Goal: Task Accomplishment & Management: Use online tool/utility

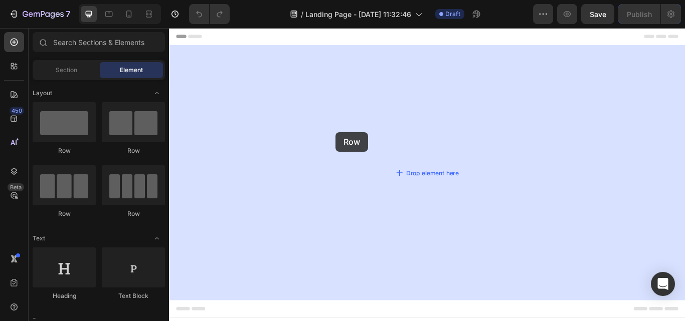
drag, startPoint x: 244, startPoint y: 152, endPoint x: 370, endPoint y: 149, distance: 125.9
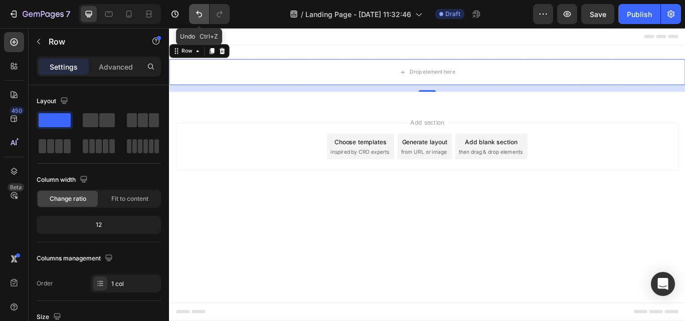
click at [202, 11] on icon "Undo/Redo" at bounding box center [199, 14] width 10 height 10
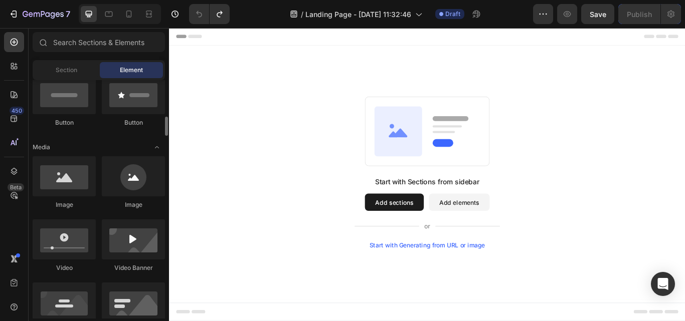
scroll to position [271, 0]
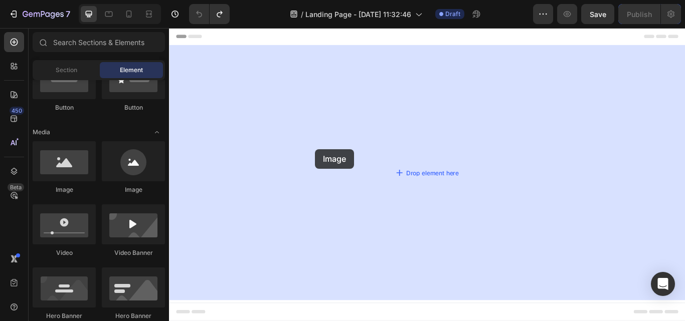
drag, startPoint x: 249, startPoint y: 201, endPoint x: 339, endPoint y: 170, distance: 95.0
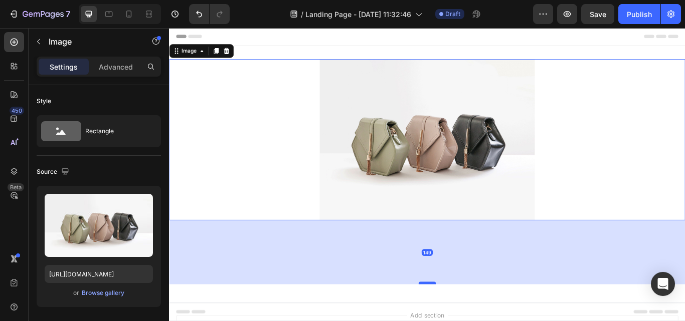
drag, startPoint x: 467, startPoint y: 251, endPoint x: 463, endPoint y: 326, distance: 74.8
click at [463, 321] on div at bounding box center [470, 325] width 20 height 3
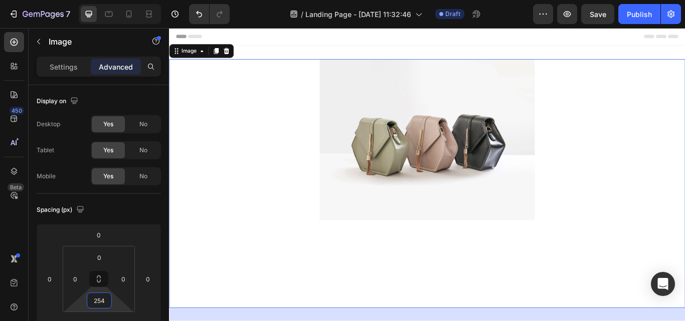
type input "258"
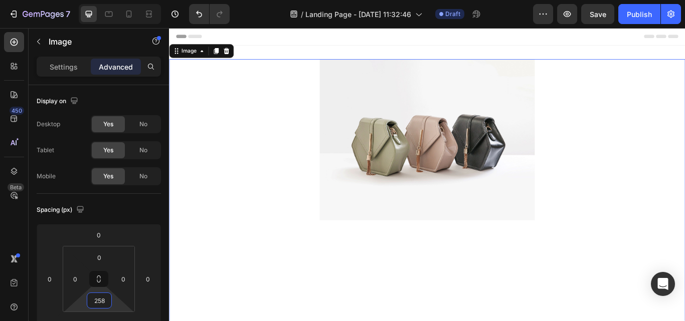
drag, startPoint x: 115, startPoint y: 303, endPoint x: 107, endPoint y: 238, distance: 65.3
click at [107, 0] on html "7 / Landing Page - [DATE] 11:32:46 Draft Preview Save Publish 450 Beta Sections…" at bounding box center [342, 0] width 685 height 0
click at [367, 149] on img at bounding box center [470, 159] width 251 height 188
click at [68, 69] on p "Settings" at bounding box center [64, 67] width 28 height 11
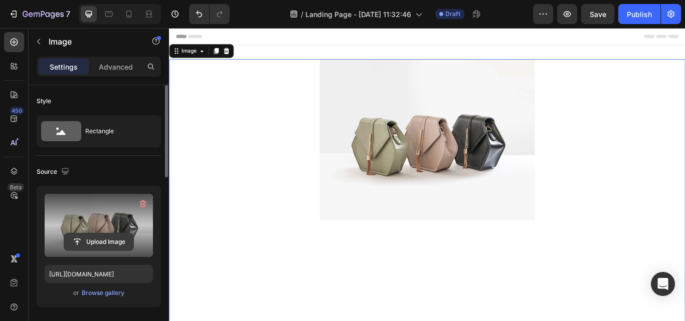
click at [101, 239] on input "file" at bounding box center [98, 242] width 69 height 17
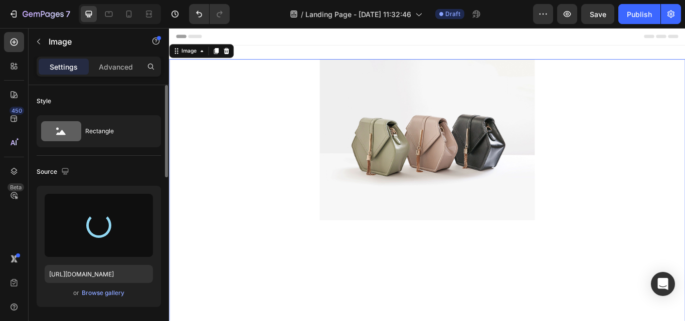
type input "[URL][DOMAIN_NAME]"
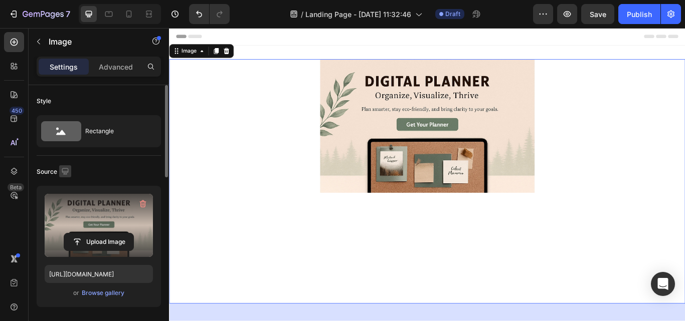
click at [64, 172] on icon "button" at bounding box center [65, 172] width 10 height 10
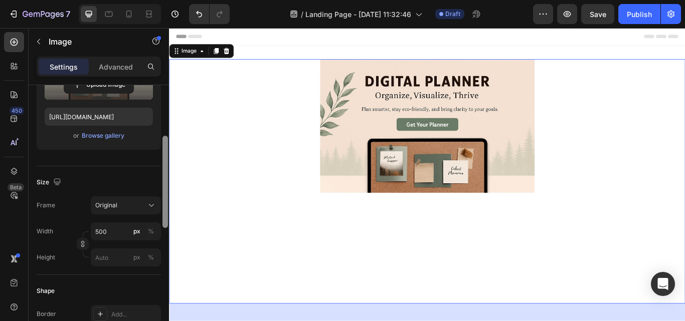
scroll to position [159, 0]
drag, startPoint x: 166, startPoint y: 156, endPoint x: 163, endPoint y: 212, distance: 55.8
click at [163, 212] on div at bounding box center [165, 187] width 6 height 92
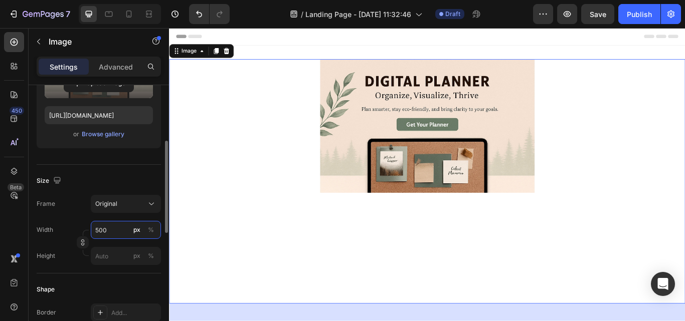
click at [116, 231] on input "500" at bounding box center [126, 230] width 70 height 18
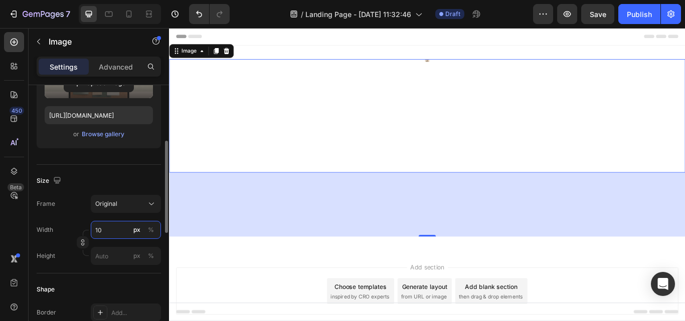
type input "1"
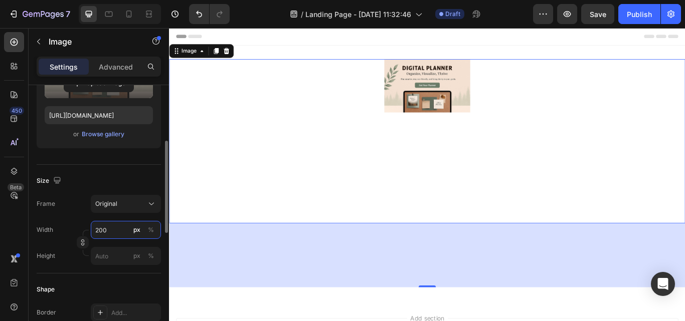
type input "2000"
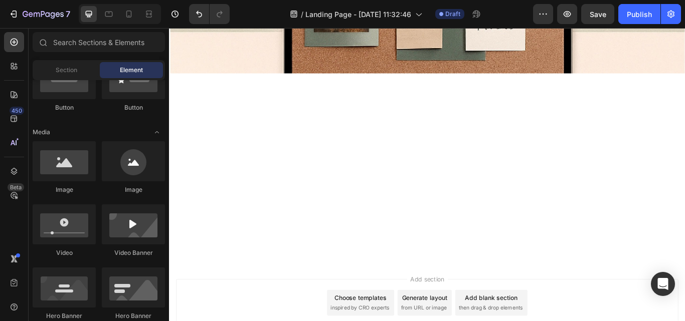
scroll to position [357, 0]
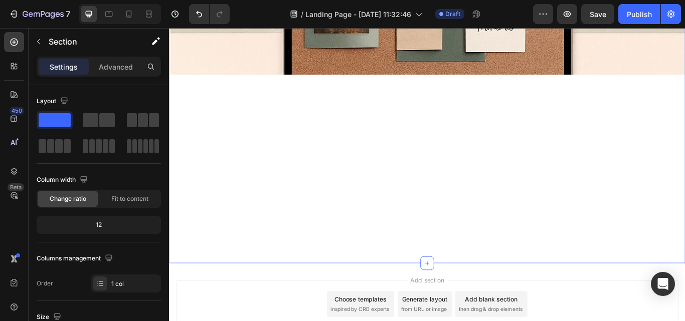
drag, startPoint x: 464, startPoint y: 295, endPoint x: 463, endPoint y: 262, distance: 32.6
drag, startPoint x: 468, startPoint y: 294, endPoint x: 464, endPoint y: 175, distance: 120.0
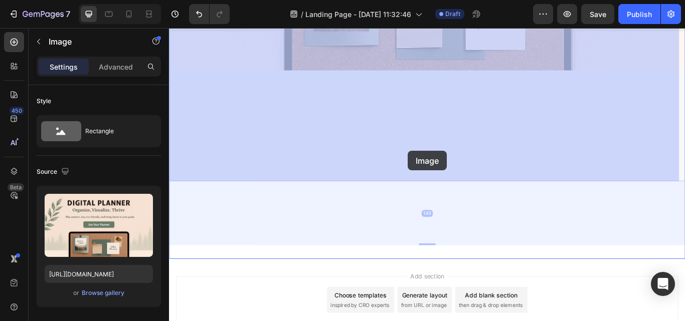
drag, startPoint x: 455, startPoint y: 204, endPoint x: 447, endPoint y: 172, distance: 33.5
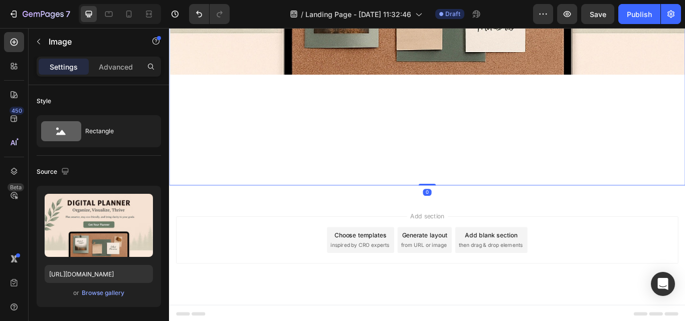
scroll to position [354, 0]
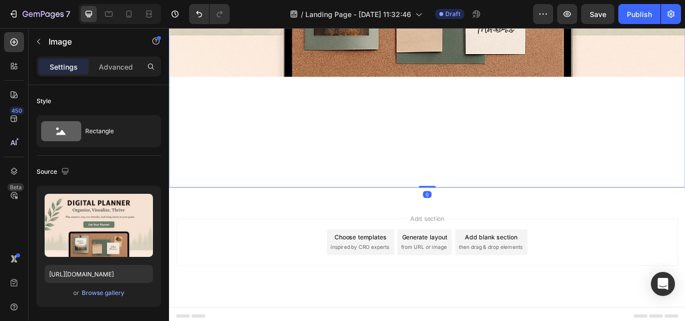
drag, startPoint x: 464, startPoint y: 280, endPoint x: 443, endPoint y: 120, distance: 161.4
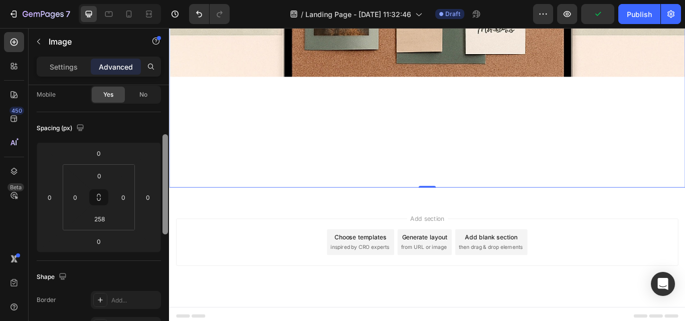
scroll to position [95, 0]
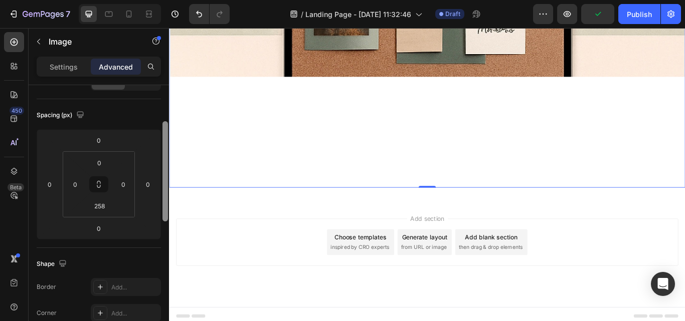
drag, startPoint x: 164, startPoint y: 178, endPoint x: 164, endPoint y: 214, distance: 36.1
click at [164, 214] on div at bounding box center [165, 171] width 6 height 100
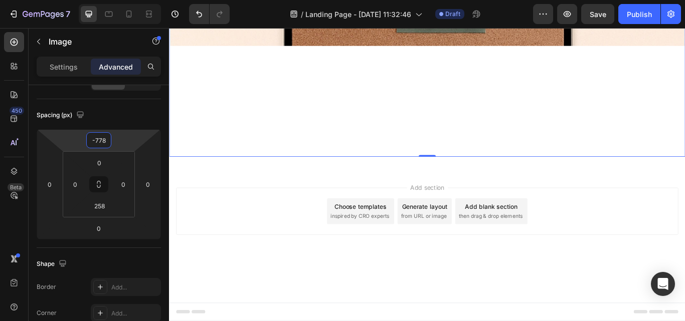
scroll to position [0, 0]
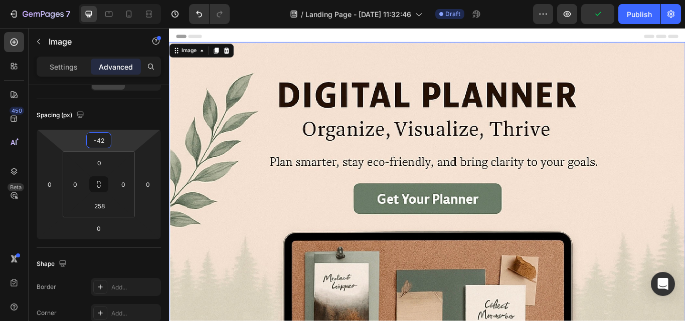
type input "-44"
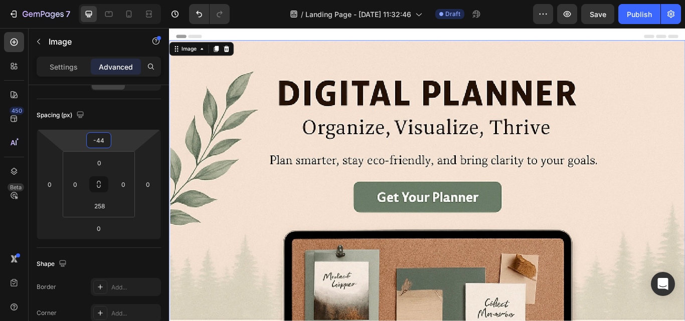
drag, startPoint x: 115, startPoint y: 141, endPoint x: 112, endPoint y: 152, distance: 11.6
click at [112, 0] on html "7 / Landing Page - [DATE] 11:32:46 Draft Preview Save Publish 450 Beta Sections…" at bounding box center [342, 0] width 685 height 0
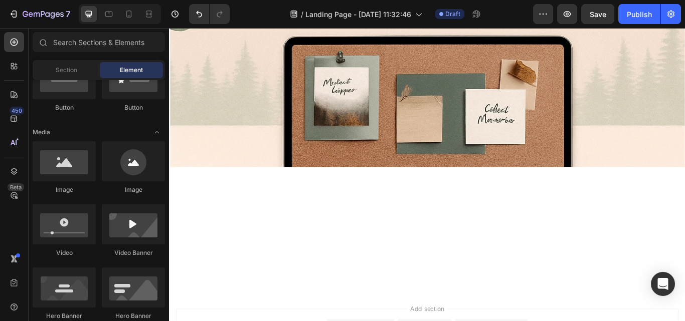
scroll to position [239, 0]
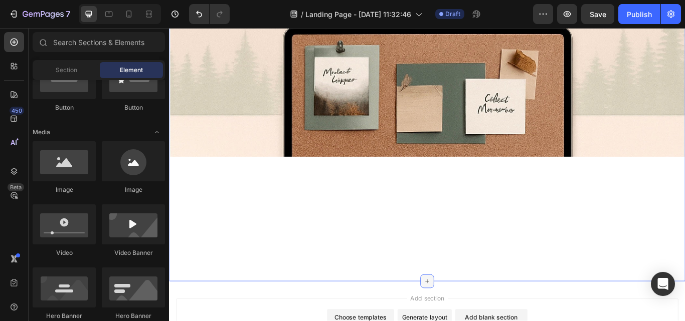
click at [466, 321] on icon at bounding box center [470, 324] width 8 height 8
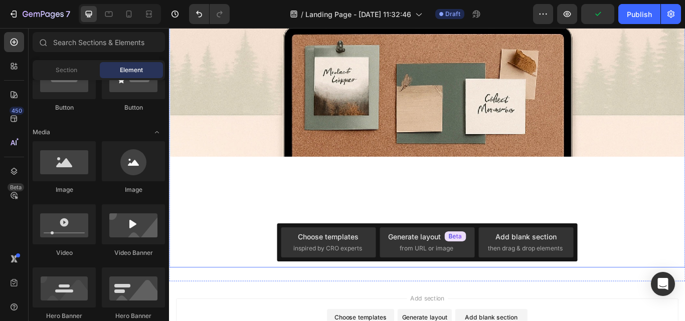
drag, startPoint x: 469, startPoint y: 319, endPoint x: 591, endPoint y: 258, distance: 136.1
click at [463, 256] on div "Image Section 1" at bounding box center [470, 67] width 602 height 514
click at [487, 237] on div "Image" at bounding box center [470, 56] width 602 height 504
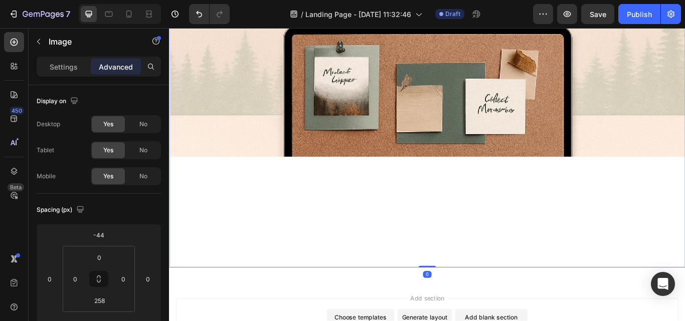
drag, startPoint x: 467, startPoint y: 301, endPoint x: 465, endPoint y: 274, distance: 27.1
click at [465, 274] on div "Image 0" at bounding box center [470, 56] width 602 height 504
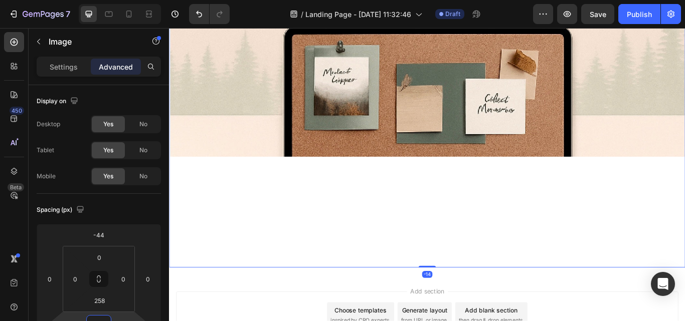
scroll to position [10, 0]
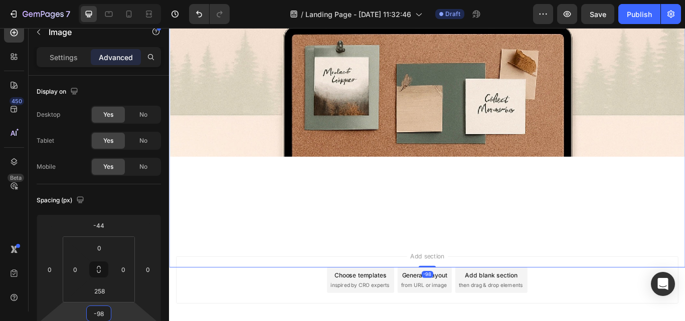
drag, startPoint x: 115, startPoint y: 316, endPoint x: 121, endPoint y: 341, distance: 25.2
click at [121, 0] on html "7 / Landing Page - [DATE] 11:32:46 Draft Preview Save Publish 450 Beta Sections…" at bounding box center [342, 0] width 685 height 0
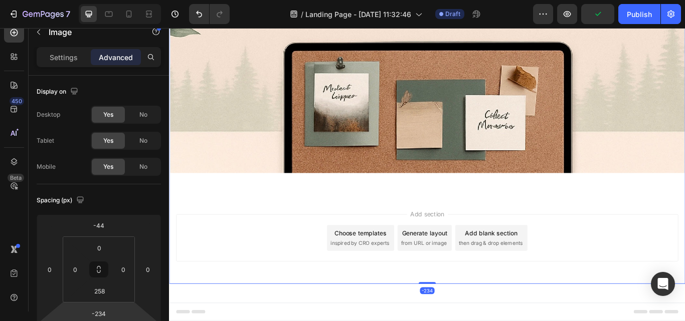
scroll to position [215, 0]
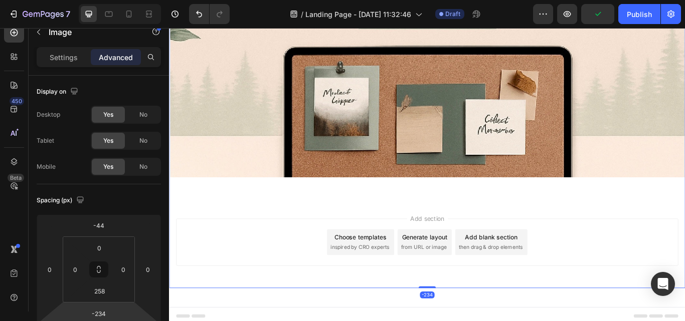
drag, startPoint x: 123, startPoint y: 307, endPoint x: 128, endPoint y: 341, distance: 34.5
click at [128, 0] on html "7 / Landing Page - [DATE] 11:32:46 Draft Preview Publish 450 Beta Sections(18) …" at bounding box center [342, 0] width 685 height 0
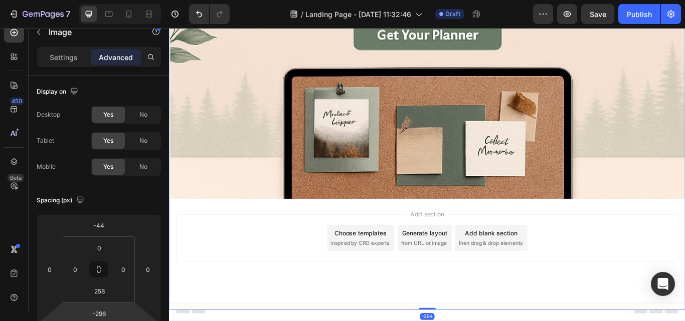
scroll to position [184, 0]
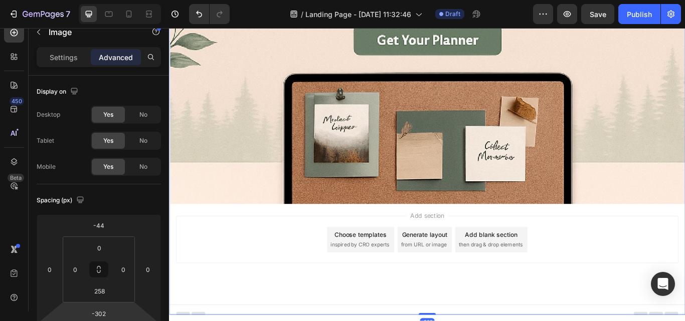
drag, startPoint x: 130, startPoint y: 307, endPoint x: 133, endPoint y: 324, distance: 17.3
click at [133, 0] on html "7 / Landing Page - [DATE] 11:32:46 Draft Preview Save Publish 450 Beta Sections…" at bounding box center [342, 0] width 685 height 0
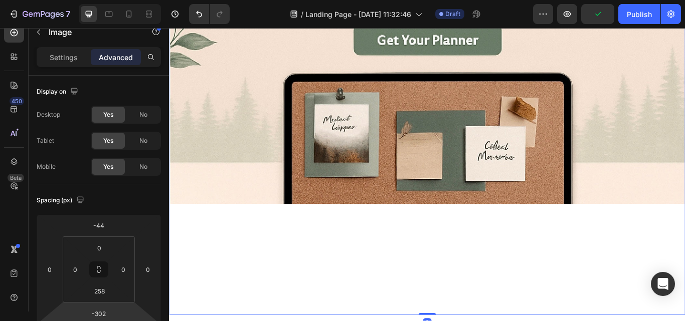
drag, startPoint x: 466, startPoint y: 356, endPoint x: 463, endPoint y: 335, distance: 21.8
click at [463, 321] on div "Image 0" at bounding box center [470, 111] width 602 height 504
type input "0"
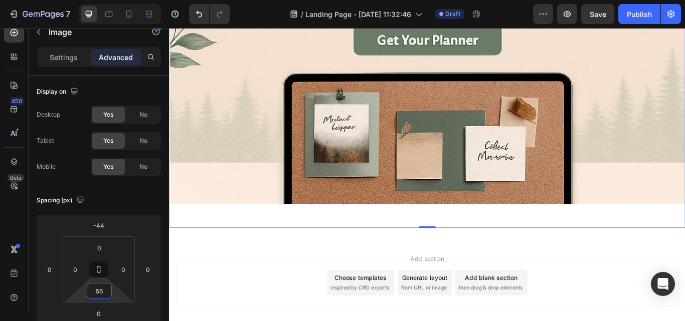
drag, startPoint x: 115, startPoint y: 290, endPoint x: 123, endPoint y: 341, distance: 51.3
click at [123, 0] on html "7 / Landing Page - [DATE] 11:32:46 Draft Preview Save Publish 450 Beta Sections…" at bounding box center [342, 0] width 685 height 0
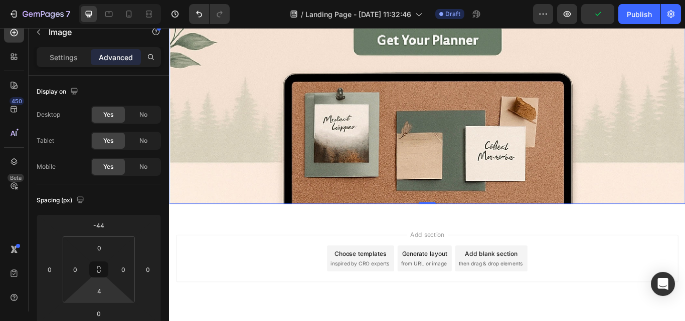
type input "0"
drag, startPoint x: 115, startPoint y: 293, endPoint x: 115, endPoint y: 309, distance: 16.1
click at [115, 0] on html "7 / Landing Page - [DATE] 11:32:46 Draft Preview Publish 450 Beta Sections(18) …" at bounding box center [342, 0] width 685 height 0
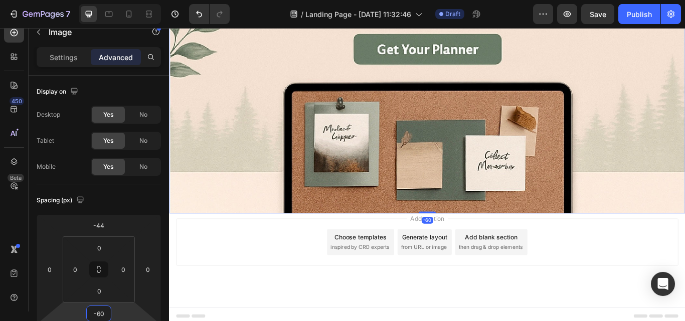
type input "-62"
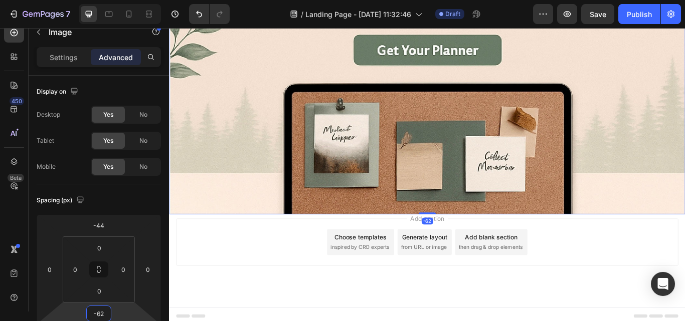
drag, startPoint x: 127, startPoint y: 311, endPoint x: 130, endPoint y: 327, distance: 15.8
click at [130, 0] on html "7 / Landing Page - [DATE] 11:32:46 Draft Preview Save Publish 450 Beta Sections…" at bounding box center [342, 0] width 685 height 0
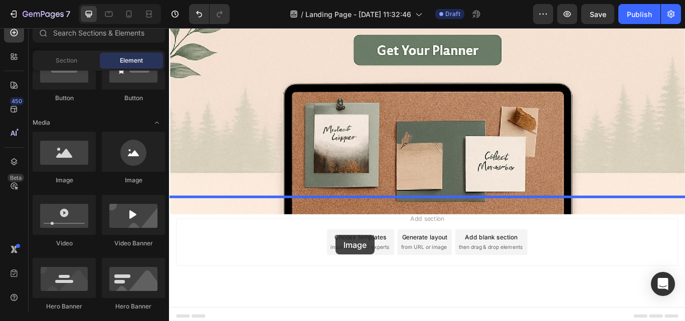
drag, startPoint x: 237, startPoint y: 181, endPoint x: 363, endPoint y: 270, distance: 154.7
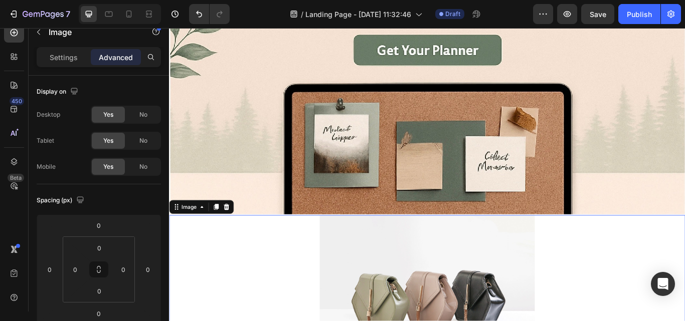
drag, startPoint x: 466, startPoint y: 228, endPoint x: 466, endPoint y: 242, distance: 14.0
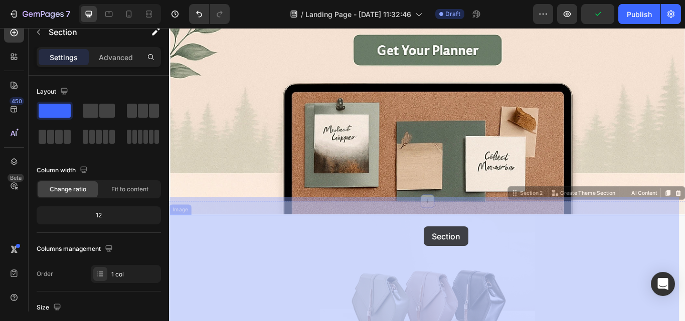
drag, startPoint x: 465, startPoint y: 240, endPoint x: 466, endPoint y: 260, distance: 20.1
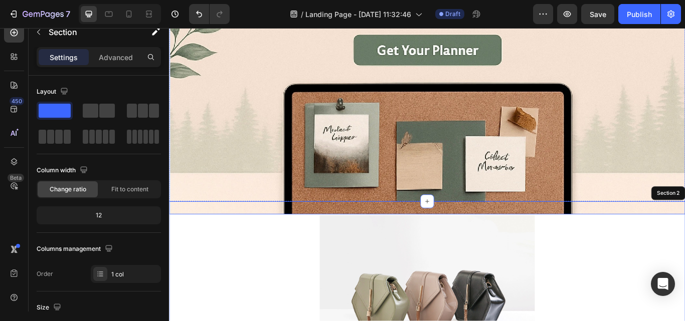
click at [512, 208] on img at bounding box center [470, 58] width 602 height 375
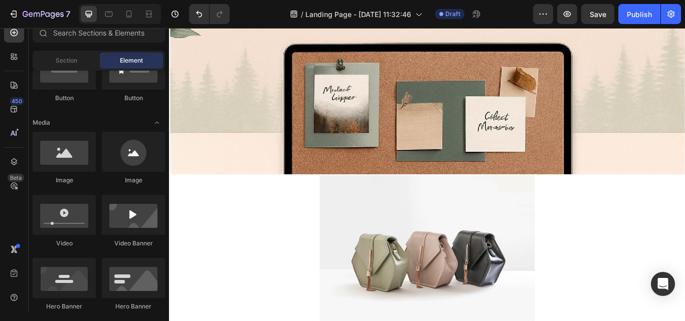
scroll to position [222, 0]
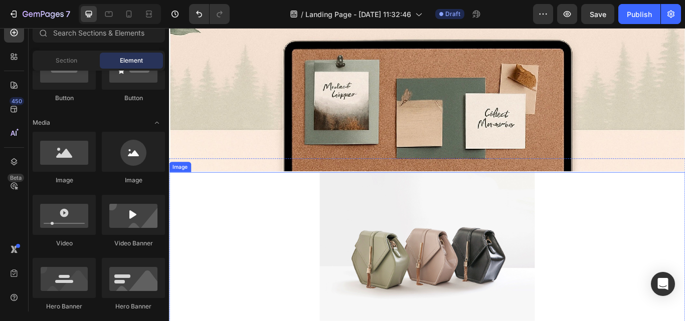
click at [307, 276] on div at bounding box center [470, 291] width 602 height 188
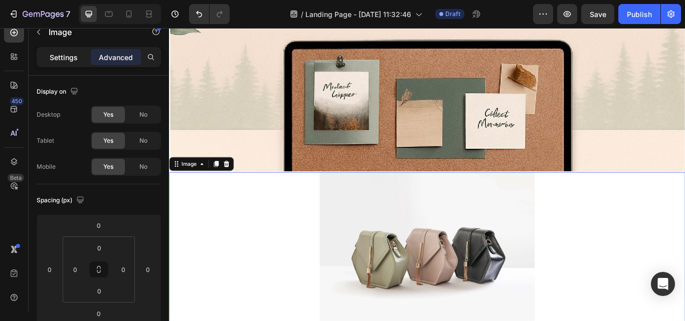
click at [72, 63] on div "Settings" at bounding box center [64, 57] width 50 height 16
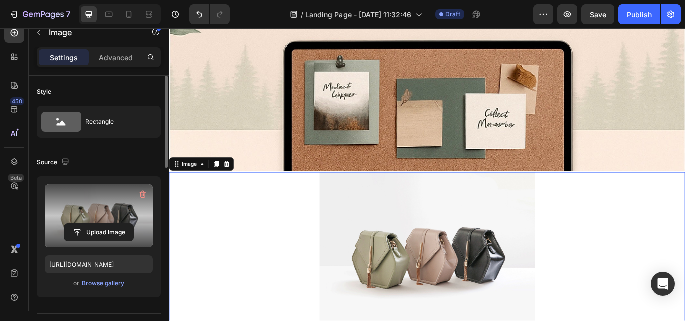
click at [100, 202] on label at bounding box center [99, 216] width 108 height 63
click at [100, 224] on input "file" at bounding box center [98, 232] width 69 height 17
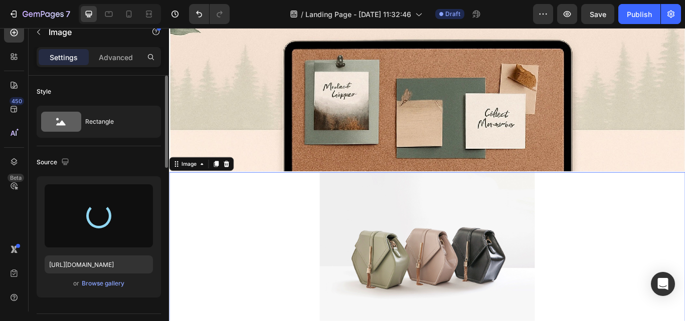
type input "[URL][DOMAIN_NAME]"
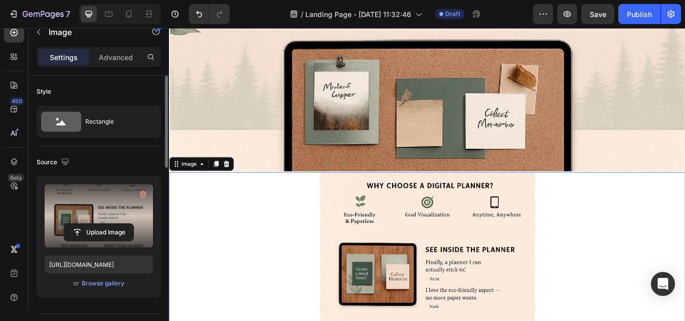
click at [302, 238] on div at bounding box center [470, 307] width 602 height 220
click at [259, 270] on div at bounding box center [470, 307] width 602 height 220
drag, startPoint x: 117, startPoint y: 63, endPoint x: 13, endPoint y: 89, distance: 107.9
click at [117, 63] on div "Advanced" at bounding box center [116, 57] width 50 height 16
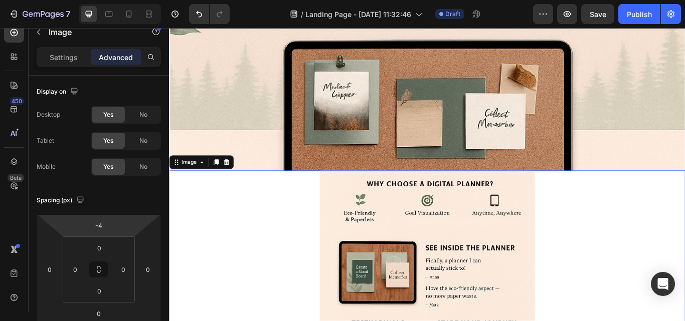
click at [113, 0] on html "7 / Landing Page - [DATE] 11:32:46 Draft Preview Save Publish 450 Beta Sections…" at bounding box center [342, 0] width 685 height 0
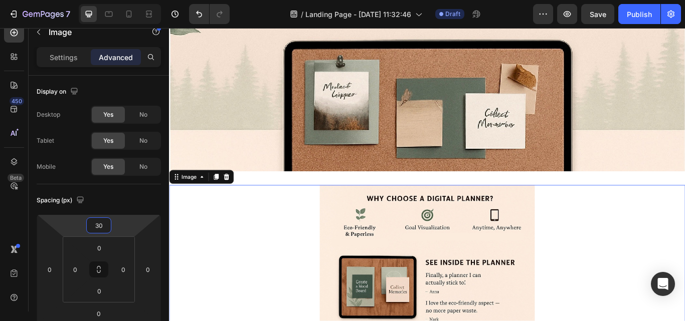
type input "32"
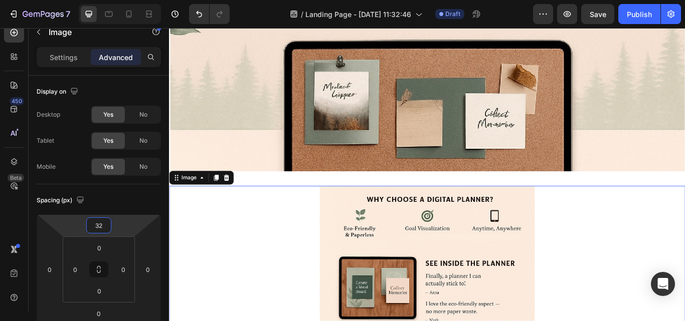
drag, startPoint x: 114, startPoint y: 224, endPoint x: 112, endPoint y: 215, distance: 9.2
click at [112, 0] on html "7 / Landing Page - [DATE] 11:32:46 Draft Preview Save Publish 450 Beta Sections…" at bounding box center [342, 0] width 685 height 0
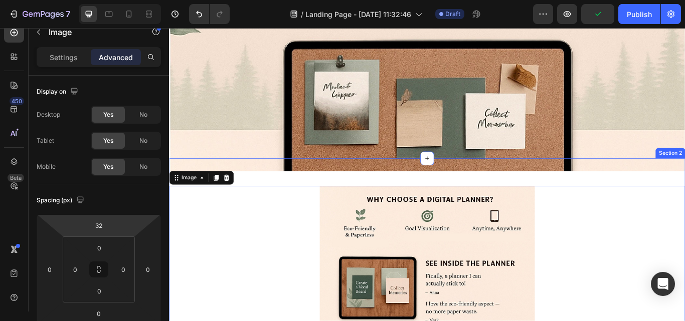
drag, startPoint x: 468, startPoint y: 174, endPoint x: 467, endPoint y: 188, distance: 14.6
click at [467, 188] on div "Image 0 Section 2" at bounding box center [470, 315] width 602 height 268
click at [469, 152] on img at bounding box center [470, 8] width 602 height 375
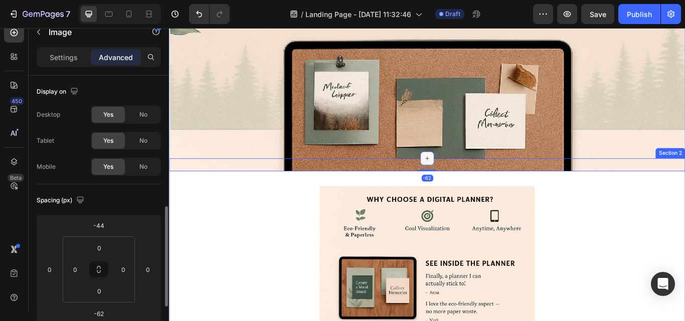
scroll to position [95, 0]
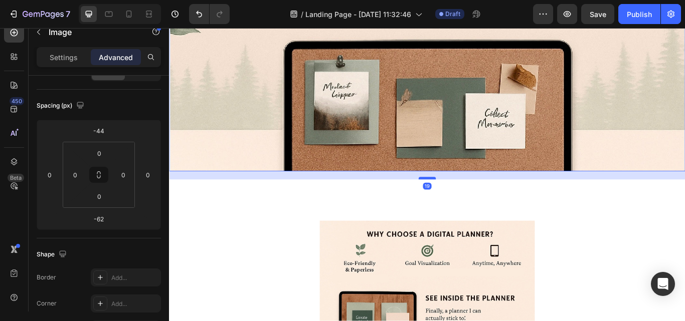
drag, startPoint x: 460, startPoint y: 189, endPoint x: 460, endPoint y: 198, distance: 9.5
click at [460, 202] on div at bounding box center [470, 203] width 20 height 3
type input "19"
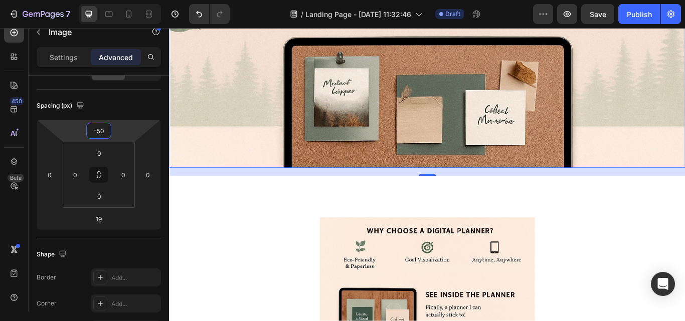
type input "-44"
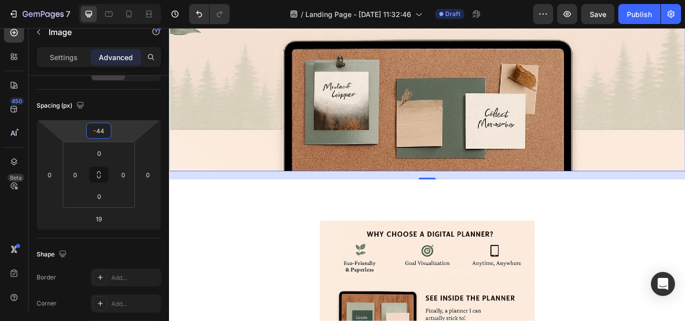
click at [120, 0] on html "7 / Landing Page - [DATE] 11:32:46 Draft Preview Save Publish 450 Beta Sections…" at bounding box center [342, 0] width 685 height 0
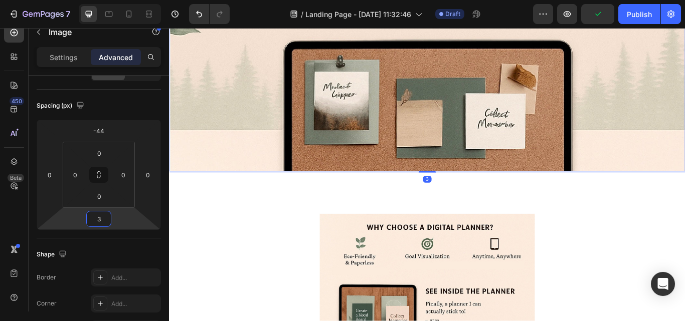
type input "1"
click at [116, 0] on html "7 / Landing Page - [DATE] 11:32:46 Draft Preview Publish 450 Beta Sections(18) …" at bounding box center [342, 0] width 685 height 0
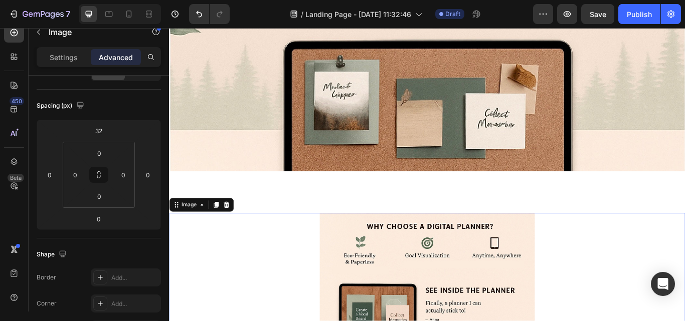
type input "0"
click at [122, 0] on html "7 / Landing Page - [DATE] 11:32:46 Draft Preview Save Publish 450 Beta Sections…" at bounding box center [342, 0] width 685 height 0
type input "0"
click at [115, 0] on html "7 / Landing Page - [DATE] 11:32:46 Draft Preview Save Publish 450 Beta Sections…" at bounding box center [342, 0] width 685 height 0
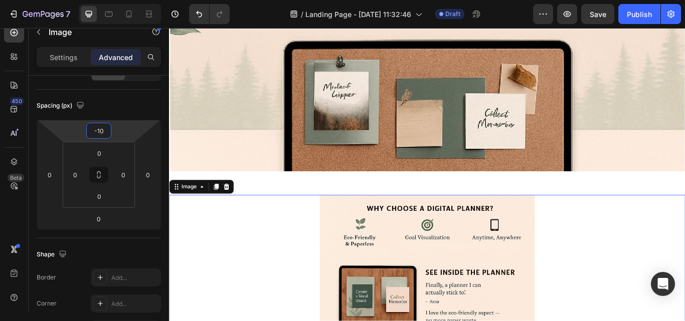
type input "-12"
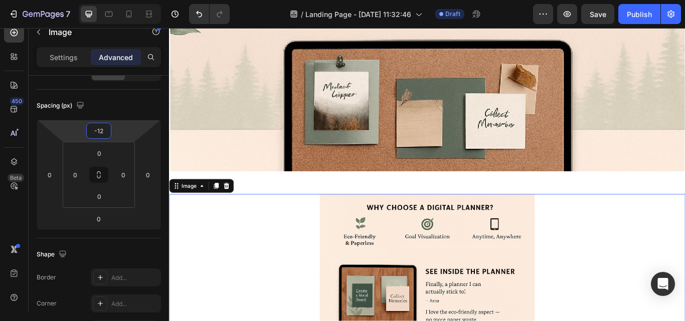
drag, startPoint x: 125, startPoint y: 133, endPoint x: 125, endPoint y: 139, distance: 6.0
click at [125, 0] on html "7 / Landing Page - [DATE] 11:32:46 Draft Preview Save Publish 450 Beta Sections…" at bounding box center [342, 0] width 685 height 0
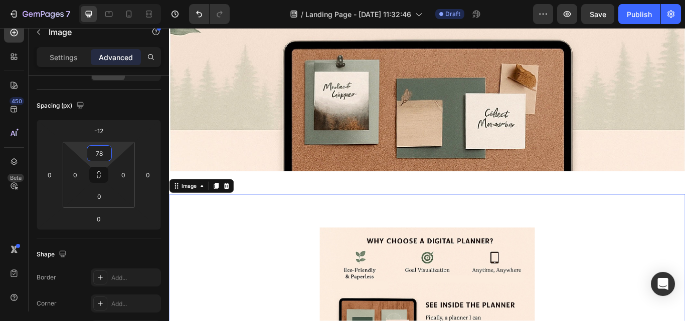
type input "0"
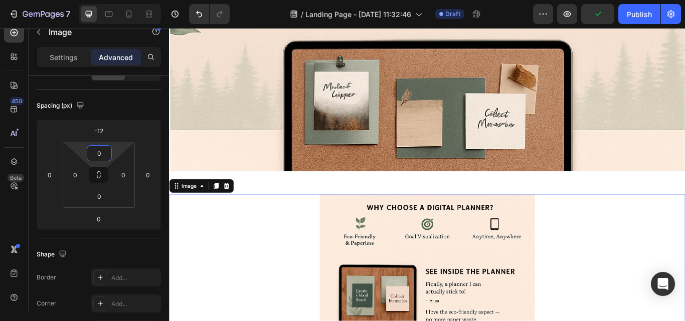
drag, startPoint x: 116, startPoint y: 147, endPoint x: 108, endPoint y: 159, distance: 14.1
click at [108, 0] on html "7 / Landing Page - [DATE] 11:32:46 Draft Preview Publish 450 Beta Sections(18) …" at bounding box center [342, 0] width 685 height 0
drag, startPoint x: 115, startPoint y: 198, endPoint x: 112, endPoint y: 208, distance: 11.0
click at [112, 0] on html "7 / Landing Page - [DATE] 11:32:46 Draft Preview Save Publish 450 Beta Sections…" at bounding box center [342, 0] width 685 height 0
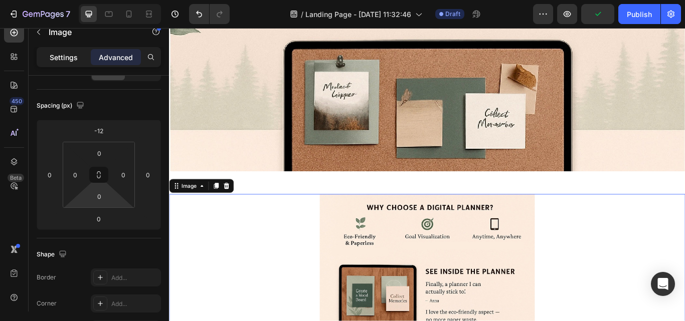
click at [78, 57] on div "Settings" at bounding box center [64, 57] width 50 height 16
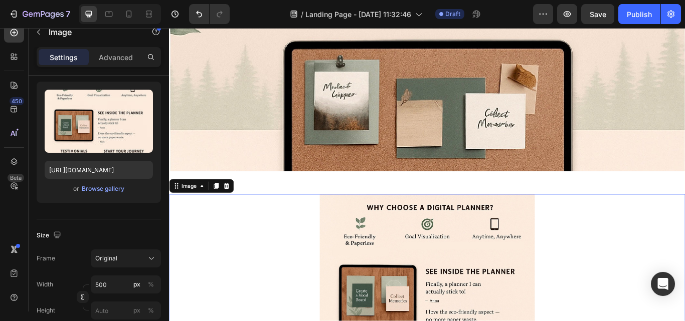
click at [79, 59] on div "Settings" at bounding box center [64, 57] width 50 height 16
click at [122, 287] on input "500" at bounding box center [126, 285] width 70 height 18
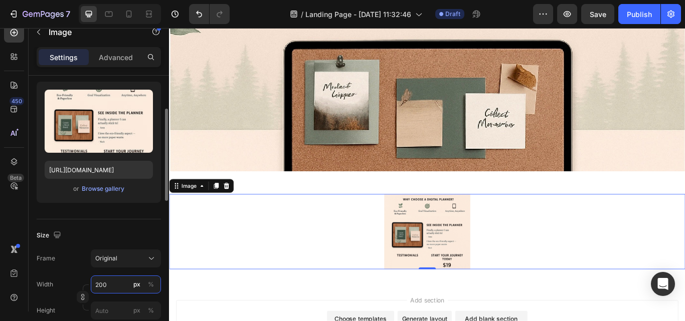
type input "2000"
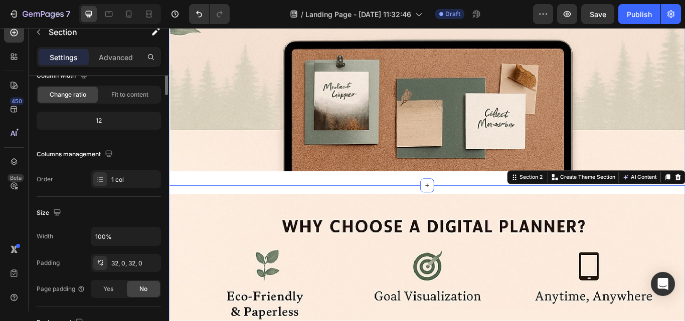
scroll to position [0, 0]
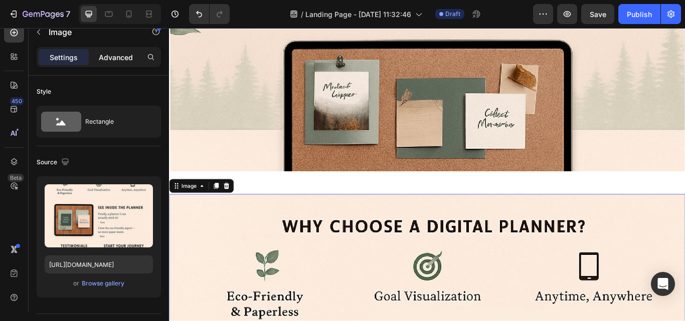
click at [122, 60] on p "Advanced" at bounding box center [116, 57] width 34 height 11
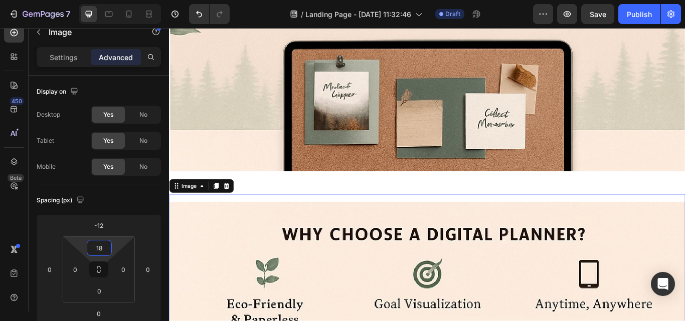
type input "0"
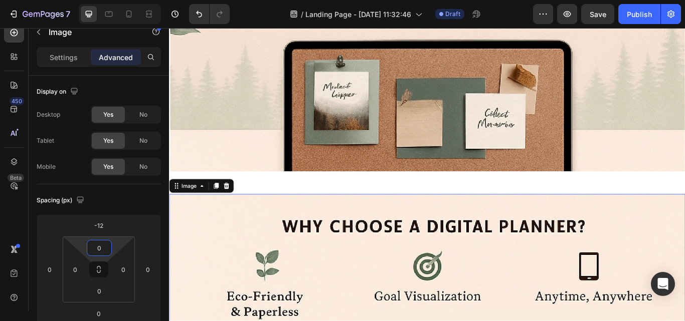
drag, startPoint x: 117, startPoint y: 247, endPoint x: 118, endPoint y: 255, distance: 8.7
click at [118, 0] on html "7 / Landing Page - [DATE] 11:32:46 Draft Preview Save Publish 450 Beta Sections…" at bounding box center [342, 0] width 685 height 0
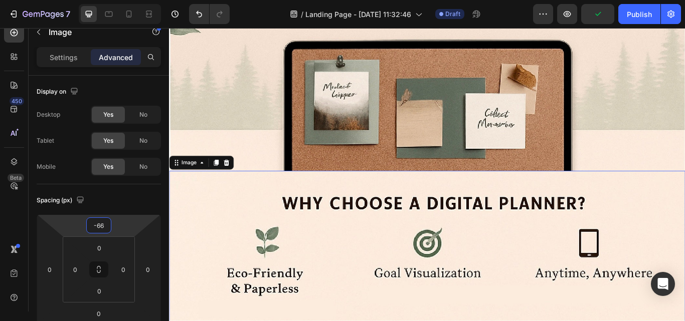
type input "-68"
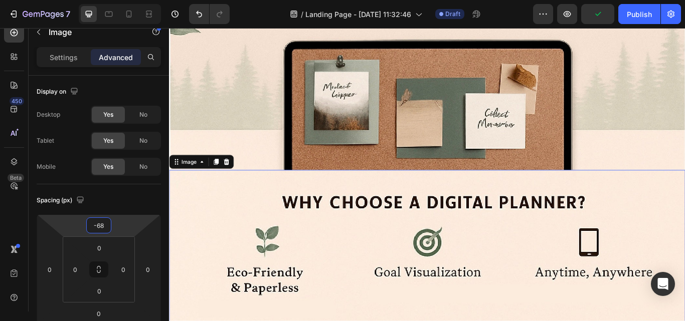
drag, startPoint x: 129, startPoint y: 226, endPoint x: 129, endPoint y: 240, distance: 14.0
click at [129, 0] on html "7 / Landing Page - [DATE] 11:32:46 Draft Preview Publish 450 Beta Sections(18) …" at bounding box center [342, 0] width 685 height 0
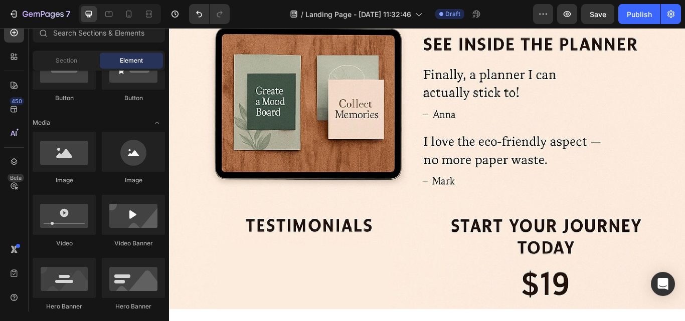
scroll to position [583, 0]
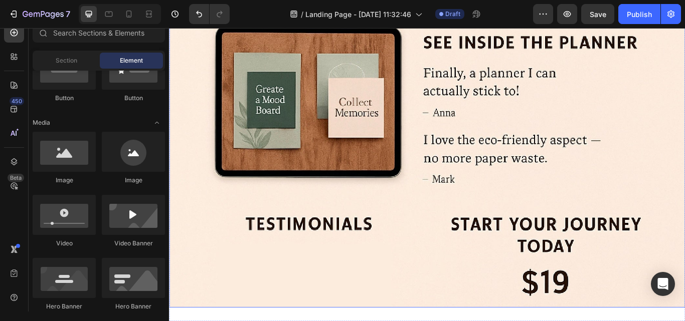
click at [649, 284] on img at bounding box center [470, 91] width 602 height 527
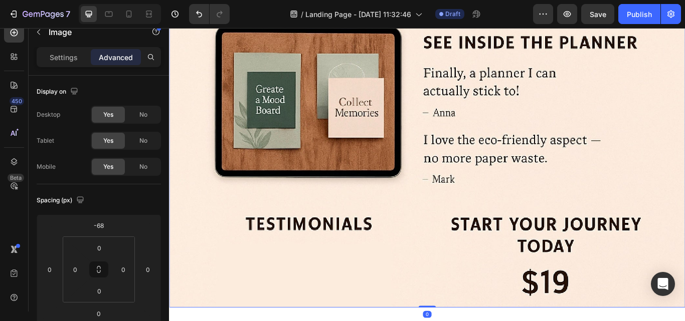
click at [349, 283] on img at bounding box center [470, 91] width 602 height 527
click at [39, 34] on icon "button" at bounding box center [38, 32] width 3 height 6
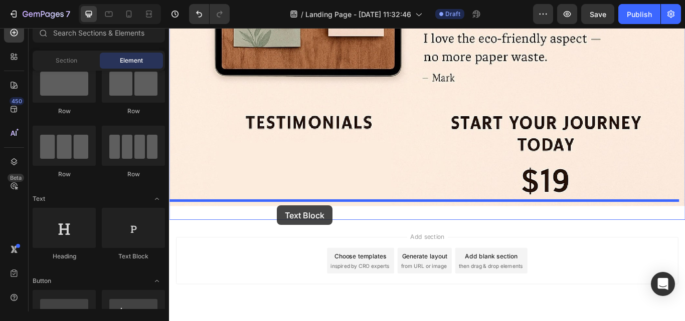
scroll to position [713, 0]
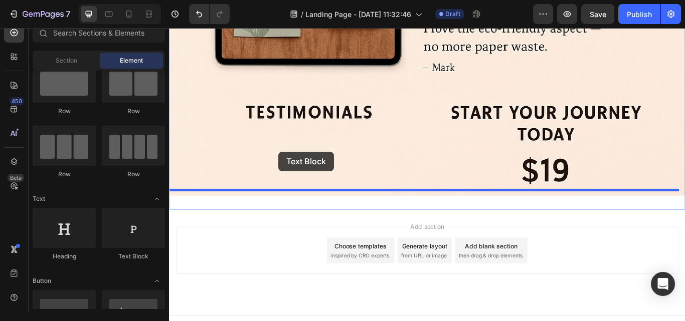
drag, startPoint x: 300, startPoint y: 266, endPoint x: 296, endPoint y: 173, distance: 93.4
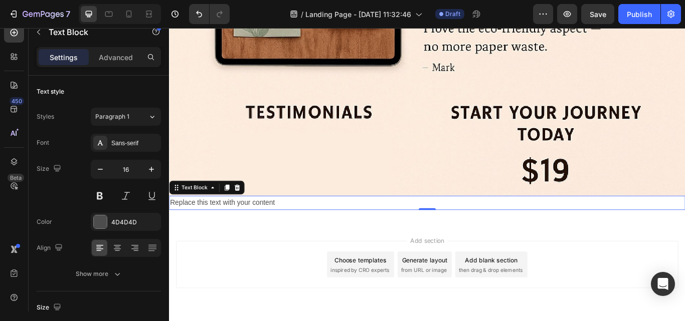
click at [424, 224] on div "Replace this text with your content" at bounding box center [470, 232] width 602 height 17
click at [121, 55] on p "Advanced" at bounding box center [116, 57] width 34 height 11
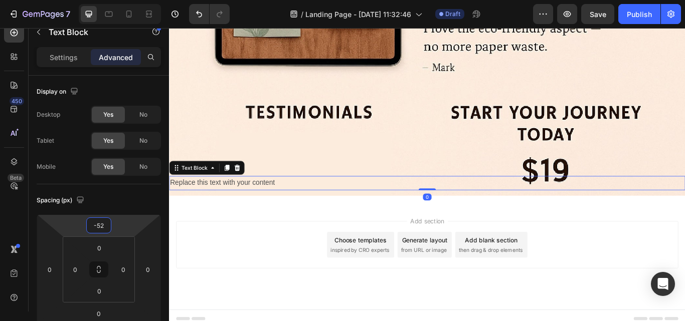
scroll to position [712, 0]
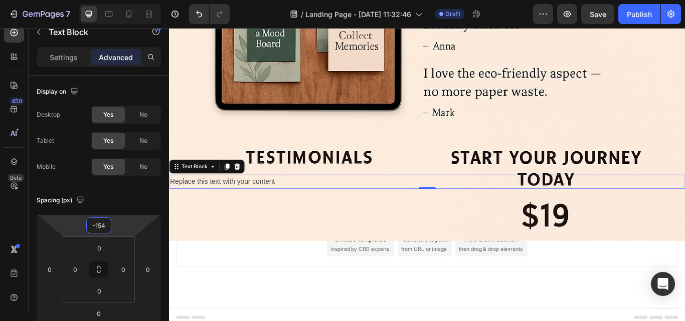
type input "-158"
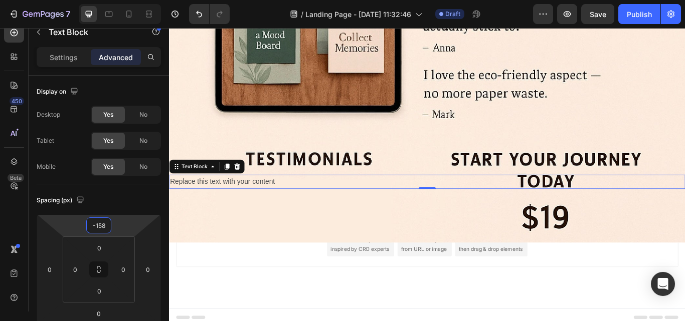
drag, startPoint x: 122, startPoint y: 229, endPoint x: 121, endPoint y: 268, distance: 39.6
click at [121, 0] on html "7 / Landing Page - [DATE] 11:32:46 Draft Preview Save Publish 450 Beta Sections…" at bounding box center [342, 0] width 685 height 0
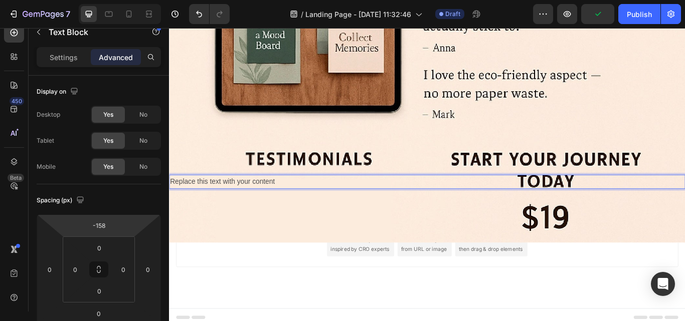
click at [299, 201] on p "Replace this text with your content" at bounding box center [470, 208] width 600 height 15
click at [219, 201] on div "Rich Text Editor. Editing area: main" at bounding box center [470, 208] width 602 height 17
click at [181, 201] on p "Finlly" at bounding box center [470, 208] width 600 height 15
click at [256, 201] on p "Finally" at bounding box center [470, 208] width 600 height 15
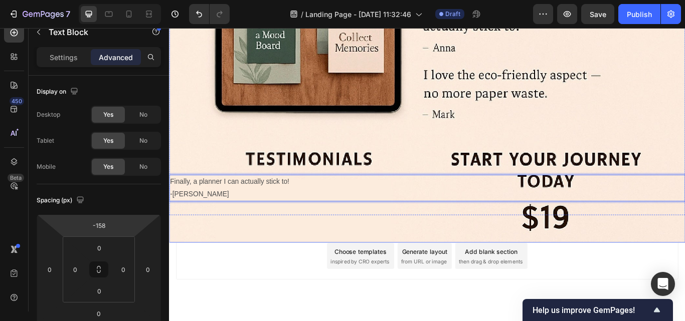
click at [597, 100] on img at bounding box center [470, 15] width 602 height 527
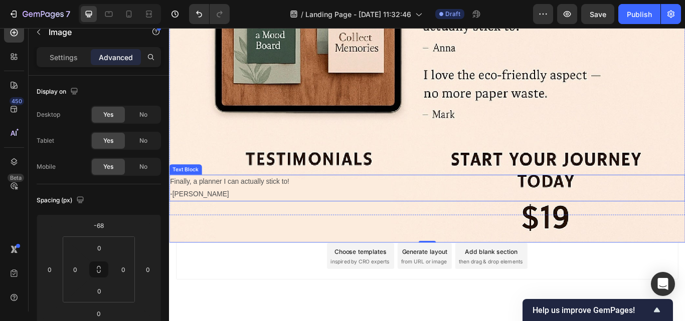
click at [305, 201] on p "Finally, a planner I can actually stick to!" at bounding box center [470, 208] width 600 height 15
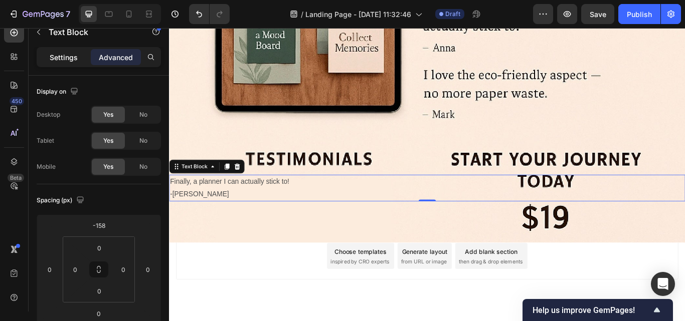
click at [73, 56] on p "Settings" at bounding box center [64, 57] width 28 height 11
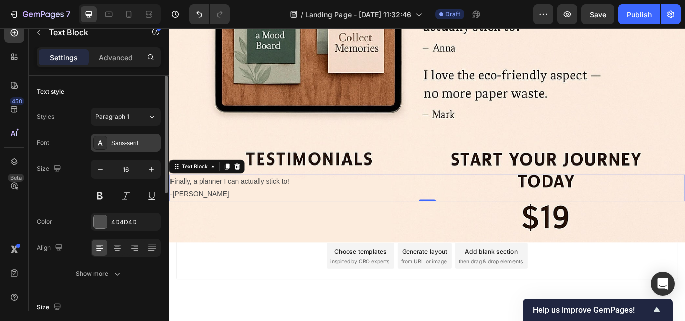
click at [149, 143] on div "Sans-serif" at bounding box center [134, 143] width 47 height 9
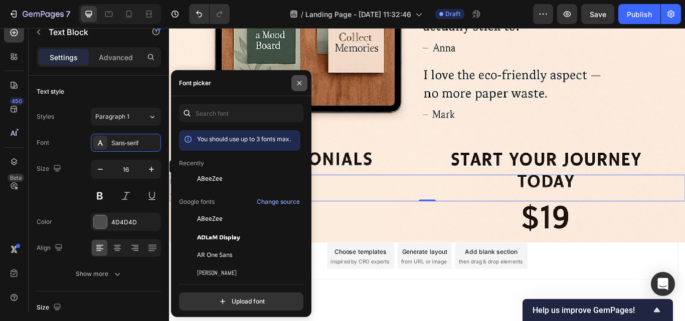
click at [297, 86] on icon "button" at bounding box center [299, 83] width 8 height 8
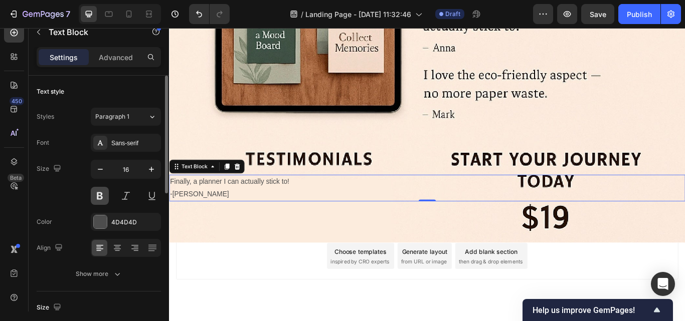
click at [100, 197] on button at bounding box center [100, 196] width 18 height 18
click at [113, 137] on div "Sans-serif" at bounding box center [126, 143] width 70 height 18
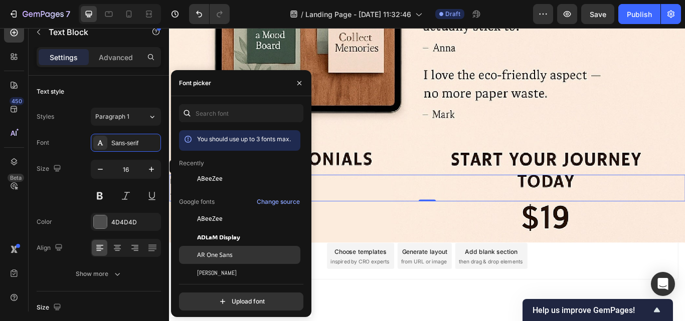
click at [223, 252] on span "AR One Sans" at bounding box center [215, 255] width 36 height 9
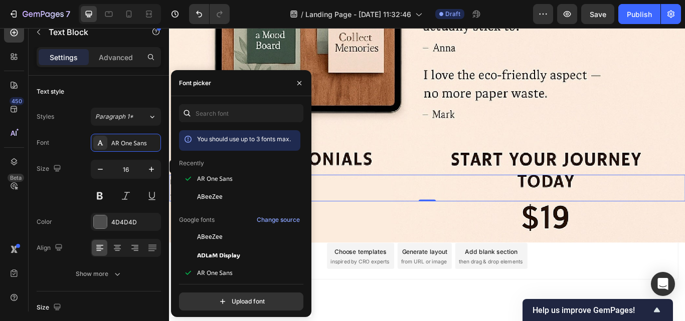
click at [308, 259] on div "You should use up to 3 fonts max. Recently AR One Sans ABeeZee Google fonts Cha…" at bounding box center [241, 207] width 140 height 207
click at [274, 257] on div "ADLaM Display" at bounding box center [247, 255] width 101 height 9
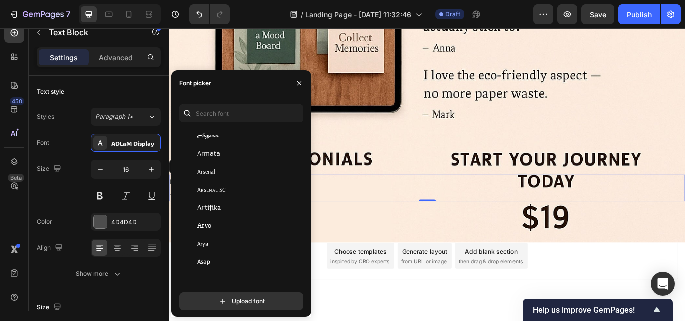
scroll to position [2026, 0]
click at [387, 245] on img at bounding box center [470, 15] width 602 height 527
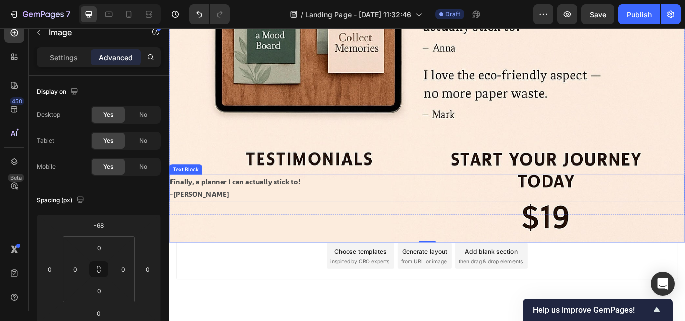
click at [209, 203] on p "Finally, a planner I can actually stick to!" at bounding box center [470, 208] width 600 height 15
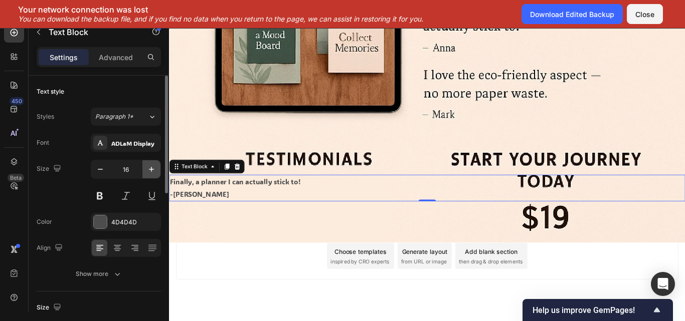
click at [152, 170] on icon "button" at bounding box center [151, 170] width 10 height 10
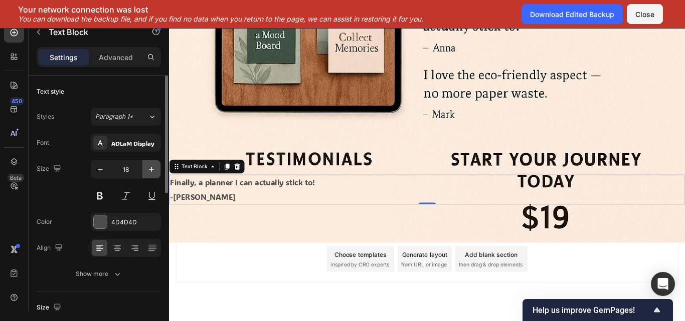
click at [152, 170] on icon "button" at bounding box center [151, 170] width 10 height 10
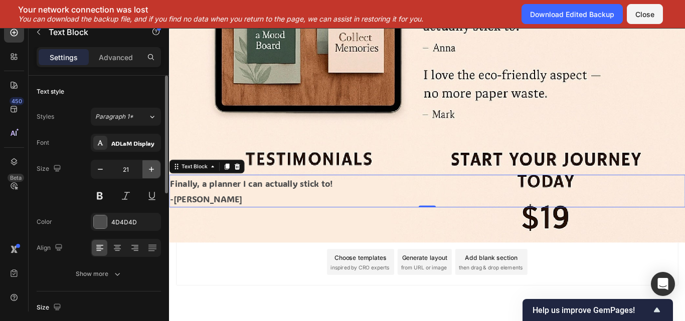
click at [152, 170] on icon "button" at bounding box center [151, 170] width 10 height 10
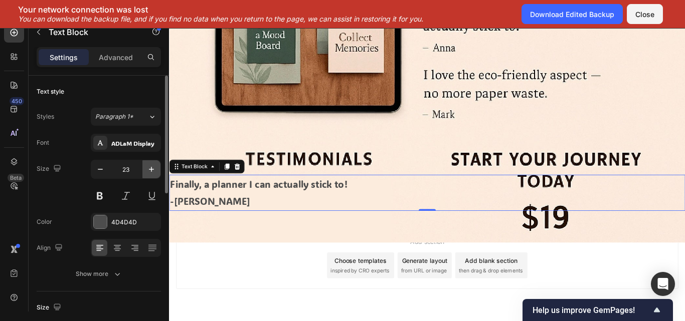
click at [152, 170] on icon "button" at bounding box center [151, 170] width 10 height 10
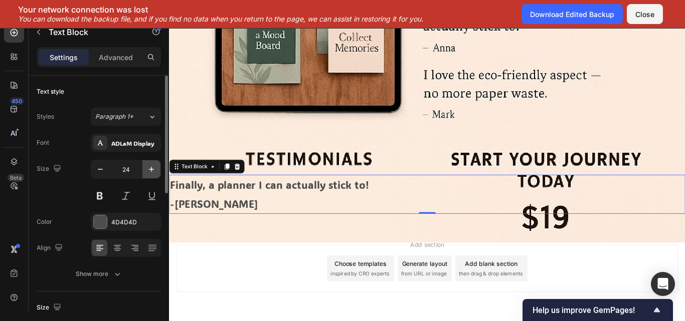
click at [152, 170] on icon "button" at bounding box center [151, 170] width 10 height 10
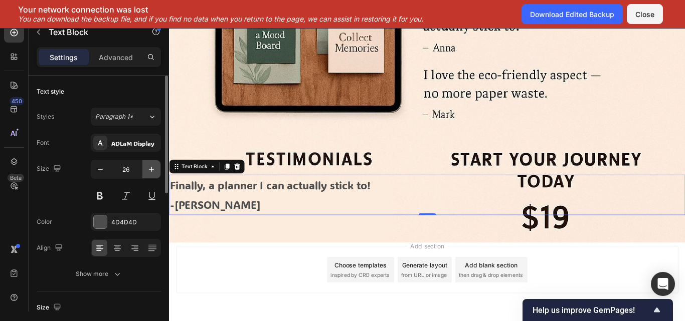
click at [152, 170] on icon "button" at bounding box center [151, 170] width 10 height 10
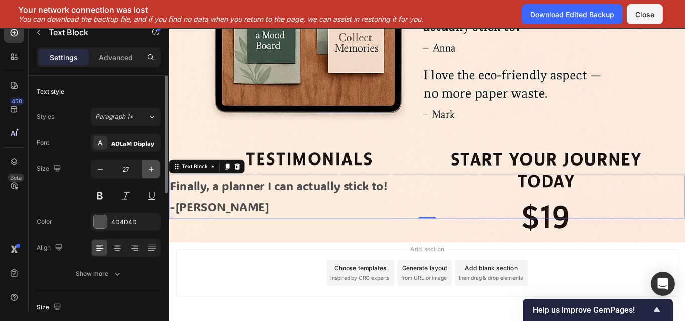
click at [152, 170] on icon "button" at bounding box center [151, 170] width 10 height 10
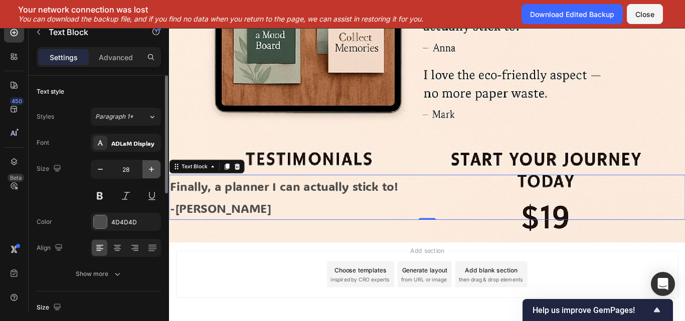
type input "29"
click at [102, 145] on icon at bounding box center [101, 142] width 6 height 5
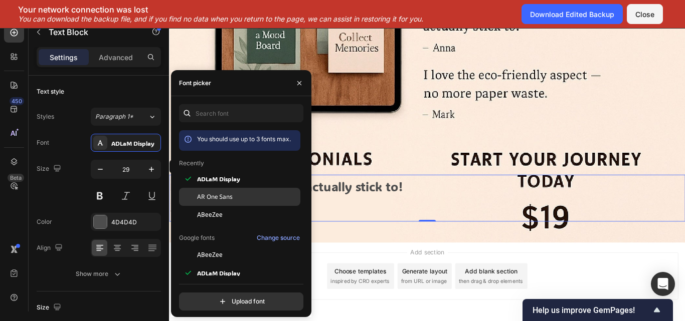
click at [214, 193] on span "AR One Sans" at bounding box center [215, 197] width 36 height 9
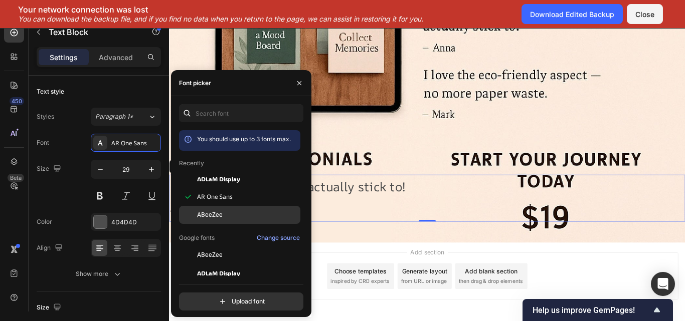
click at [216, 211] on span "ABeeZee" at bounding box center [210, 215] width 26 height 9
click at [304, 189] on div "You should use up to 3 fonts max. Recently [PERSON_NAME] Display AR One Sans AB…" at bounding box center [241, 207] width 140 height 207
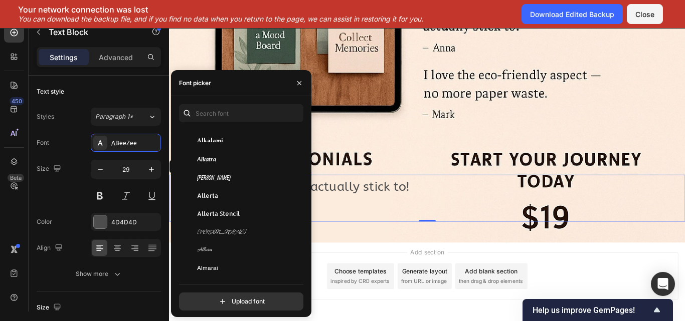
scroll to position [619, 0]
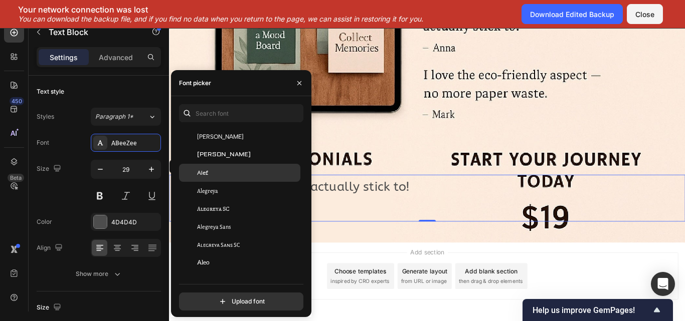
click at [224, 176] on div "Alef" at bounding box center [247, 173] width 101 height 9
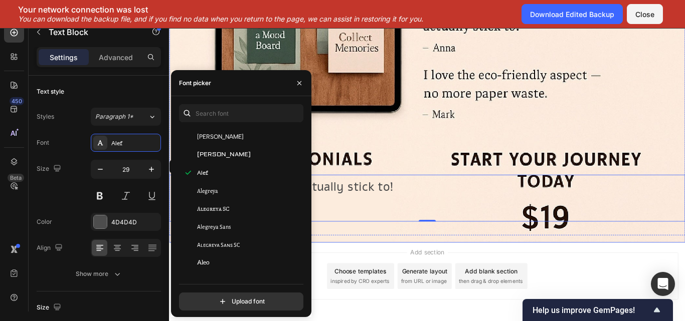
click at [416, 159] on img at bounding box center [470, 15] width 602 height 527
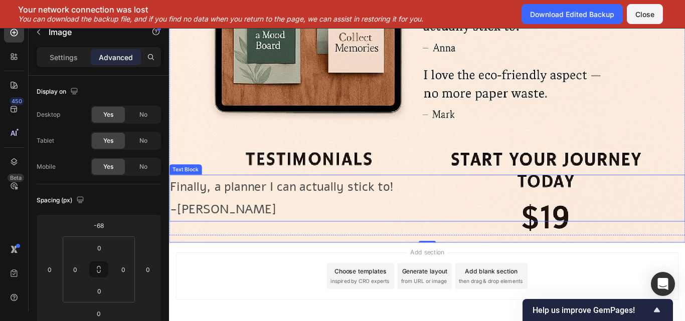
click at [170, 209] on p "Finally, a planner I can actually stick to!" at bounding box center [470, 214] width 600 height 26
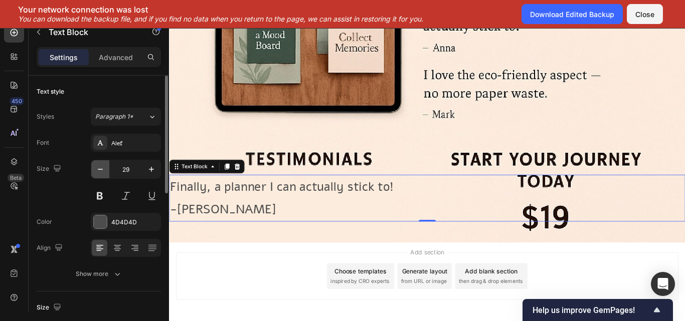
click at [102, 173] on icon "button" at bounding box center [100, 170] width 10 height 10
type input "28"
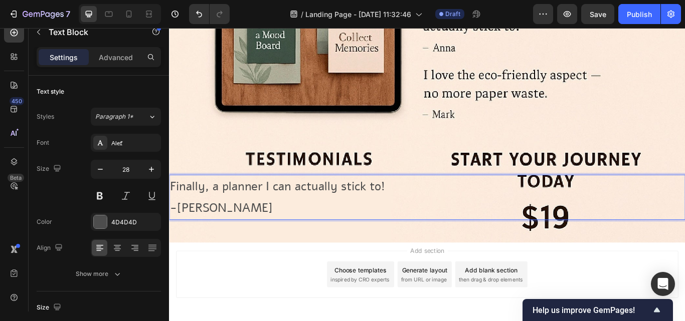
click at [172, 234] on p "-[PERSON_NAME]" at bounding box center [470, 238] width 600 height 25
click at [675, 175] on img at bounding box center [470, 15] width 602 height 527
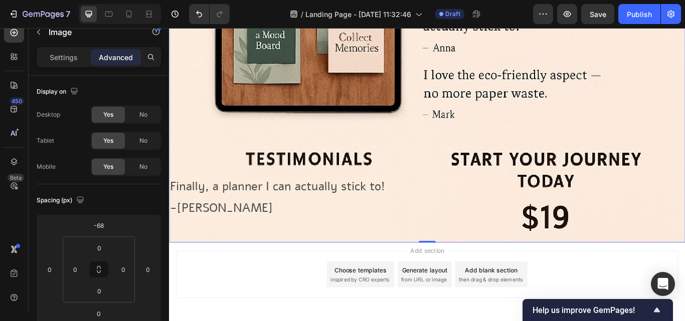
click at [675, 175] on img at bounding box center [470, 15] width 602 height 527
click at [37, 30] on icon "button" at bounding box center [39, 32] width 8 height 8
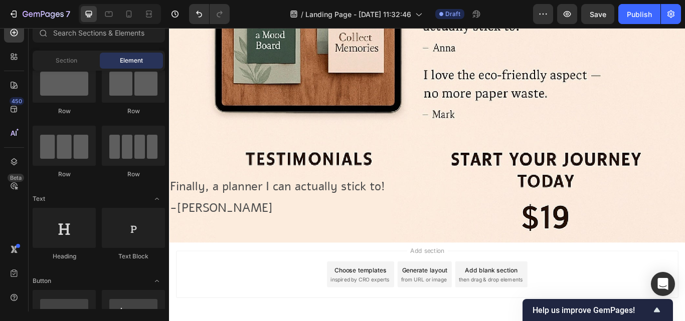
click at [164, 266] on div "Heading Text Block" at bounding box center [99, 239] width 132 height 62
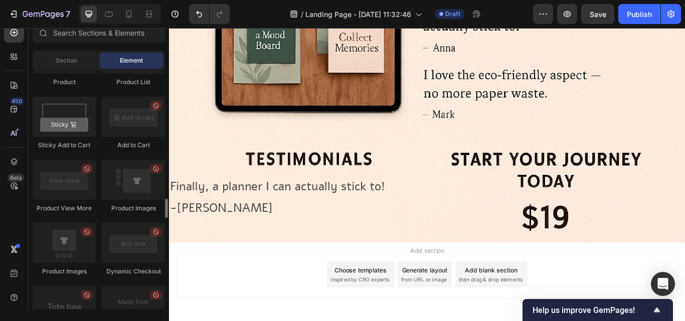
scroll to position [1414, 0]
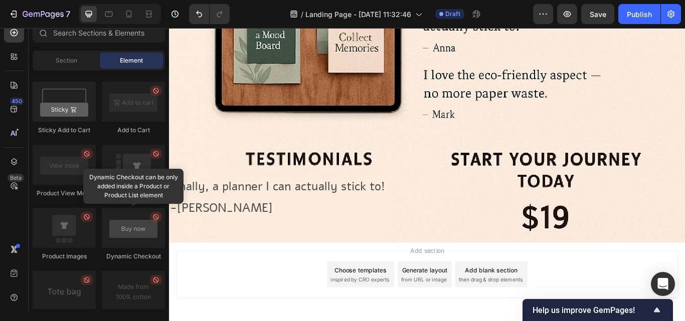
click at [124, 227] on div at bounding box center [133, 228] width 63 height 40
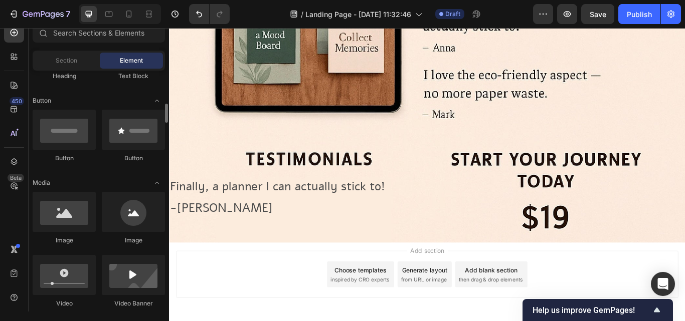
scroll to position [226, 0]
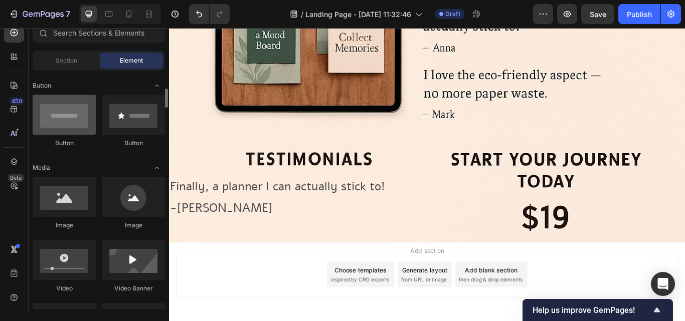
click at [61, 113] on div at bounding box center [64, 115] width 63 height 40
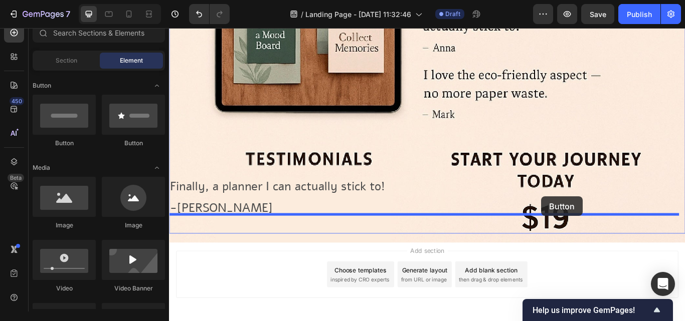
drag, startPoint x: 230, startPoint y: 141, endPoint x: 603, endPoint y: 225, distance: 381.8
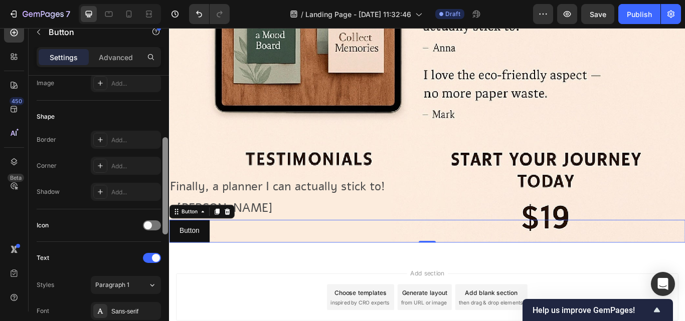
scroll to position [184, 0]
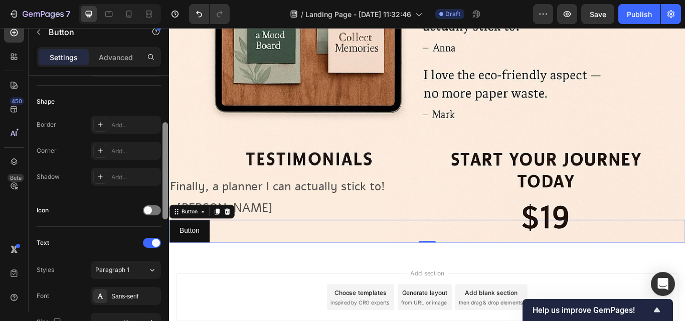
drag, startPoint x: 165, startPoint y: 142, endPoint x: 165, endPoint y: 210, distance: 67.7
click at [165, 210] on div at bounding box center [165, 170] width 6 height 97
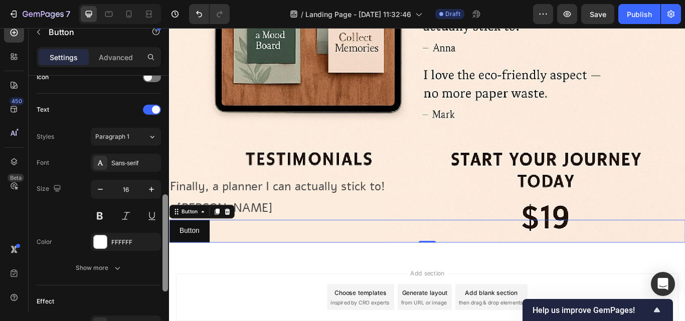
scroll to position [325, 0]
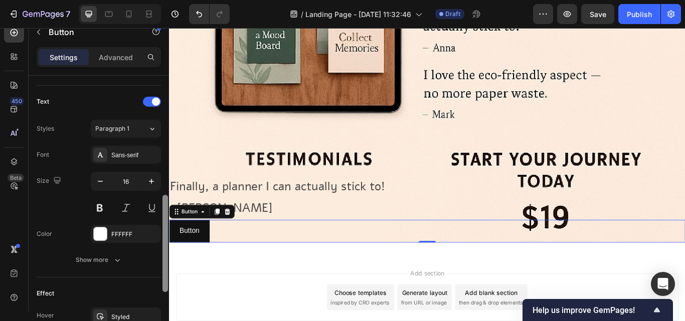
drag, startPoint x: 165, startPoint y: 222, endPoint x: 165, endPoint y: 274, distance: 52.2
click at [165, 274] on div at bounding box center [165, 243] width 6 height 97
click at [137, 183] on input "16" at bounding box center [125, 182] width 33 height 18
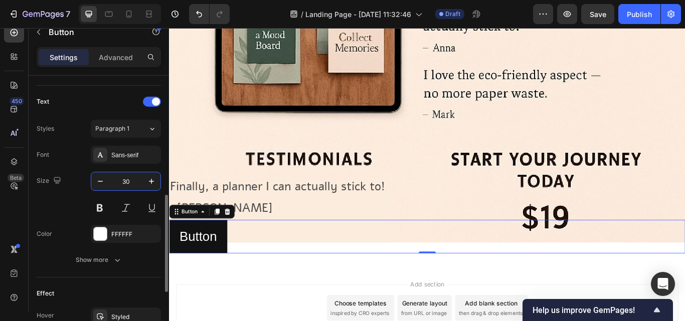
type input "3"
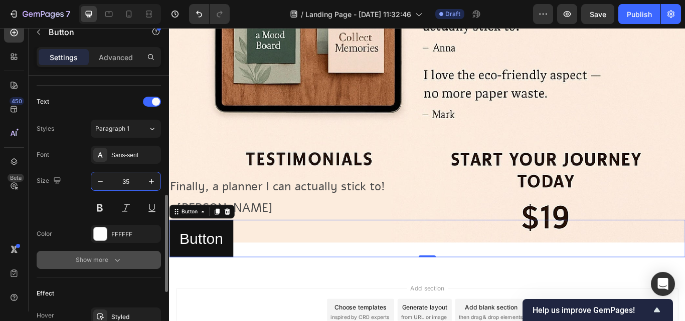
type input "35"
click at [114, 259] on icon "button" at bounding box center [117, 260] width 10 height 10
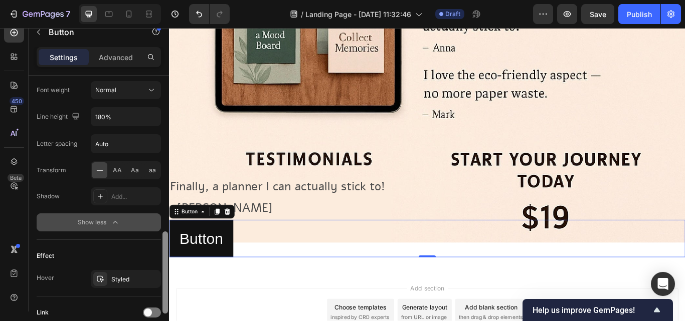
scroll to position [497, 0]
drag, startPoint x: 165, startPoint y: 278, endPoint x: 157, endPoint y: 341, distance: 63.6
click at [157, 0] on html "7 / Landing Page - [DATE] 11:32:46 Draft Preview Save Publish 450 Beta Sections…" at bounding box center [342, 0] width 685 height 0
click at [166, 305] on div at bounding box center [165, 271] width 6 height 82
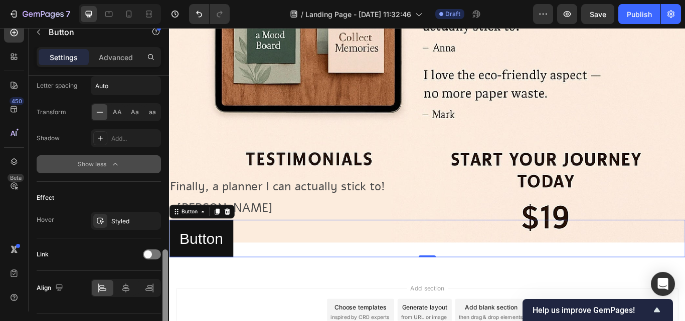
scroll to position [555, 0]
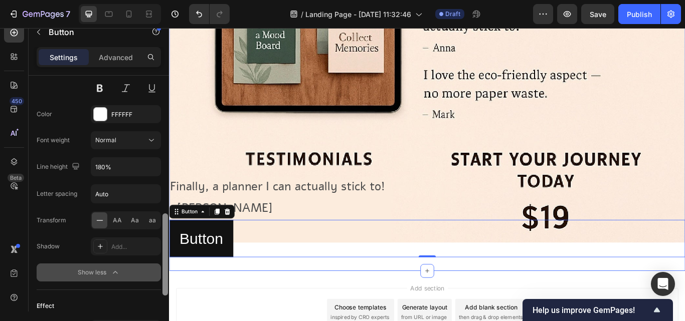
drag, startPoint x: 335, startPoint y: 330, endPoint x: 173, endPoint y: 293, distance: 165.5
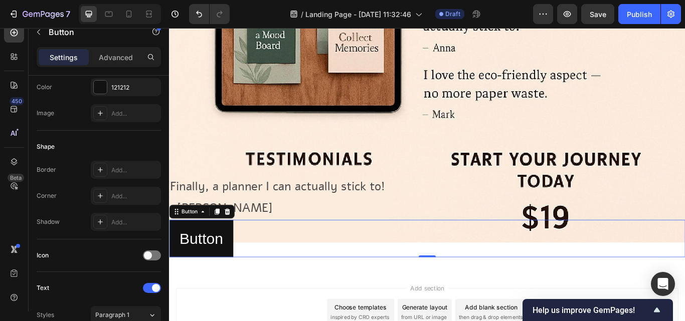
scroll to position [0, 0]
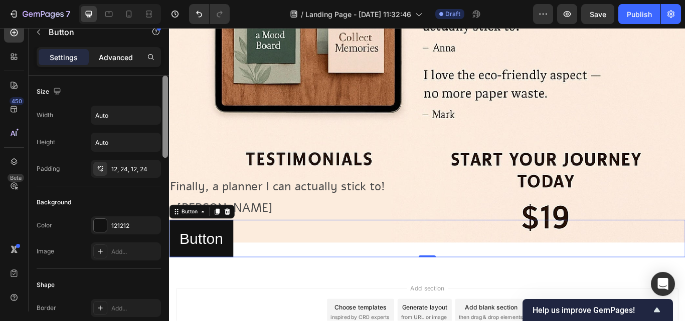
click at [126, 54] on p "Advanced" at bounding box center [116, 57] width 34 height 11
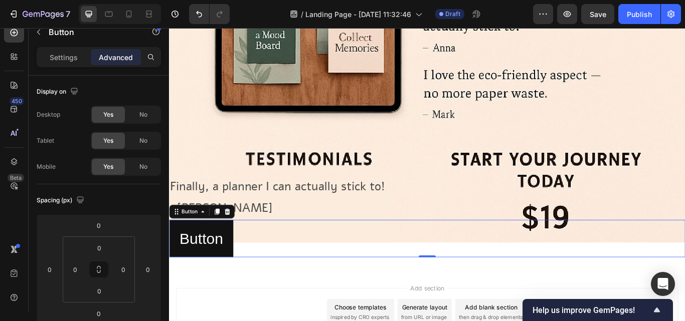
click at [174, 136] on img at bounding box center [470, 15] width 602 height 527
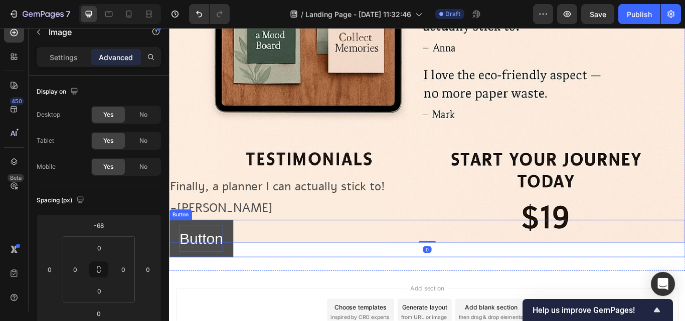
click at [181, 258] on p "Button" at bounding box center [206, 274] width 51 height 32
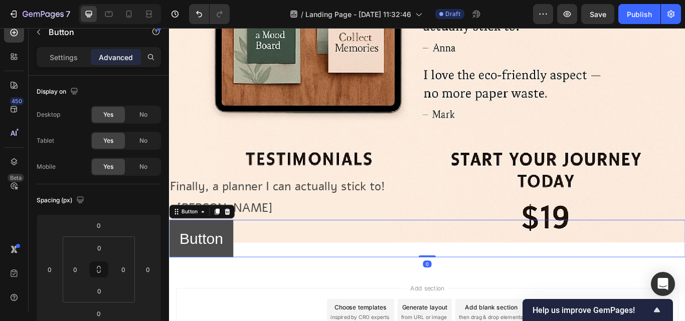
click at [175, 258] on button "Button" at bounding box center [206, 274] width 75 height 44
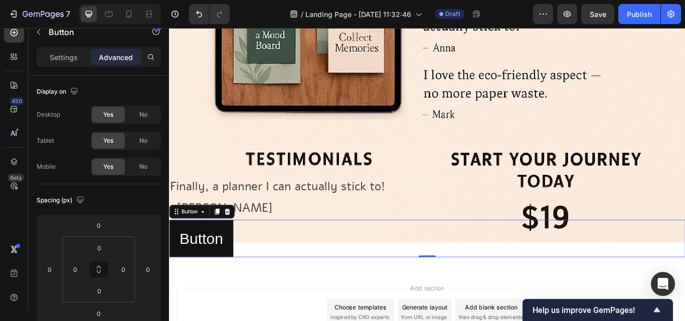
click at [175, 156] on img at bounding box center [470, 15] width 602 height 527
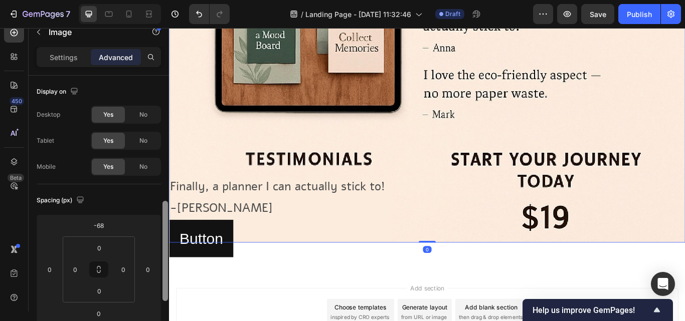
scroll to position [91, 0]
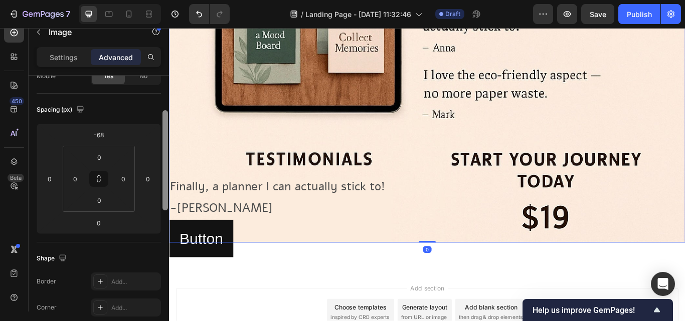
drag, startPoint x: 167, startPoint y: 143, endPoint x: 165, endPoint y: 179, distance: 35.7
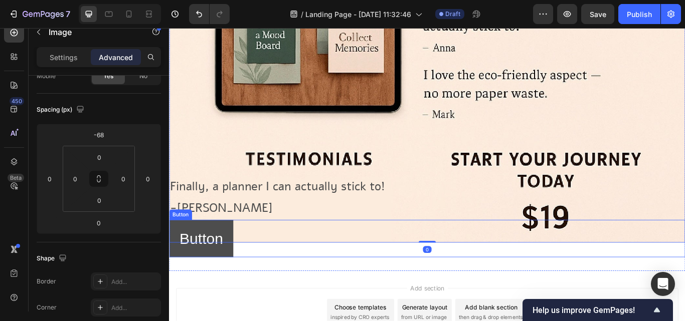
click at [236, 275] on button "Button" at bounding box center [206, 274] width 75 height 44
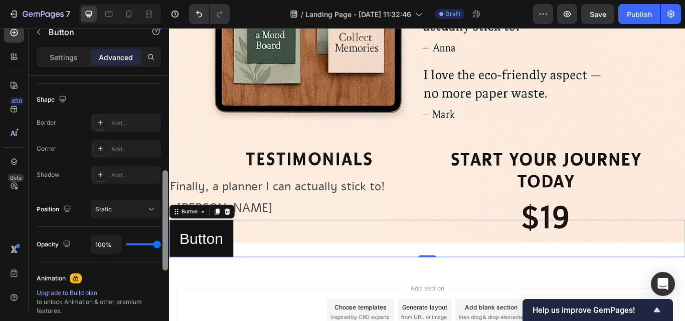
scroll to position [239, 0]
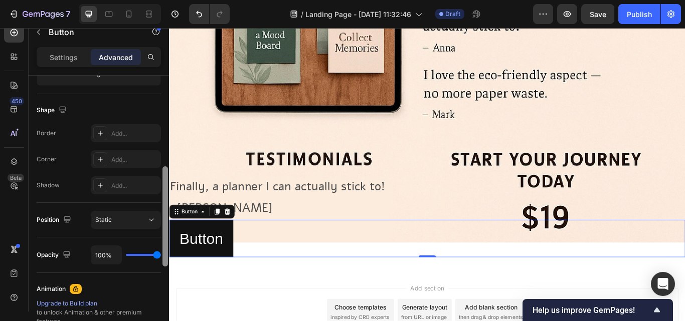
drag, startPoint x: 164, startPoint y: 170, endPoint x: 149, endPoint y: 261, distance: 92.5
click at [149, 261] on div "Display on Desktop Yes No Tablet Yes No Mobile Yes No Spacing (px) 0 0 0 0 0 0 …" at bounding box center [99, 208] width 140 height 265
click at [111, 223] on span "Static" at bounding box center [103, 220] width 17 height 8
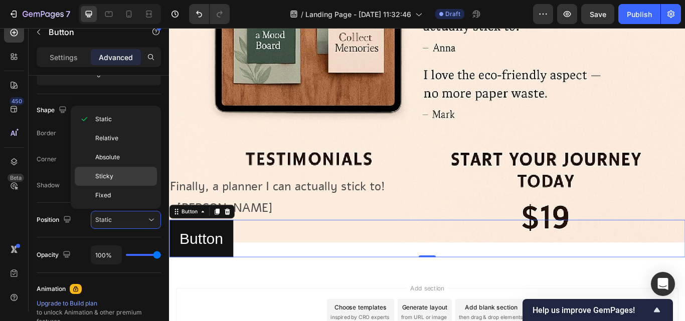
click at [110, 172] on span "Sticky" at bounding box center [104, 176] width 18 height 9
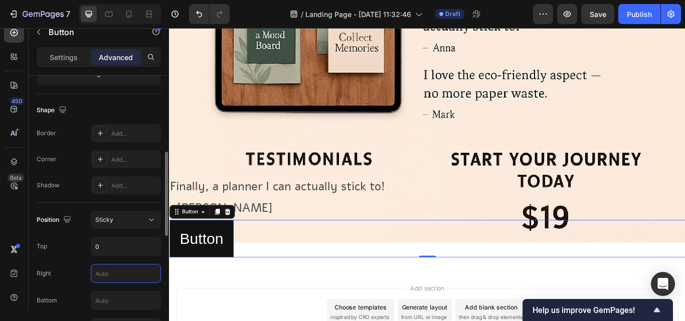
click at [106, 269] on input "text" at bounding box center [125, 274] width 69 height 18
type input "100"
click at [200, 21] on button "Undo/Redo" at bounding box center [199, 14] width 20 height 20
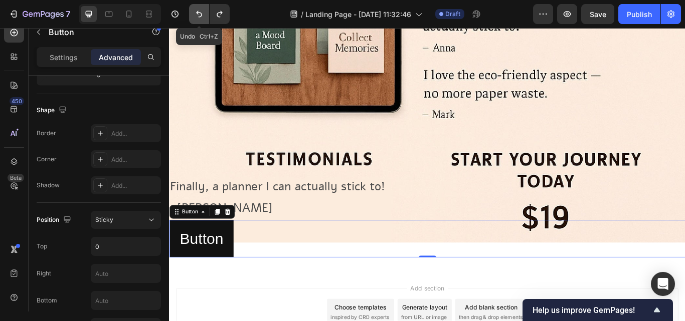
click at [200, 21] on button "Undo/Redo" at bounding box center [199, 14] width 20 height 20
click at [200, 12] on icon "Undo/Redo" at bounding box center [199, 14] width 10 height 10
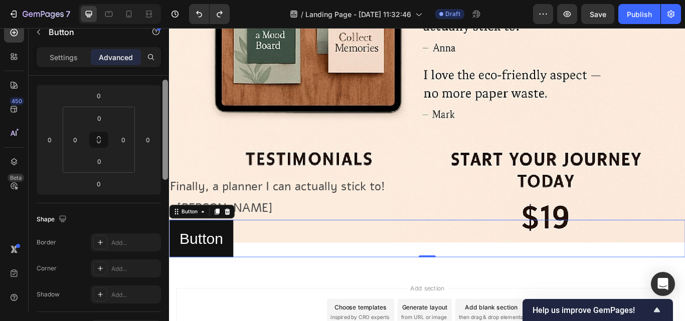
scroll to position [96, 0]
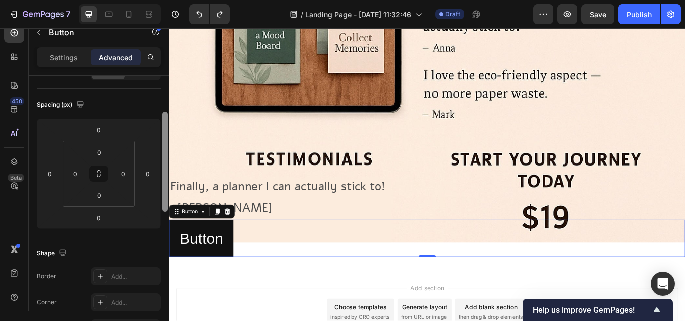
drag, startPoint x: 164, startPoint y: 183, endPoint x: 165, endPoint y: 128, distance: 54.7
click at [165, 128] on div at bounding box center [165, 162] width 6 height 100
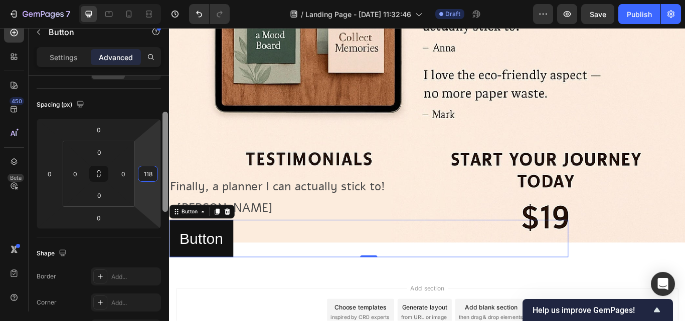
drag, startPoint x: 158, startPoint y: 149, endPoint x: 163, endPoint y: 184, distance: 34.5
click at [137, 0] on html "7 / Landing Page - [DATE] 11:32:46 Draft Preview Save Publish 450 Beta Sections…" at bounding box center [342, 0] width 685 height 0
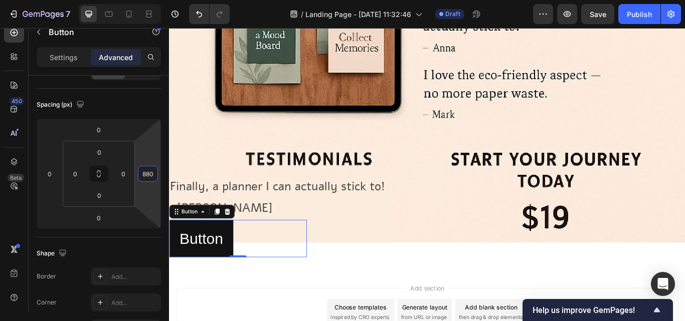
drag, startPoint x: 153, startPoint y: 203, endPoint x: 149, endPoint y: 8, distance: 195.6
click at [149, 0] on html "7 / Landing Page - [DATE] 11:32:46 Draft Preview Save Publish 450 Beta Sections…" at bounding box center [342, 0] width 685 height 0
type input "940"
drag, startPoint x: 145, startPoint y: 151, endPoint x: 145, endPoint y: 136, distance: 15.0
click at [145, 0] on html "7 / Landing Page - [DATE] 11:32:46 Draft Preview Save Publish 450 Beta Sections…" at bounding box center [342, 0] width 685 height 0
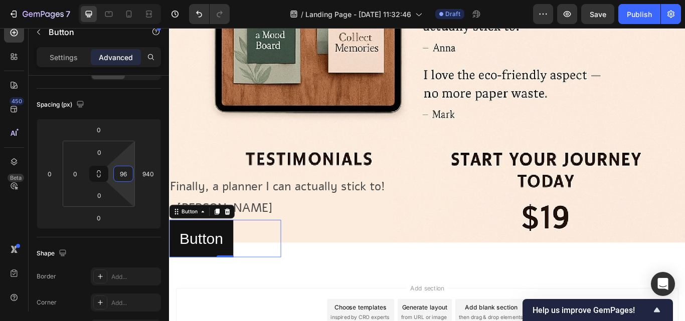
type input "92"
drag, startPoint x: 128, startPoint y: 155, endPoint x: 126, endPoint y: 132, distance: 23.1
click at [126, 0] on html "7 / Landing Page - [DATE] 11:32:46 Draft Preview Save Publish 450 Beta Sections…" at bounding box center [342, 0] width 685 height 0
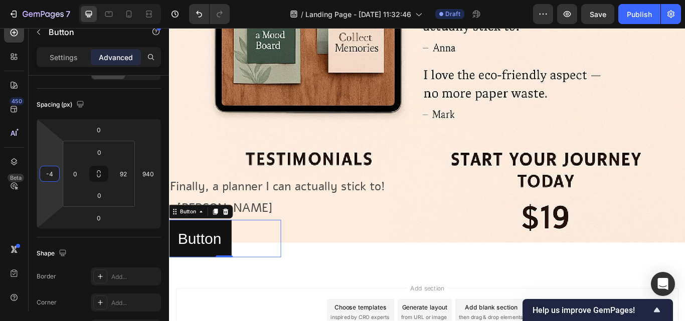
type input "-6"
click at [52, 0] on html "7 / Landing Page - [DATE] 11:32:46 Draft Preview Save Publish 450 Beta Sections…" at bounding box center [342, 0] width 685 height 0
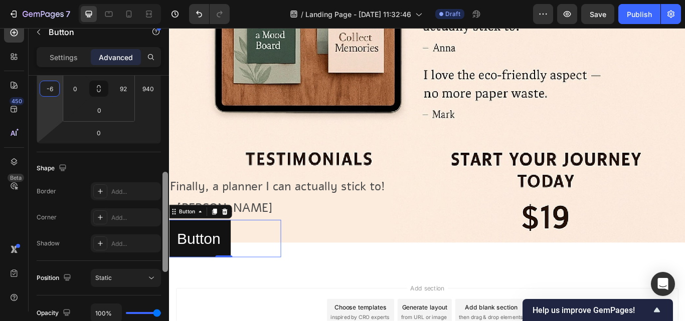
scroll to position [202, 0]
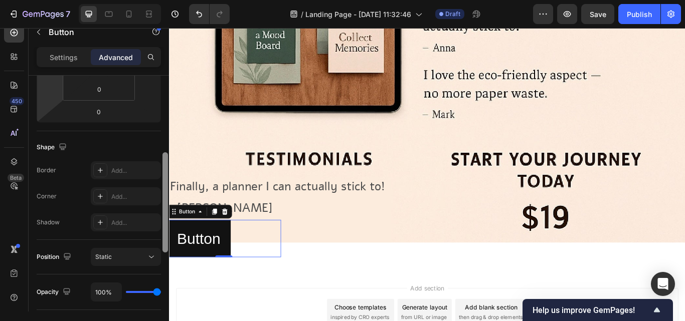
drag, startPoint x: 167, startPoint y: 163, endPoint x: 164, endPoint y: 204, distance: 40.7
click at [164, 204] on div at bounding box center [165, 202] width 6 height 100
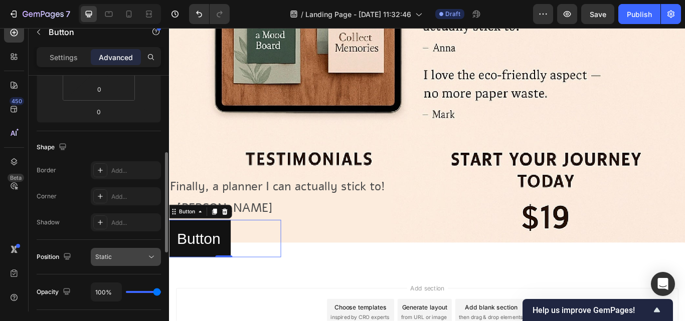
click at [101, 249] on button "Static" at bounding box center [126, 257] width 70 height 18
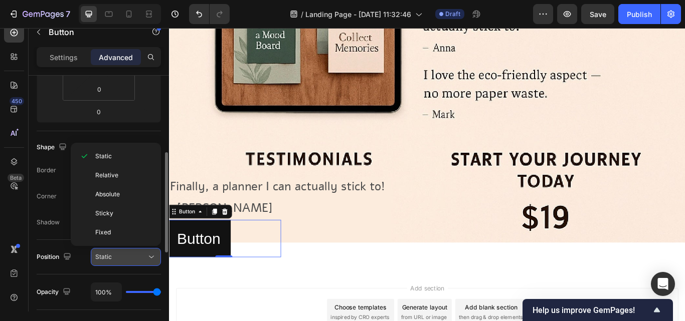
click at [101, 249] on button "Static" at bounding box center [126, 257] width 70 height 18
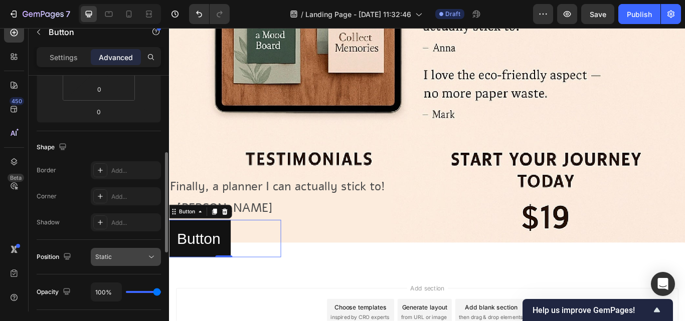
click at [101, 249] on button "Static" at bounding box center [126, 257] width 70 height 18
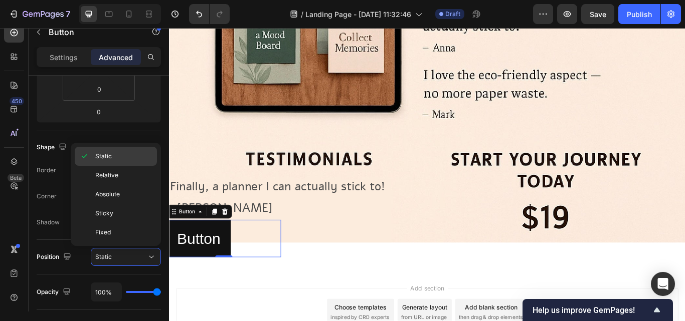
click at [103, 157] on span "Static" at bounding box center [103, 156] width 17 height 9
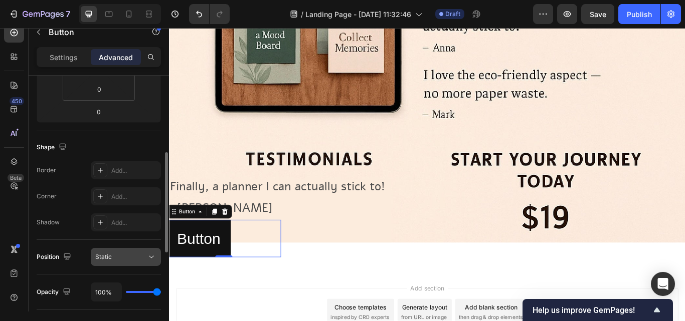
click at [100, 255] on span "Static" at bounding box center [103, 257] width 17 height 8
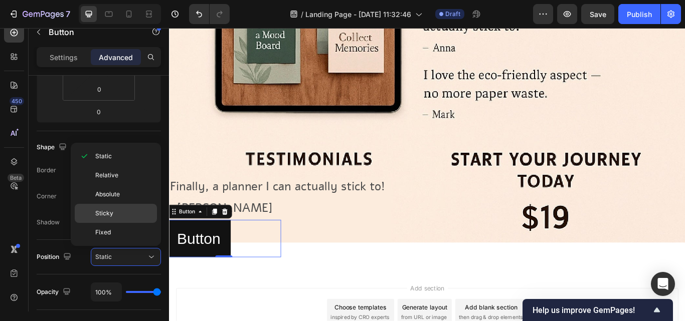
click at [109, 210] on span "Sticky" at bounding box center [104, 213] width 18 height 9
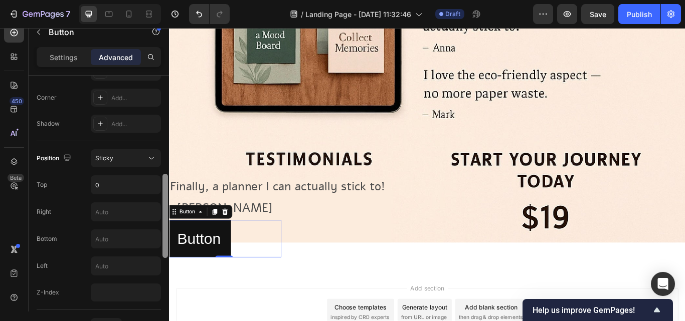
scroll to position [303, 0]
drag, startPoint x: 167, startPoint y: 221, endPoint x: 166, endPoint y: 253, distance: 32.1
click at [166, 253] on div at bounding box center [165, 214] width 6 height 84
click at [124, 236] on input "text" at bounding box center [125, 237] width 69 height 18
click at [117, 260] on input "text" at bounding box center [125, 264] width 69 height 18
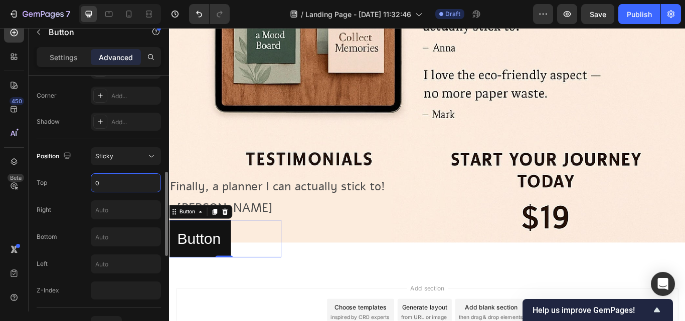
click at [102, 185] on input "0" at bounding box center [125, 183] width 69 height 18
click at [197, 10] on icon "Undo/Redo" at bounding box center [199, 14] width 10 height 10
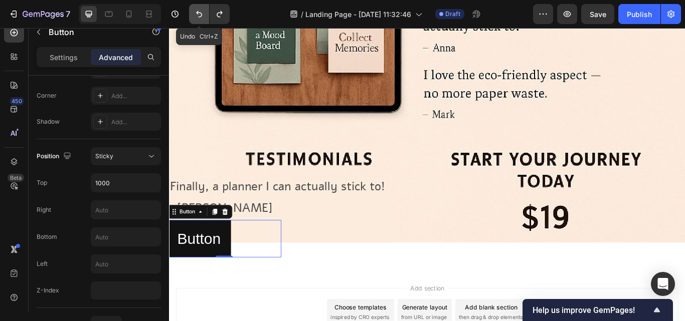
type input "0"
click at [197, 10] on icon "Undo/Redo" at bounding box center [199, 14] width 10 height 10
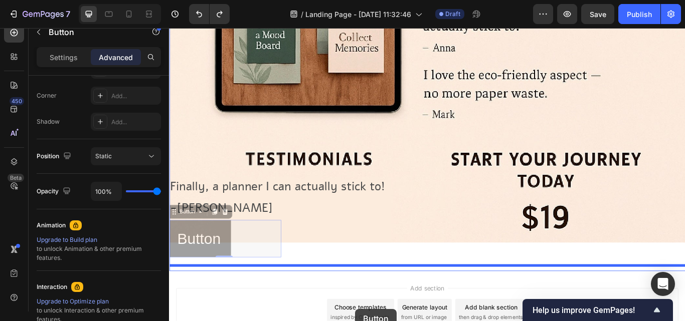
scroll to position [738, 0]
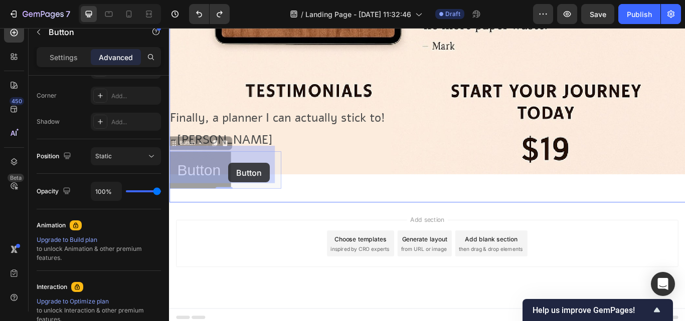
drag, startPoint x: 238, startPoint y: 287, endPoint x: 238, endPoint y: 186, distance: 101.3
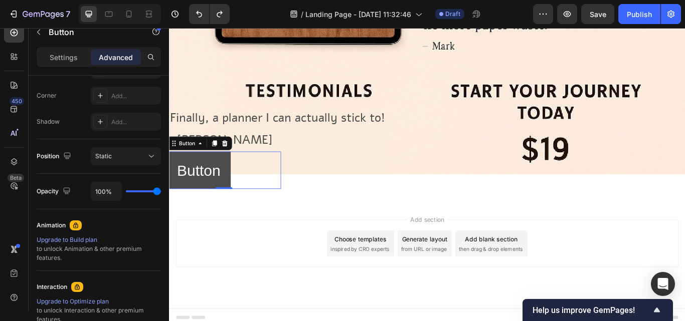
click at [175, 190] on button "Button" at bounding box center [203, 195] width 75 height 44
click at [184, 188] on p "Button" at bounding box center [203, 195] width 51 height 32
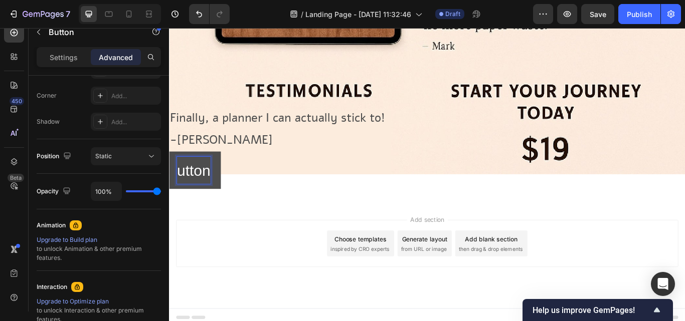
click at [169, 173] on button "utton" at bounding box center [197, 195] width 63 height 44
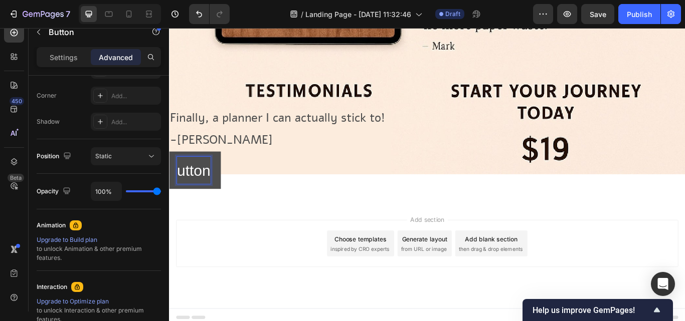
click at [169, 173] on button "utton" at bounding box center [197, 195] width 63 height 44
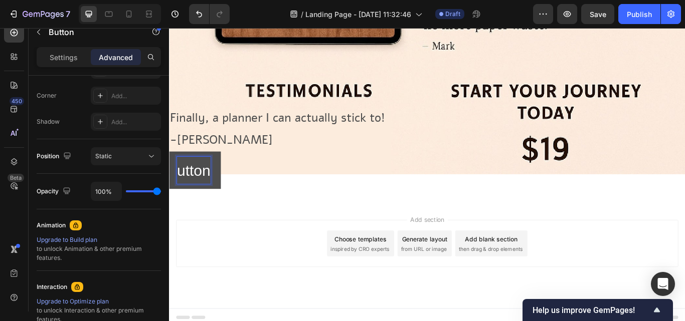
click at [169, 173] on button "utton" at bounding box center [197, 195] width 63 height 44
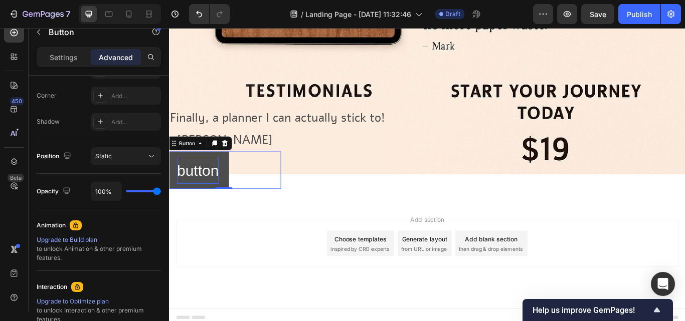
click at [236, 200] on button "button" at bounding box center [202, 195] width 73 height 44
drag, startPoint x: 236, startPoint y: 200, endPoint x: 242, endPoint y: 82, distance: 118.0
click at [73, 54] on p "Settings" at bounding box center [64, 57] width 28 height 11
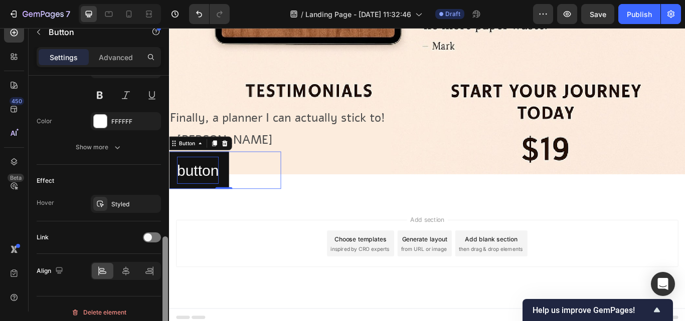
scroll to position [444, 0]
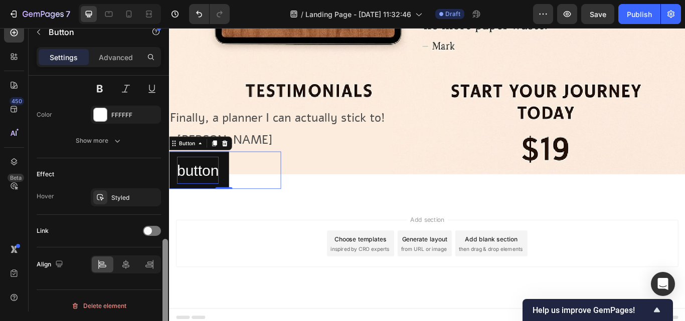
drag, startPoint x: 165, startPoint y: 204, endPoint x: 164, endPoint y: 256, distance: 52.2
click at [164, 256] on div at bounding box center [165, 287] width 6 height 97
click at [153, 265] on icon at bounding box center [152, 264] width 1 height 9
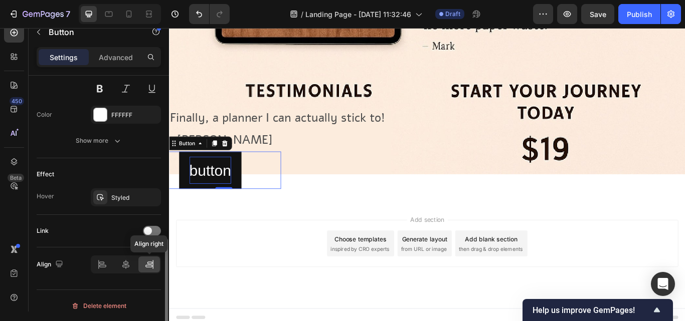
click at [153, 265] on icon at bounding box center [152, 264] width 1 height 9
click at [125, 270] on div at bounding box center [126, 265] width 22 height 16
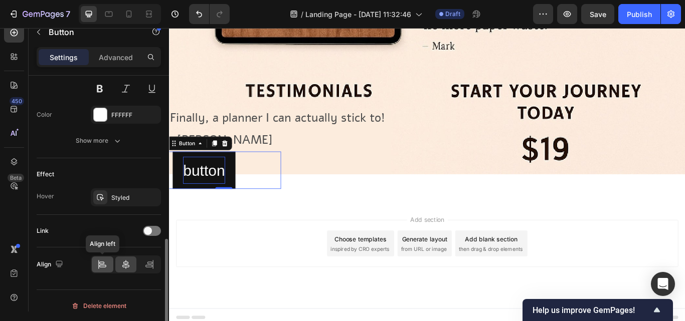
click at [104, 268] on icon at bounding box center [102, 265] width 10 height 10
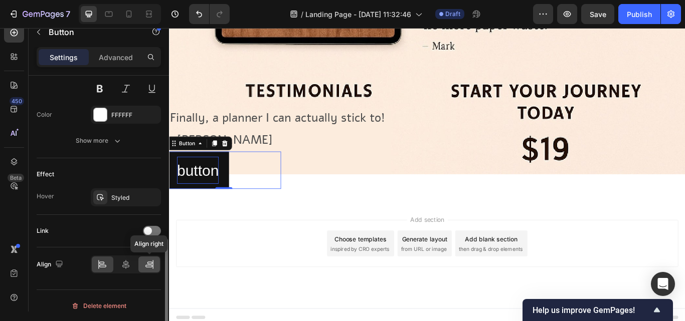
click at [144, 264] on icon at bounding box center [149, 265] width 10 height 10
click at [147, 271] on div at bounding box center [149, 265] width 22 height 16
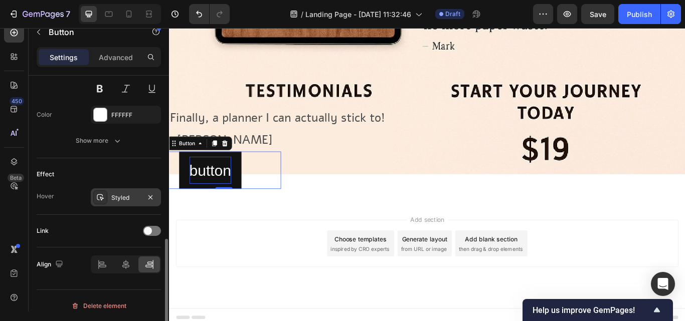
click at [128, 202] on div "Styled" at bounding box center [125, 198] width 29 height 9
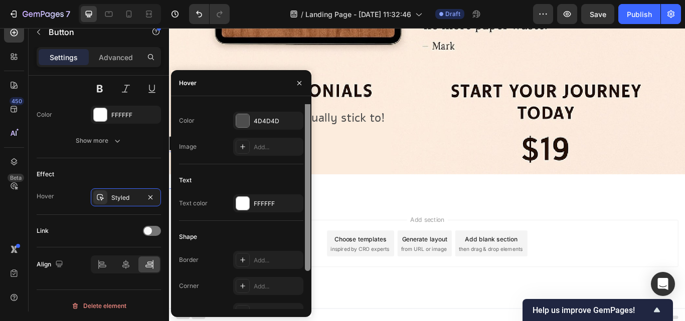
scroll to position [0, 0]
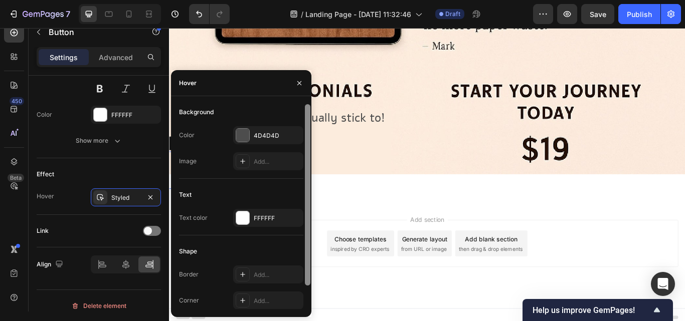
drag, startPoint x: 309, startPoint y: 246, endPoint x: 310, endPoint y: 122, distance: 124.4
click at [306, 221] on div at bounding box center [308, 195] width 6 height 182
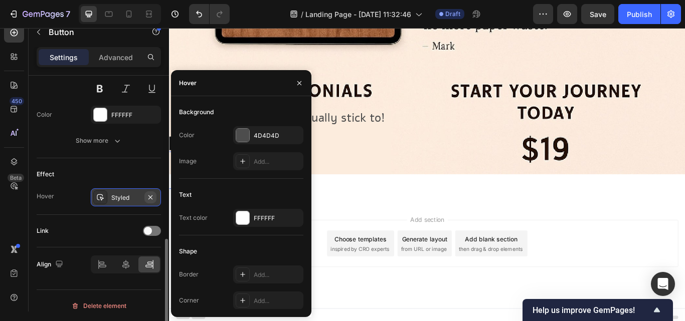
click at [151, 195] on icon "button" at bounding box center [150, 198] width 8 height 8
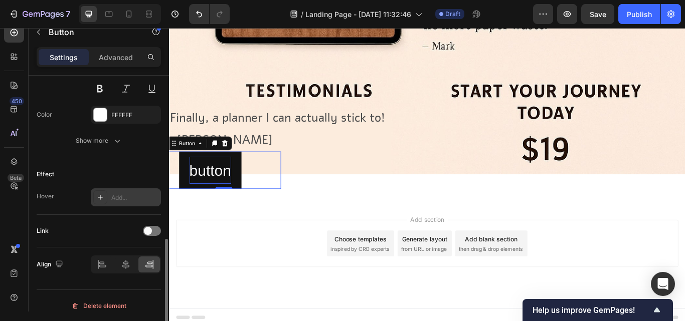
click at [109, 196] on div "Add..." at bounding box center [126, 198] width 70 height 18
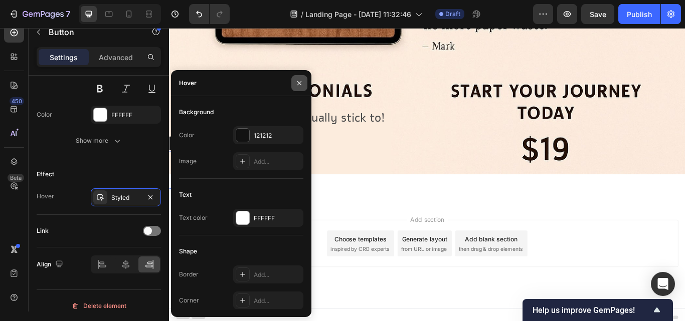
click at [298, 79] on icon "button" at bounding box center [299, 83] width 8 height 8
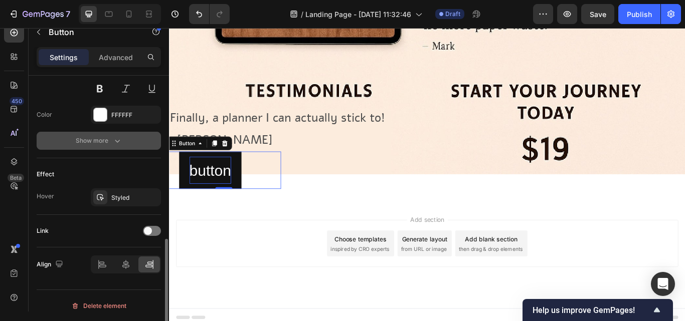
click at [115, 148] on button "Show more" at bounding box center [99, 141] width 124 height 18
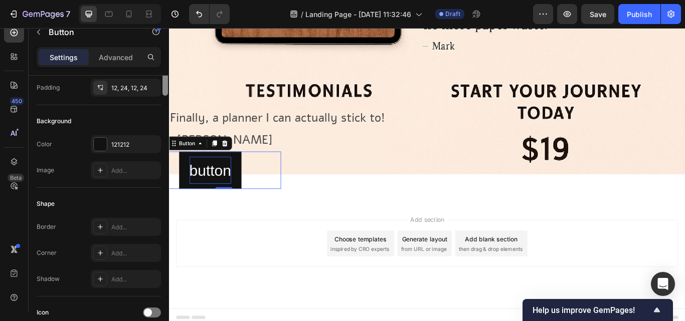
scroll to position [13, 0]
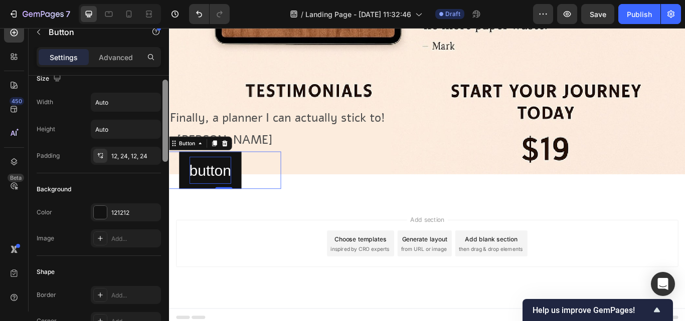
drag, startPoint x: 166, startPoint y: 246, endPoint x: 162, endPoint y: 87, distance: 159.0
click at [162, 87] on div at bounding box center [165, 208] width 8 height 265
click at [112, 152] on div "12, 24, 12, 24" at bounding box center [125, 156] width 29 height 9
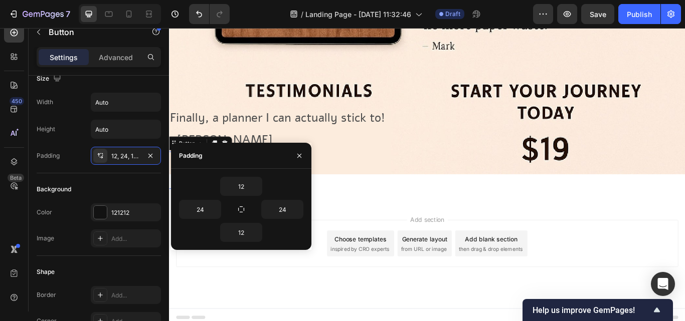
drag, startPoint x: 282, startPoint y: 236, endPoint x: 282, endPoint y: 247, distance: 11.0
click at [282, 247] on div "12 24 24 12" at bounding box center [241, 209] width 140 height 81
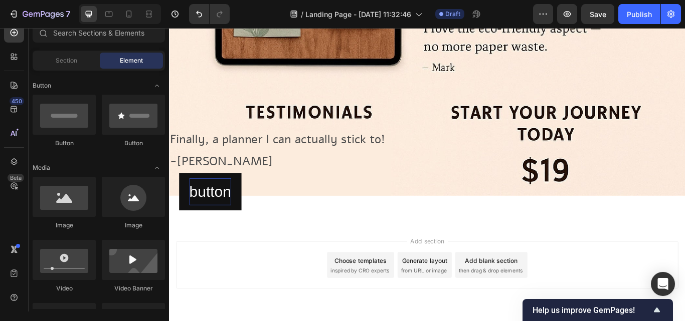
scroll to position [711, 0]
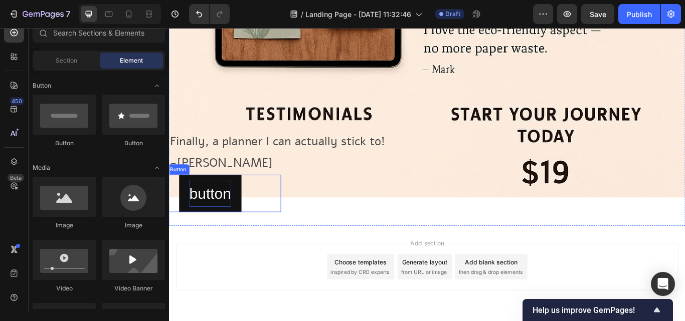
click at [203, 208] on p "button" at bounding box center [217, 222] width 49 height 32
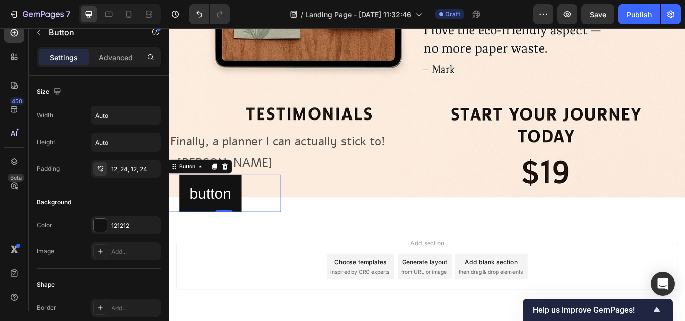
click at [181, 205] on button "button" at bounding box center [217, 222] width 73 height 44
click at [132, 171] on div "12, 24, 12, 24" at bounding box center [125, 169] width 29 height 9
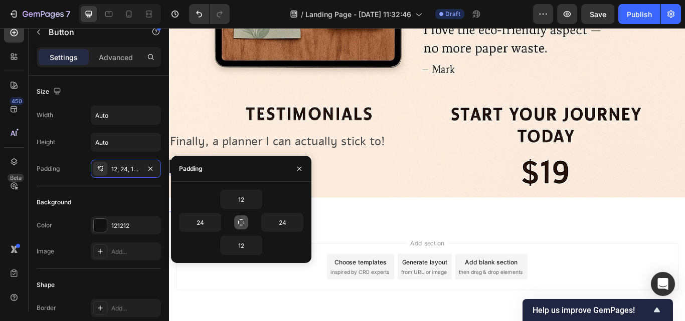
click at [244, 219] on icon "button" at bounding box center [241, 223] width 8 height 8
type input "12"
click at [244, 219] on icon "button" at bounding box center [241, 223] width 8 height 8
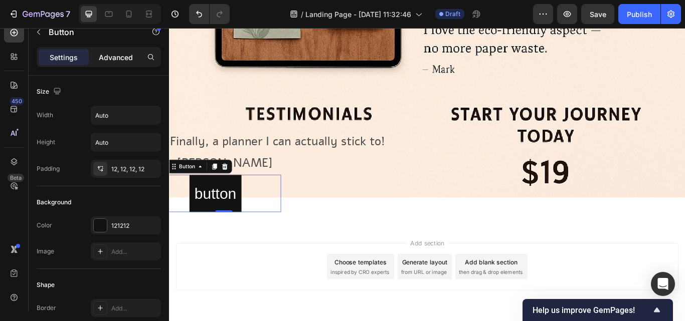
click at [122, 59] on p "Advanced" at bounding box center [116, 57] width 34 height 11
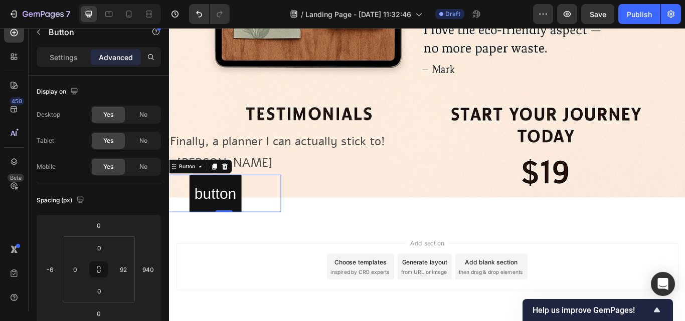
click at [290, 236] on div "button Button 0" at bounding box center [232, 222] width 133 height 44
click at [47, 0] on html "7 / Landing Page - [DATE] 11:32:46 Draft Preview Save Publish 450 Beta Sections…" at bounding box center [342, 0] width 685 height 0
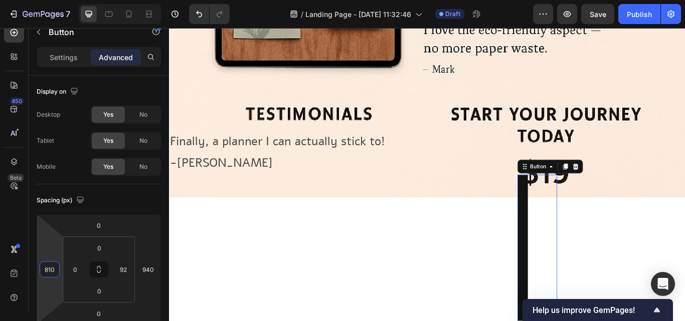
type input "818"
drag, startPoint x: 47, startPoint y: 255, endPoint x: 95, endPoint y: 48, distance: 212.1
click at [95, 0] on html "7 / Landing Page - [DATE] 11:32:46 Draft Preview Save Publish 450 Beta Sections…" at bounding box center [342, 0] width 685 height 0
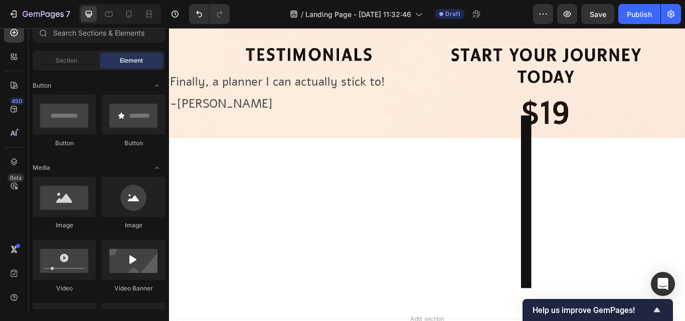
scroll to position [798, 0]
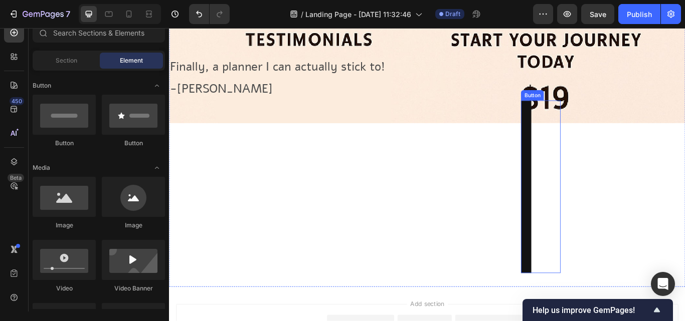
click at [591, 222] on button "button" at bounding box center [585, 214] width 12 height 202
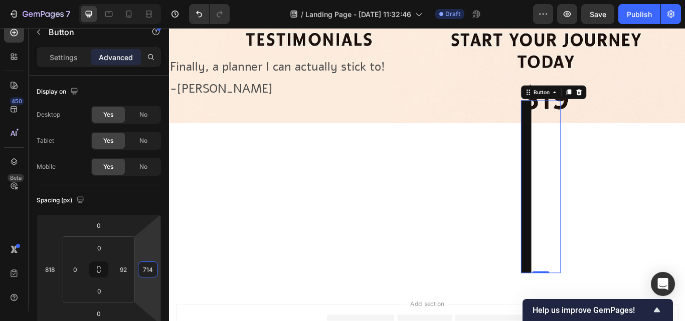
drag, startPoint x: 152, startPoint y: 291, endPoint x: 129, endPoint y: 341, distance: 55.0
click at [129, 0] on html "7 / Landing Page - [DATE] 11:32:46 Draft Preview Save Publish 450 Beta Sections…" at bounding box center [342, 0] width 685 height 0
drag, startPoint x: 152, startPoint y: 251, endPoint x: 172, endPoint y: 341, distance: 92.0
click at [172, 0] on html "7 / Landing Page - [DATE] 11:32:46 Draft Preview Save Publish 450 Beta Sections…" at bounding box center [342, 0] width 685 height 0
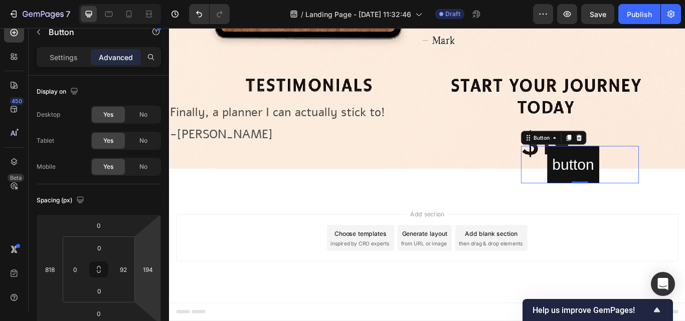
type input "108"
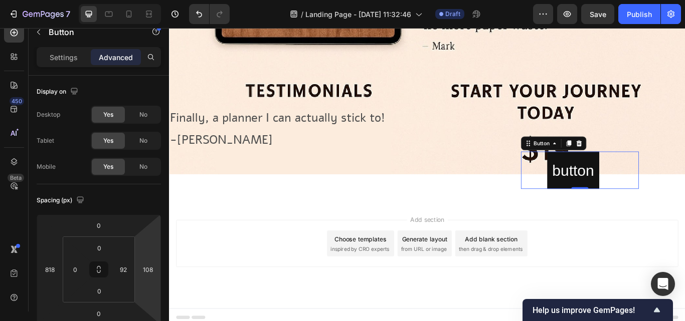
drag, startPoint x: 152, startPoint y: 237, endPoint x: 154, endPoint y: 286, distance: 49.2
click at [154, 0] on html "7 / Landing Page - [DATE] 11:32:46 Draft Preview Save Publish 450 Beta Sections…" at bounding box center [342, 0] width 685 height 0
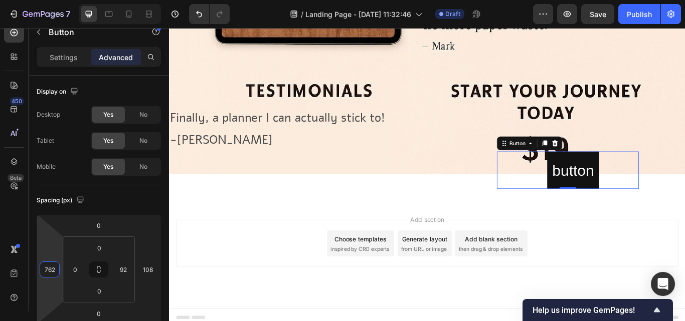
type input "752"
drag, startPoint x: 52, startPoint y: 251, endPoint x: 50, endPoint y: 267, distance: 16.7
click at [50, 0] on html "7 / Landing Page - [DATE] 11:32:46 Draft Preview Save Publish 450 Beta Sections…" at bounding box center [342, 0] width 685 height 0
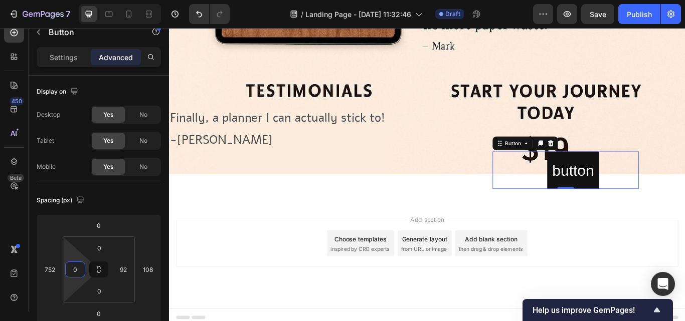
drag, startPoint x: 75, startPoint y: 257, endPoint x: 74, endPoint y: 289, distance: 32.1
click at [74, 0] on html "7 / Landing Page - [DATE] 11:32:46 Draft Preview Save Publish 450 Beta Sections…" at bounding box center [342, 0] width 685 height 0
click at [72, 0] on html "7 / Landing Page - [DATE] 11:32:46 Draft Preview Save Publish 450 Beta Sections…" at bounding box center [342, 0] width 685 height 0
drag, startPoint x: 72, startPoint y: 258, endPoint x: 72, endPoint y: 249, distance: 8.5
click at [72, 0] on html "7 / Landing Page - [DATE] 11:32:46 Draft Preview Save Publish 450 Beta Sections…" at bounding box center [342, 0] width 685 height 0
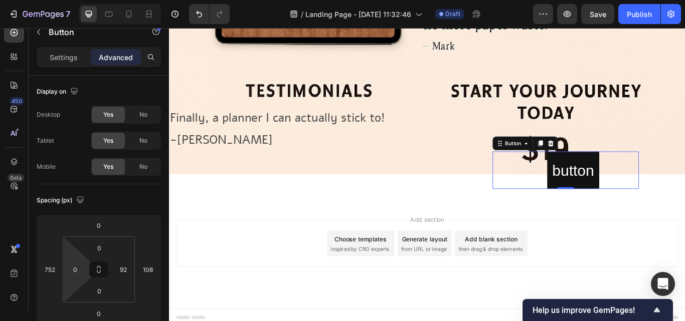
drag, startPoint x: 71, startPoint y: 259, endPoint x: 93, endPoint y: 294, distance: 42.2
click at [93, 0] on html "7 / Landing Page - [DATE] 11:32:46 Draft Preview Save Publish 450 Beta Sections…" at bounding box center [342, 0] width 685 height 0
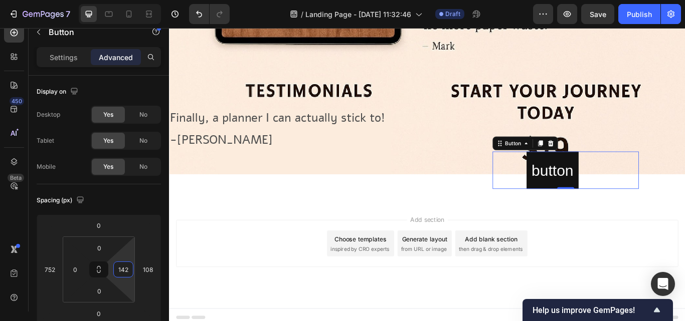
type input "152"
drag, startPoint x: 128, startPoint y: 250, endPoint x: 128, endPoint y: 235, distance: 15.1
click at [128, 0] on html "7 / Landing Page - [DATE] 11:32:46 Draft Preview Save Publish 450 Beta Sections…" at bounding box center [342, 0] width 685 height 0
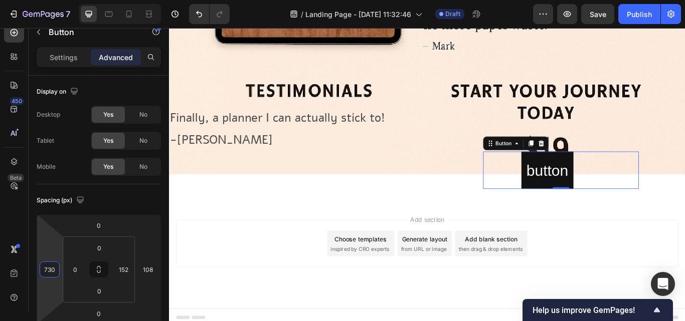
type input "722"
drag, startPoint x: 53, startPoint y: 246, endPoint x: 51, endPoint y: 253, distance: 7.8
click at [51, 0] on html "7 / Landing Page - [DATE] 11:32:46 Draft Preview Save Publish 450 Beta Sections…" at bounding box center [342, 0] width 685 height 0
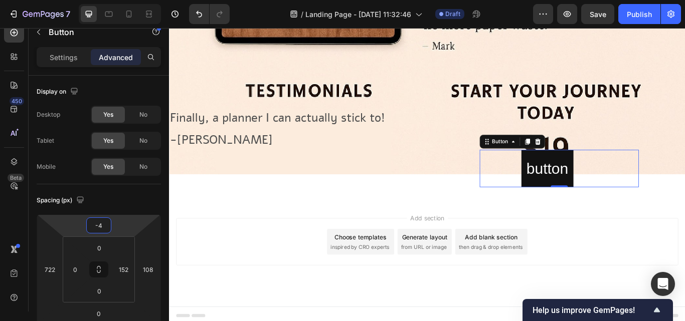
scroll to position [736, 0]
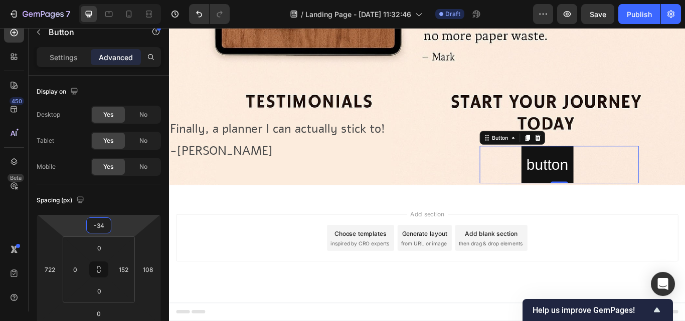
type input "-38"
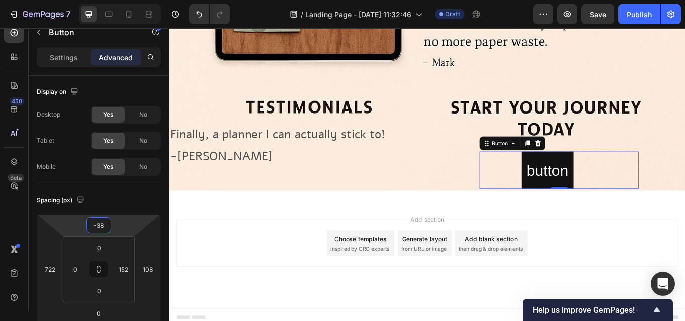
drag, startPoint x: 120, startPoint y: 226, endPoint x: 121, endPoint y: 235, distance: 9.6
click at [121, 0] on html "7 / Landing Page - [DATE] 11:32:46 Draft Preview Save Publish 450 Beta Sections…" at bounding box center [342, 0] width 685 height 0
type input "154"
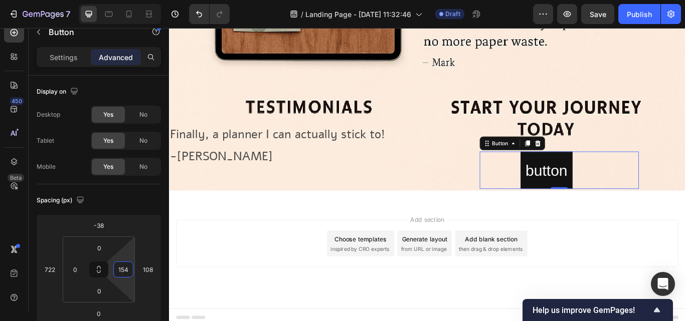
click at [129, 0] on html "7 / Landing Page - [DATE] 11:32:46 Draft Preview Save Publish 450 Beta Sections…" at bounding box center [342, 0] width 685 height 0
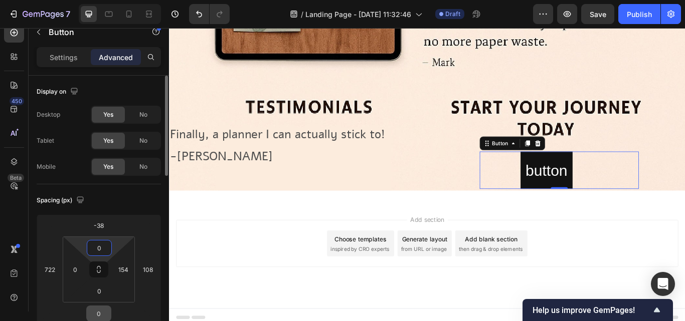
drag, startPoint x: 112, startPoint y: 244, endPoint x: 103, endPoint y: 312, distance: 68.3
click at [111, 0] on html "7 / Landing Page - [DATE] 11:32:46 Draft Preview Save Publish 450 Beta Sections…" at bounding box center [342, 0] width 685 height 0
click at [626, 188] on button "button" at bounding box center [609, 195] width 61 height 44
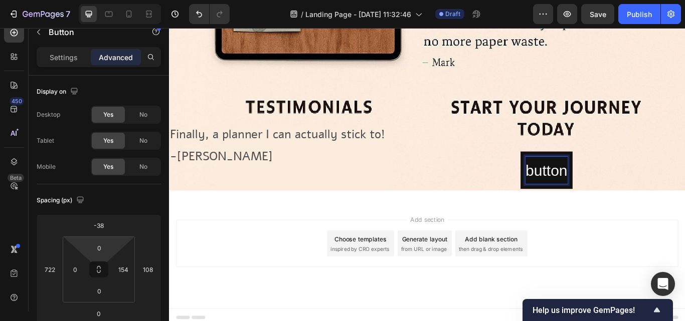
click at [623, 186] on p "button" at bounding box center [609, 195] width 49 height 32
click at [599, 173] on button "buy" at bounding box center [619, 195] width 40 height 44
click at [562, 173] on button "buy now" at bounding box center [600, 195] width 77 height 44
click at [571, 191] on p "k$29,99" at bounding box center [602, 195] width 63 height 32
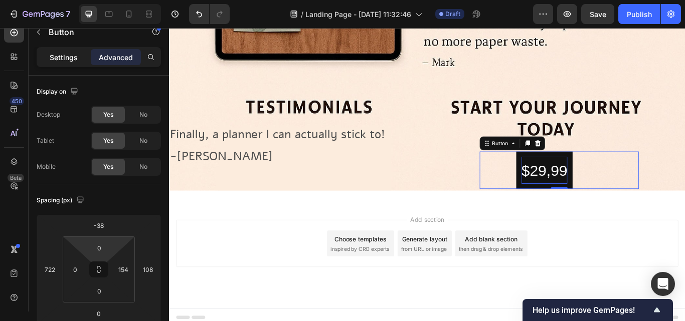
click at [50, 61] on p "Settings" at bounding box center [64, 57] width 28 height 11
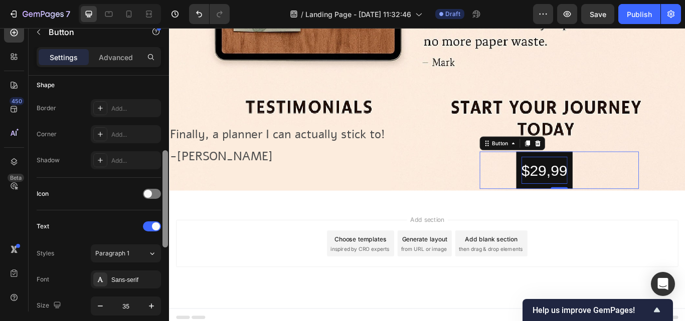
scroll to position [204, 0]
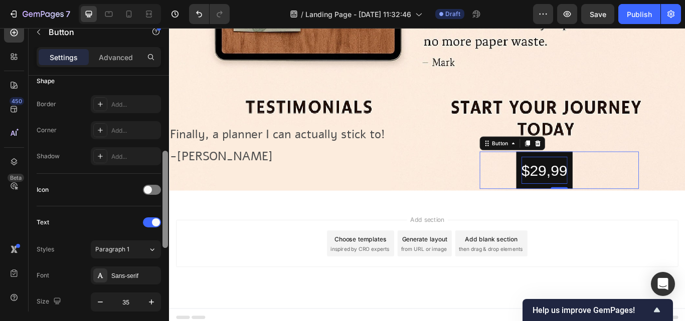
drag, startPoint x: 166, startPoint y: 167, endPoint x: 166, endPoint y: 242, distance: 75.2
click at [166, 242] on div at bounding box center [165, 199] width 6 height 97
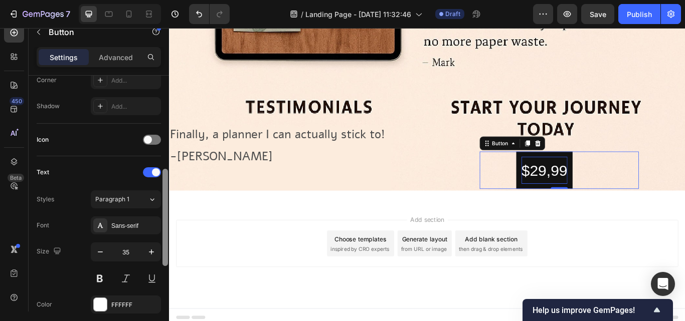
scroll to position [260, 0]
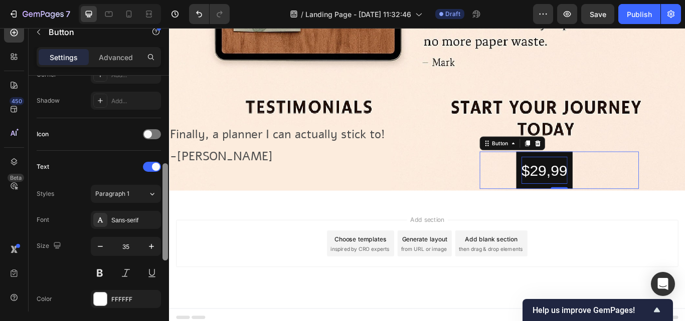
drag, startPoint x: 166, startPoint y: 242, endPoint x: 166, endPoint y: 263, distance: 20.6
click at [166, 261] on div at bounding box center [165, 212] width 6 height 97
click at [153, 248] on icon "button" at bounding box center [151, 247] width 10 height 10
type input "37"
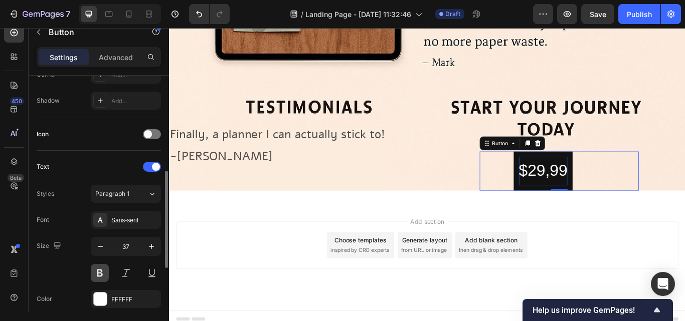
click at [104, 272] on button at bounding box center [100, 273] width 18 height 18
click at [116, 222] on div "Sans-serif" at bounding box center [134, 220] width 47 height 9
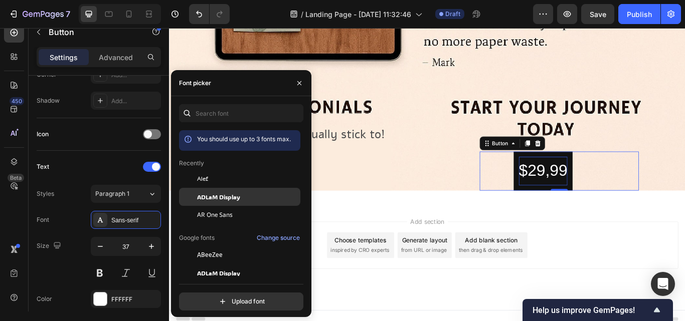
click at [213, 199] on span "ADLaM Display" at bounding box center [218, 197] width 43 height 9
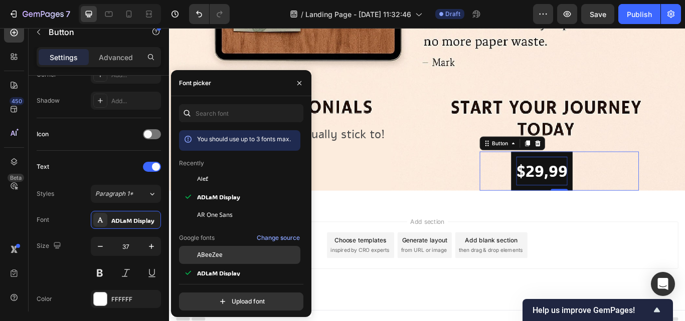
click at [221, 256] on span "ABeeZee" at bounding box center [210, 255] width 26 height 9
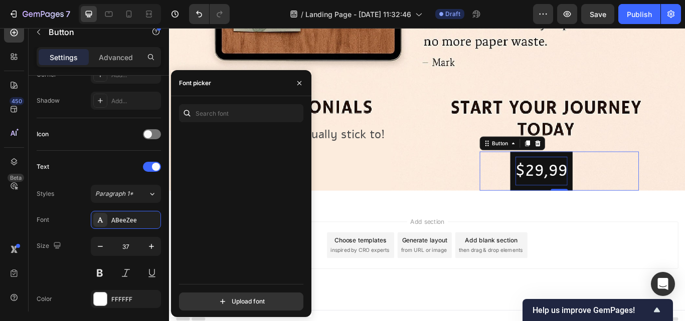
scroll to position [2105, 0]
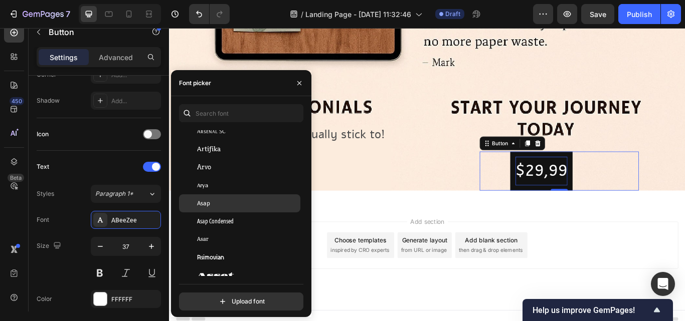
click at [216, 203] on div "Asap" at bounding box center [247, 203] width 101 height 9
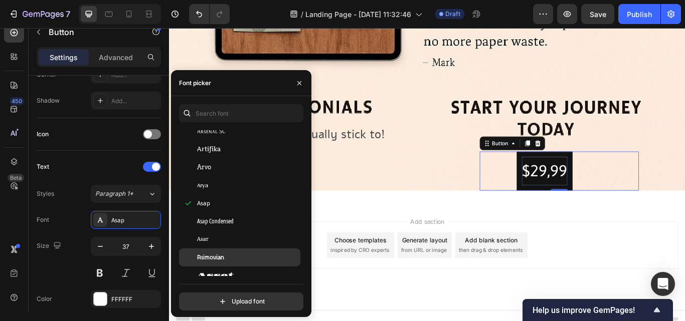
click at [211, 250] on div "Asimovian" at bounding box center [239, 258] width 121 height 18
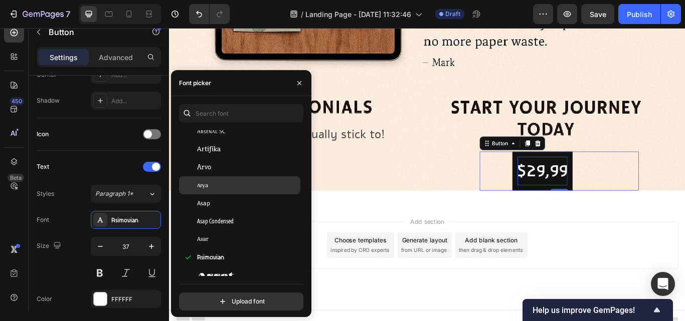
click at [203, 186] on span "Arya" at bounding box center [202, 185] width 11 height 9
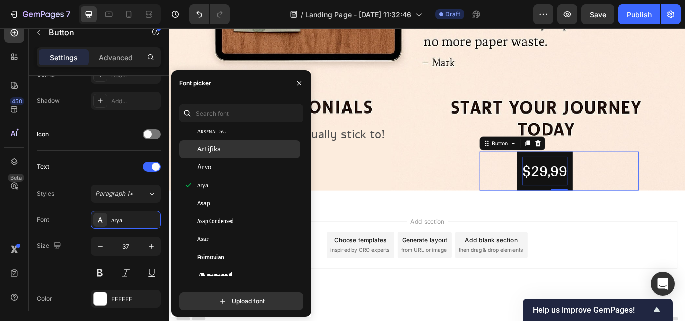
click at [210, 146] on span "Artifika" at bounding box center [209, 149] width 24 height 9
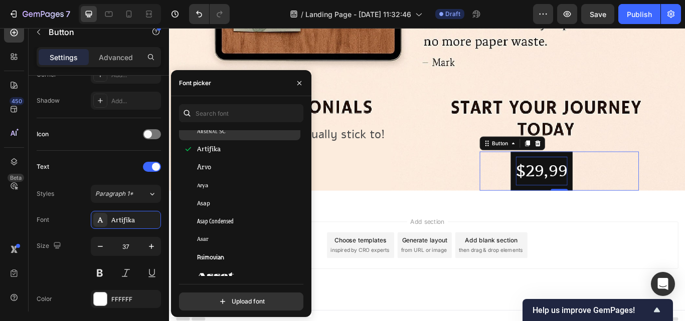
click at [216, 134] on span "Arsenal SC" at bounding box center [211, 131] width 29 height 9
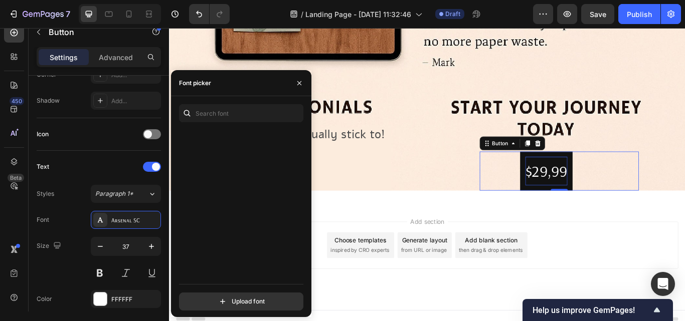
scroll to position [0, 0]
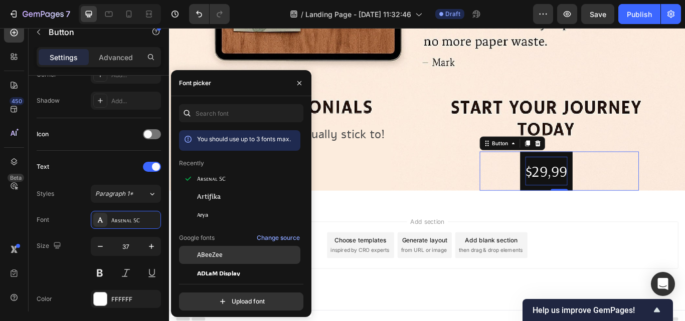
click at [217, 255] on span "ABeeZee" at bounding box center [210, 255] width 26 height 9
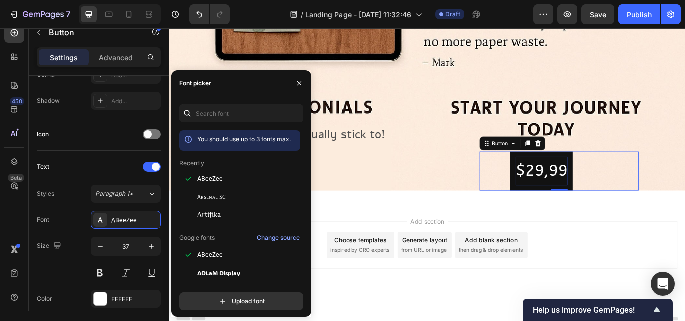
click at [305, 265] on div "You should use up to 3 fonts max. Recently ABeeZee Arsenal SC Artifika Google f…" at bounding box center [241, 207] width 140 height 207
click at [259, 273] on div "ADLaM Display" at bounding box center [247, 273] width 101 height 9
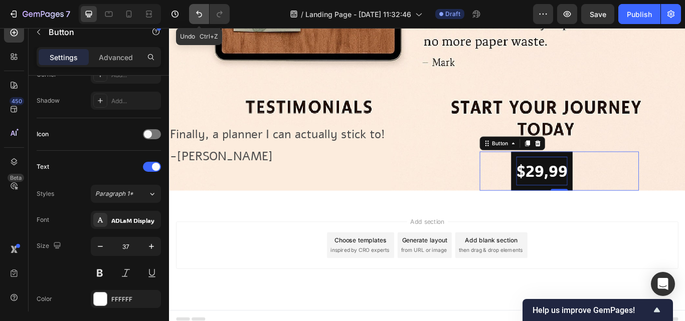
click at [195, 11] on icon "Undo/Redo" at bounding box center [199, 14] width 10 height 10
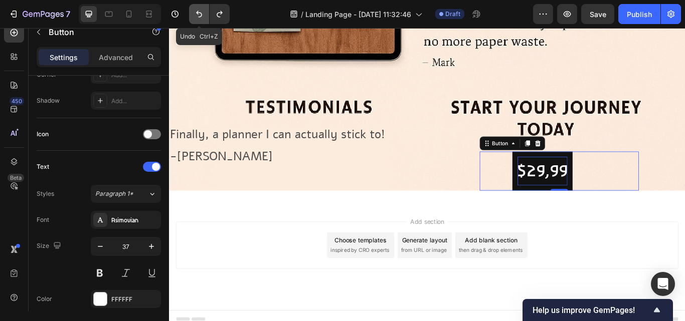
click at [195, 11] on icon "Undo/Redo" at bounding box center [199, 14] width 10 height 10
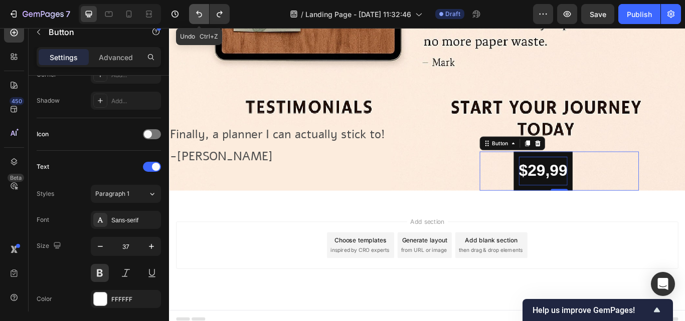
click at [195, 11] on icon "Undo/Redo" at bounding box center [199, 14] width 10 height 10
click at [628, 173] on button "$29,99" at bounding box center [605, 196] width 69 height 46
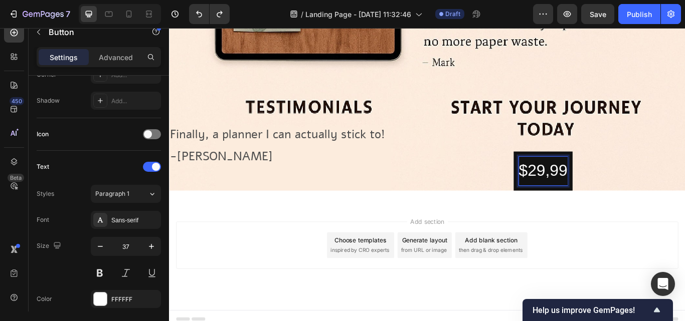
click at [580, 188] on p "$29,99" at bounding box center [605, 196] width 57 height 34
drag, startPoint x: 580, startPoint y: 188, endPoint x: 569, endPoint y: 189, distance: 11.6
click at [577, 189] on p "$29,99" at bounding box center [605, 196] width 57 height 34
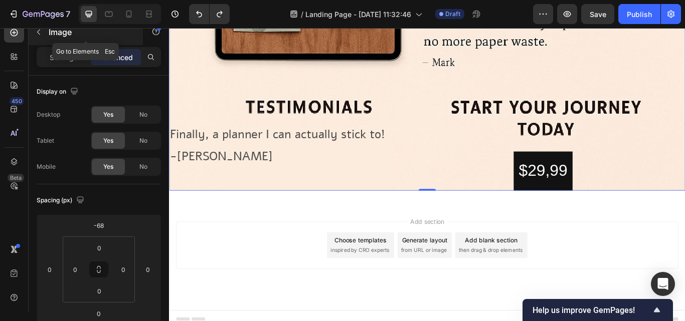
click at [39, 32] on icon "button" at bounding box center [39, 32] width 8 height 8
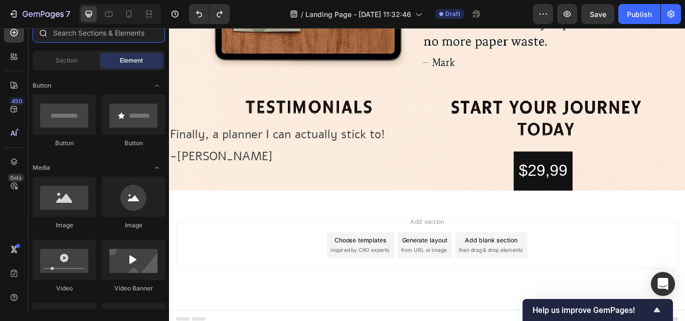
click at [138, 37] on input "text" at bounding box center [99, 33] width 132 height 20
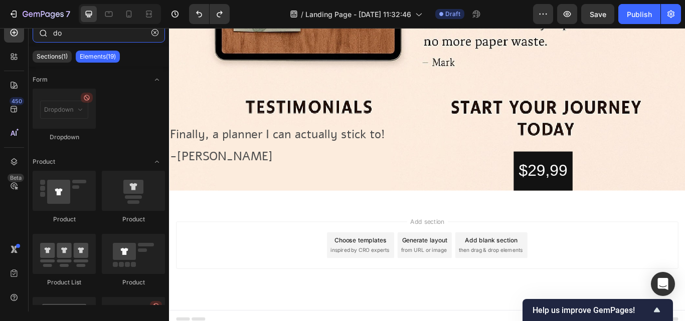
type input "d"
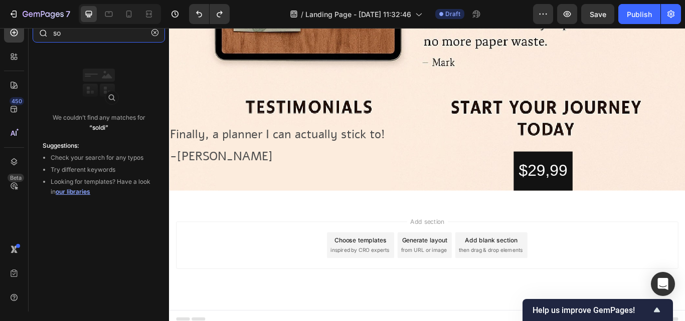
type input "s"
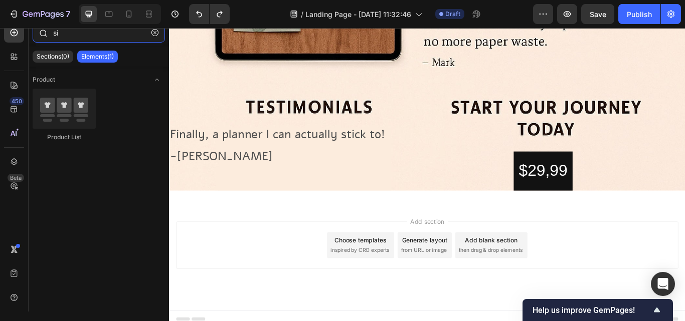
type input "s"
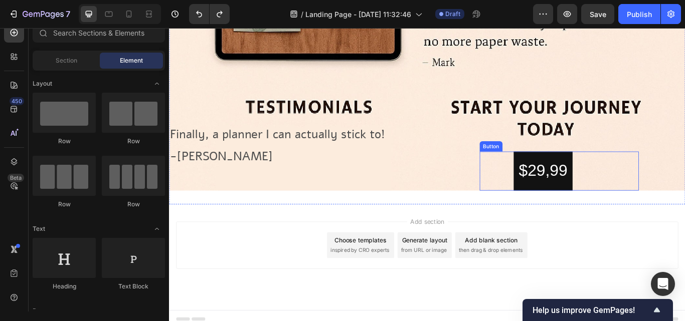
click at [629, 202] on button "$29,99" at bounding box center [605, 196] width 69 height 46
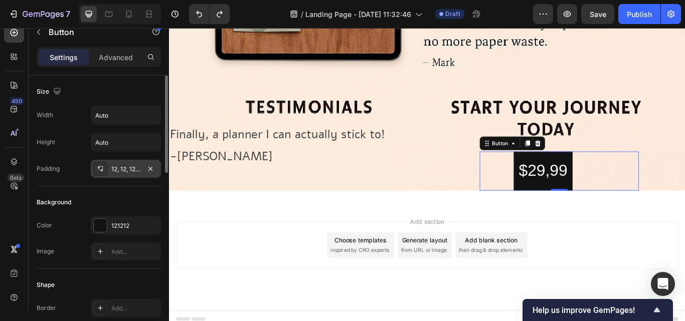
click at [101, 169] on icon at bounding box center [100, 169] width 8 height 8
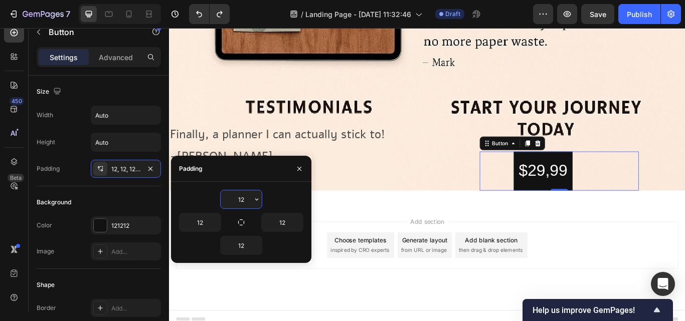
click at [250, 197] on input "12" at bounding box center [241, 200] width 41 height 18
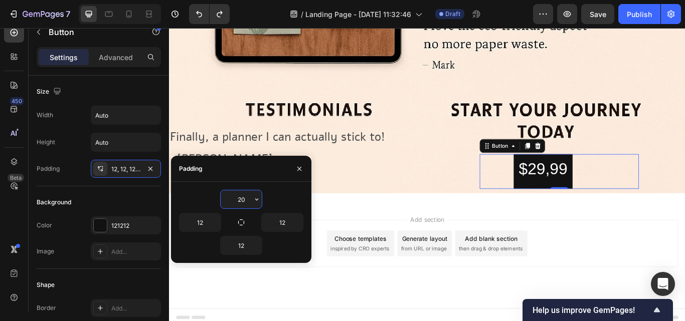
scroll to position [719, 0]
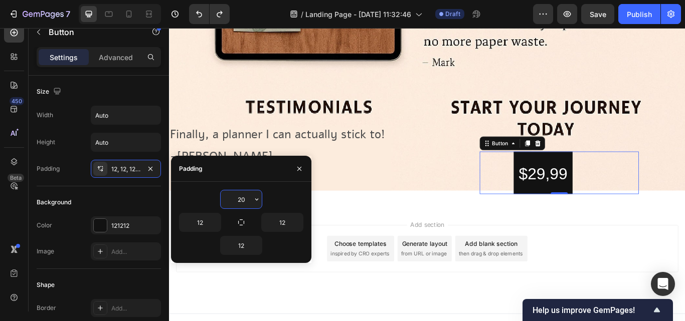
type input "2"
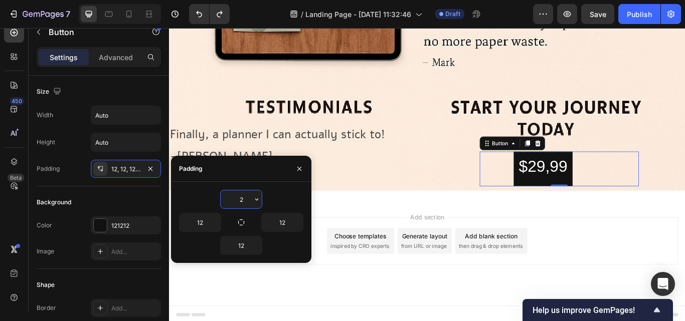
scroll to position [716, 0]
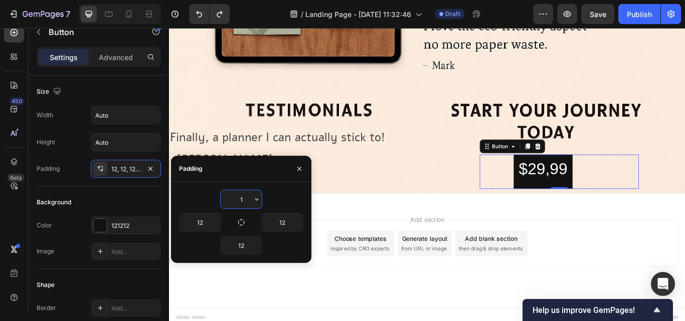
type input "12"
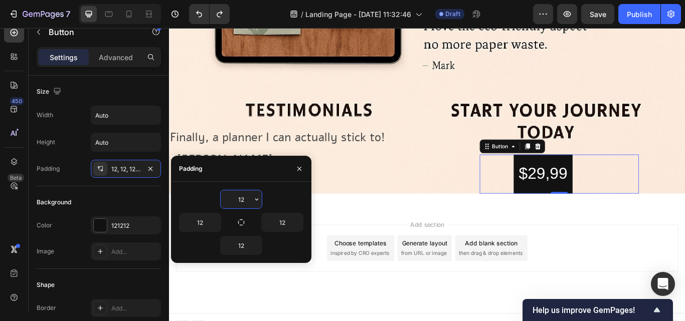
scroll to position [719, 0]
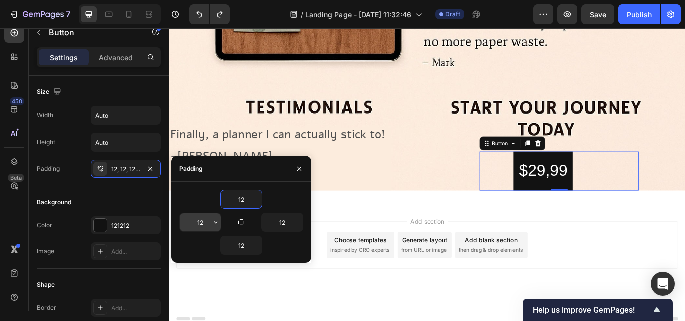
click at [206, 223] on input "12" at bounding box center [200, 223] width 41 height 18
type input "2"
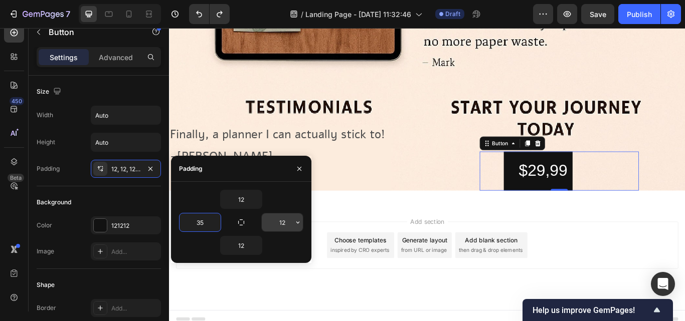
type input "35"
click at [284, 222] on input "12" at bounding box center [282, 223] width 41 height 18
type input "35"
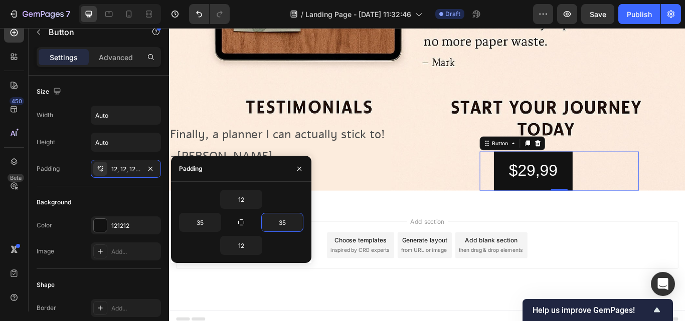
click at [548, 203] on button "$29,99" at bounding box center [594, 196] width 92 height 46
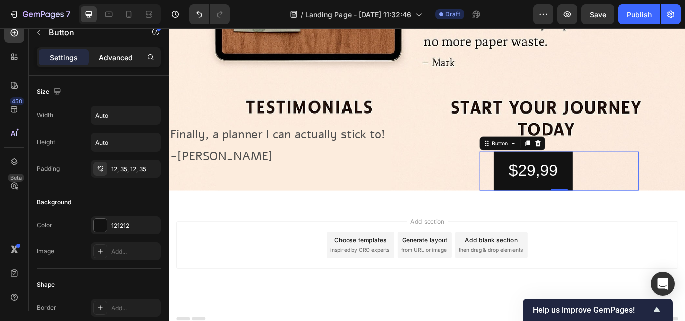
click at [117, 56] on p "Advanced" at bounding box center [116, 57] width 34 height 11
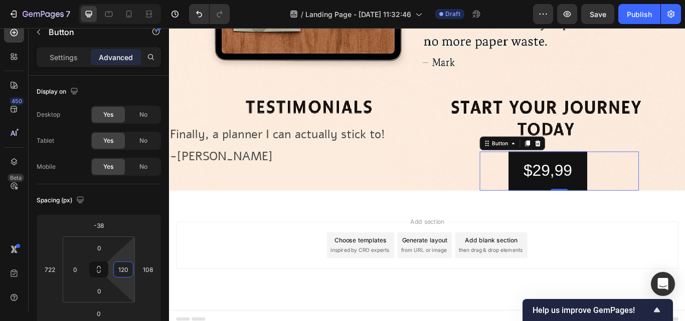
type input "118"
drag, startPoint x: 131, startPoint y: 261, endPoint x: 132, endPoint y: 270, distance: 9.1
click at [132, 0] on html "7 / Landing Page - [DATE] 11:32:46 Draft Preview Save Publish 450 Beta Sections…" at bounding box center [342, 0] width 685 height 0
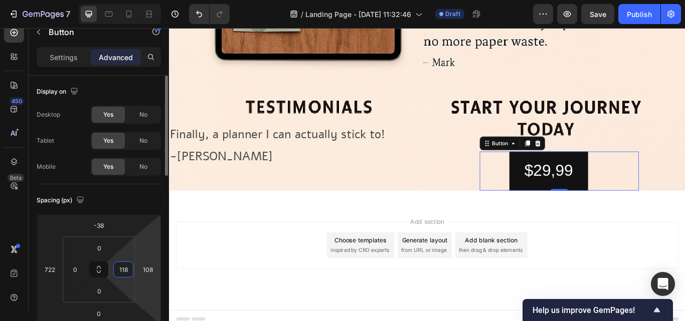
click at [154, 0] on html "7 / Landing Page - [DATE] 11:32:46 Draft Preview Save Publish 450 Beta Sections…" at bounding box center [342, 0] width 685 height 0
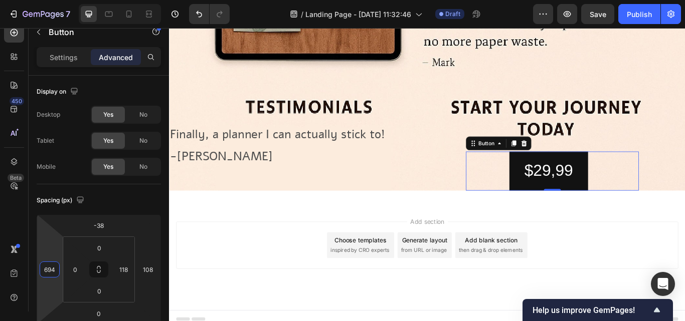
type input "690"
drag, startPoint x: 45, startPoint y: 251, endPoint x: 46, endPoint y: 259, distance: 8.1
click at [46, 0] on html "7 / Landing Page - [DATE] 11:32:46 Draft Preview Save Publish 450 Beta Sections…" at bounding box center [342, 0] width 685 height 0
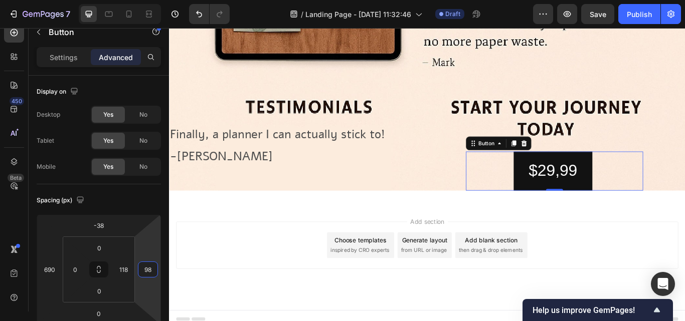
type input "100"
click at [155, 0] on html "7 / Landing Page - [DATE] 11:32:46 Draft Preview Save Publish 450 Beta Sections…" at bounding box center [342, 0] width 685 height 0
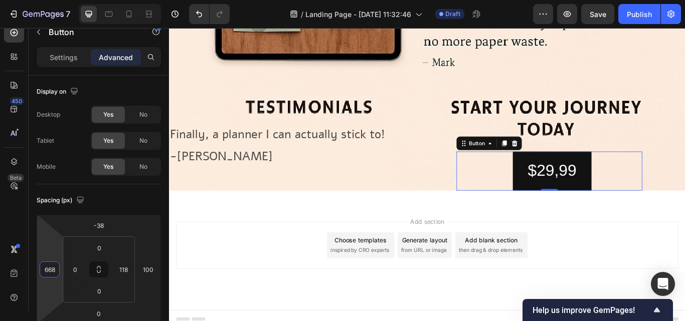
type input "666"
drag, startPoint x: 54, startPoint y: 257, endPoint x: 54, endPoint y: 263, distance: 6.0
click at [54, 0] on html "7 / Landing Page - [DATE] 11:32:46 Draft Preview Save Publish 450 Beta Sections…" at bounding box center [342, 0] width 685 height 0
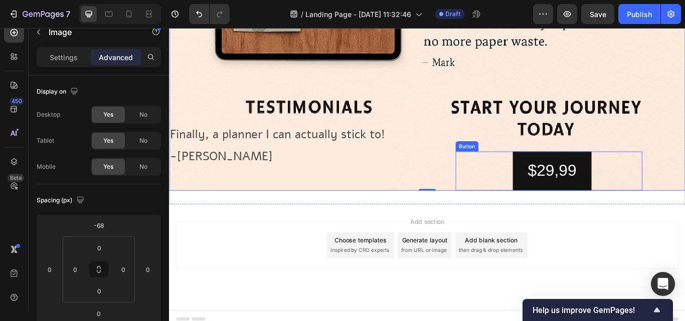
click at [644, 203] on button "$29,99" at bounding box center [616, 196] width 92 height 46
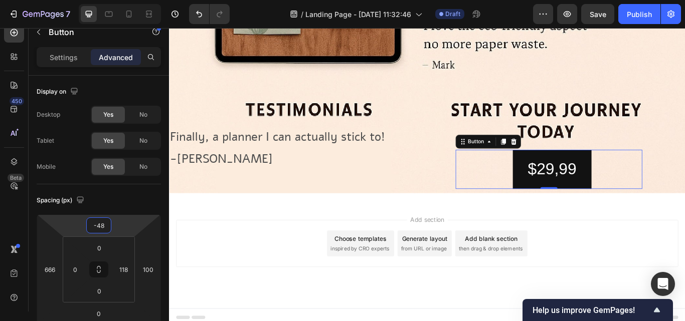
type input "-50"
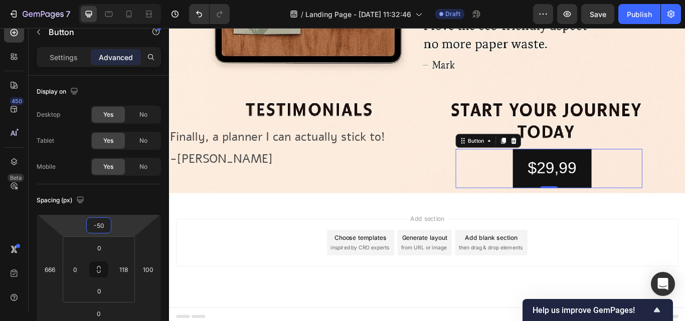
scroll to position [715, 0]
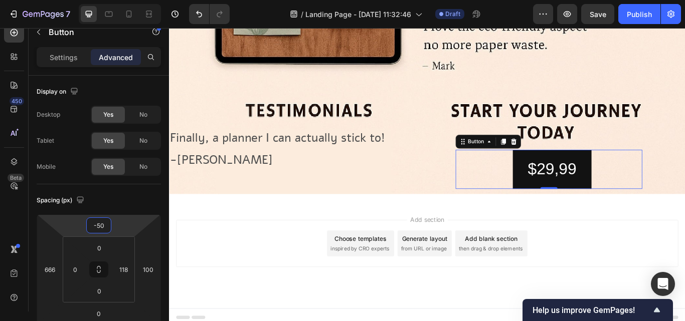
click at [122, 0] on html "7 / Landing Page - [DATE] 11:32:46 Draft Preview Save Publish 450 Beta Sections…" at bounding box center [342, 0] width 685 height 0
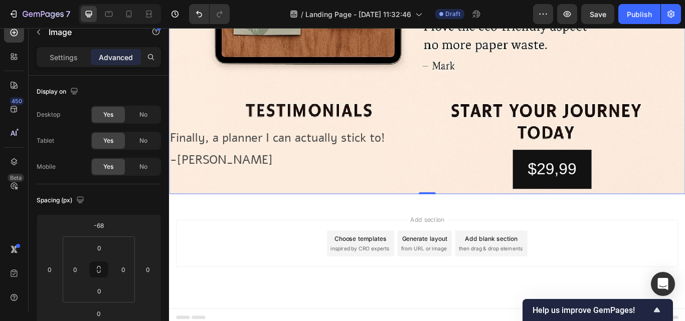
scroll to position [471, 0]
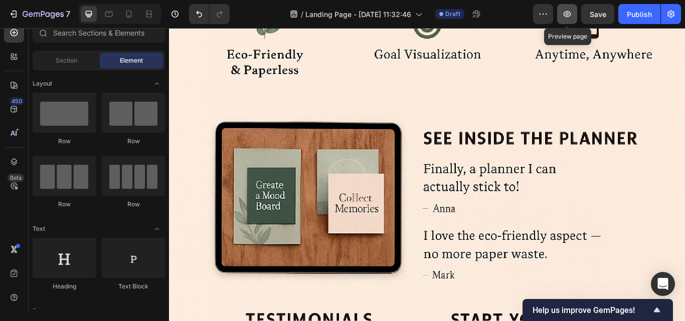
click at [569, 13] on icon "button" at bounding box center [567, 14] width 10 height 10
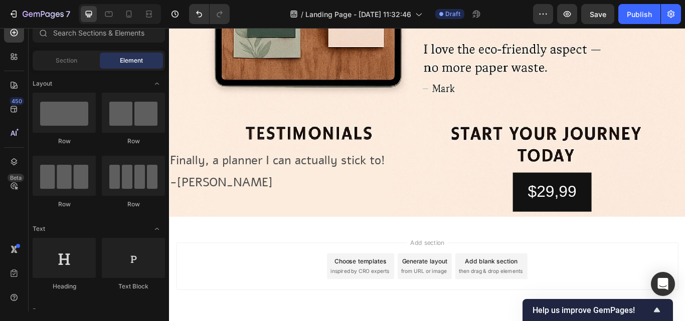
scroll to position [691, 0]
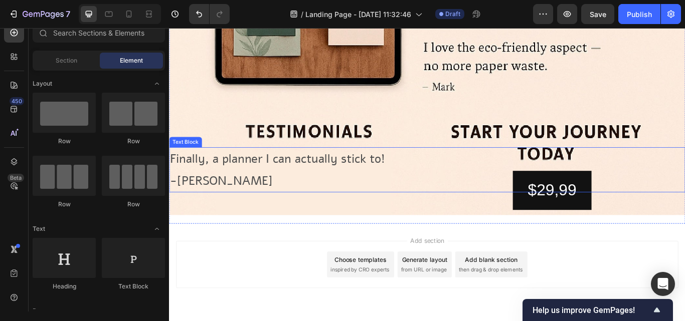
click at [384, 173] on p "Finally, a planner I can actually stick to!" at bounding box center [470, 181] width 600 height 25
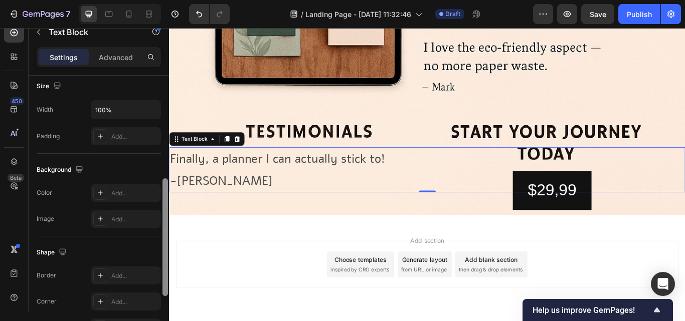
scroll to position [225, 0]
drag, startPoint x: 164, startPoint y: 107, endPoint x: 166, endPoint y: 207, distance: 100.3
click at [166, 207] on div at bounding box center [165, 235] width 6 height 118
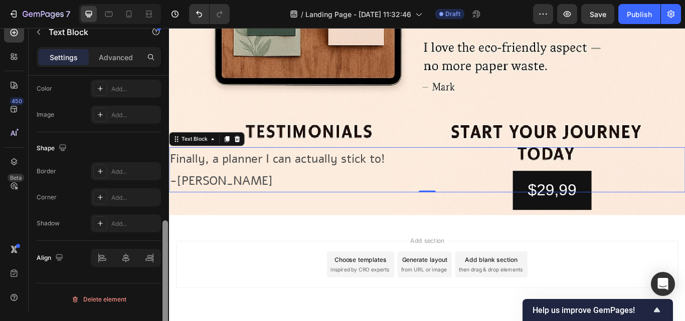
scroll to position [330, 0]
drag, startPoint x: 166, startPoint y: 207, endPoint x: 165, endPoint y: 254, distance: 47.2
click at [165, 254] on div at bounding box center [165, 282] width 6 height 118
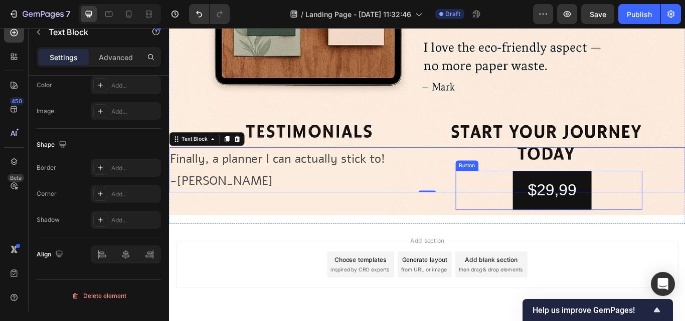
click at [572, 226] on button "$29,99" at bounding box center [616, 218] width 92 height 46
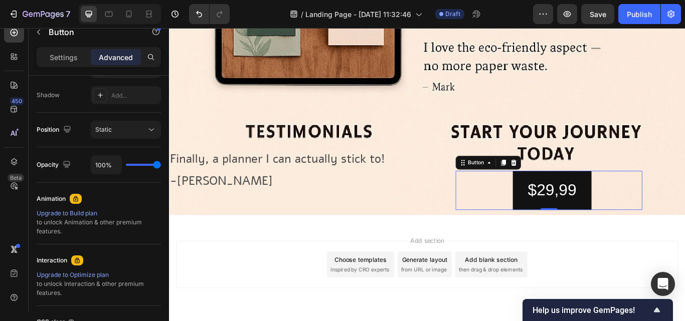
scroll to position [0, 0]
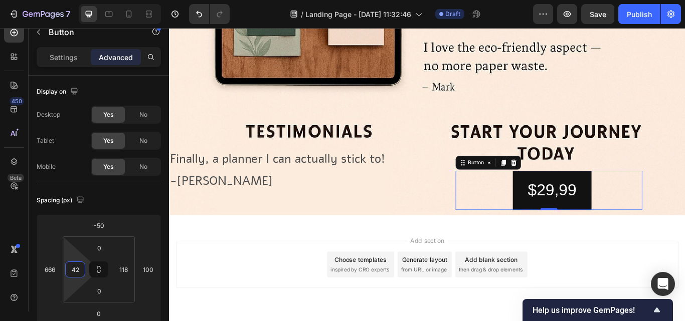
type input "38"
drag, startPoint x: 71, startPoint y: 256, endPoint x: 64, endPoint y: 247, distance: 11.8
click at [64, 0] on html "7 / Landing Page - [DATE] 11:32:46 Draft Preview Save Publish 450 Beta Sections…" at bounding box center [342, 0] width 685 height 0
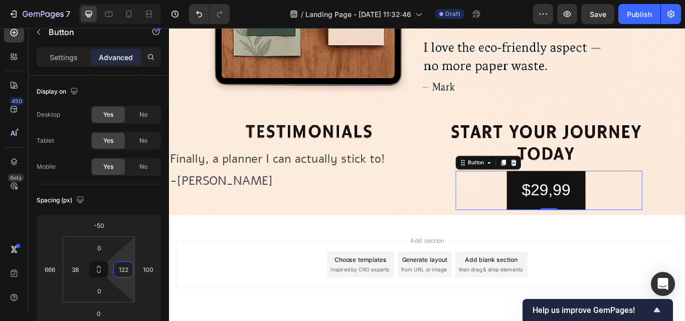
click at [126, 0] on html "7 / Landing Page - [DATE] 11:32:46 Draft Preview Save Publish 450 Beta Sections…" at bounding box center [342, 0] width 685 height 0
type input "118"
click at [52, 52] on p "Settings" at bounding box center [64, 57] width 28 height 11
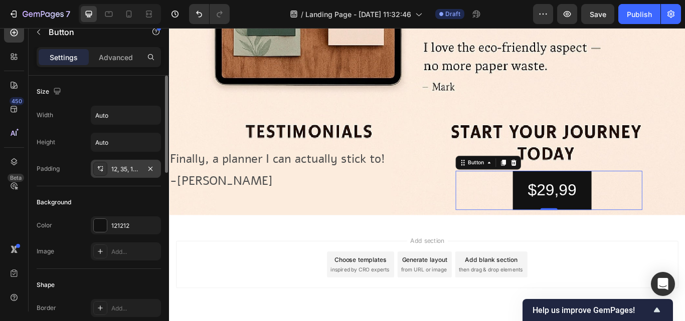
click at [128, 171] on div "12, 35, 12, 35" at bounding box center [125, 169] width 29 height 9
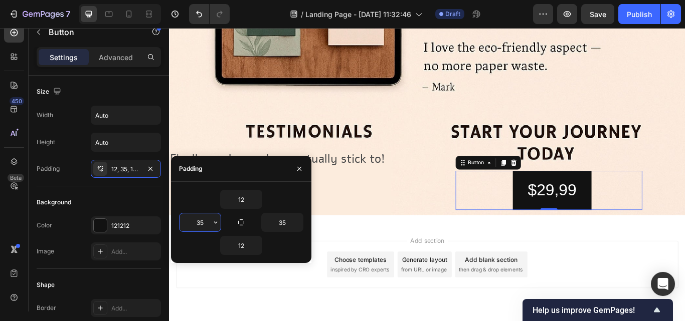
click at [208, 224] on input "35" at bounding box center [200, 223] width 41 height 18
type input "55"
click at [264, 219] on input "35" at bounding box center [282, 223] width 41 height 18
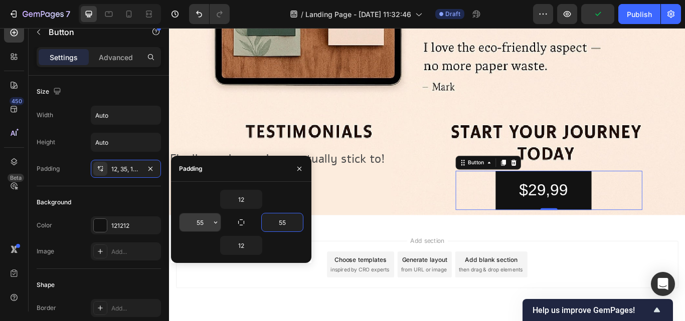
type input "55"
click at [206, 222] on input "55" at bounding box center [200, 223] width 41 height 18
click at [206, 222] on input "65" at bounding box center [200, 223] width 41 height 18
type input "65"
click at [278, 220] on input "55" at bounding box center [282, 223] width 41 height 18
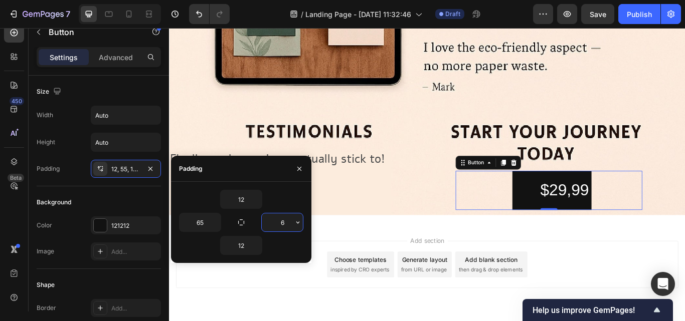
type input "65"
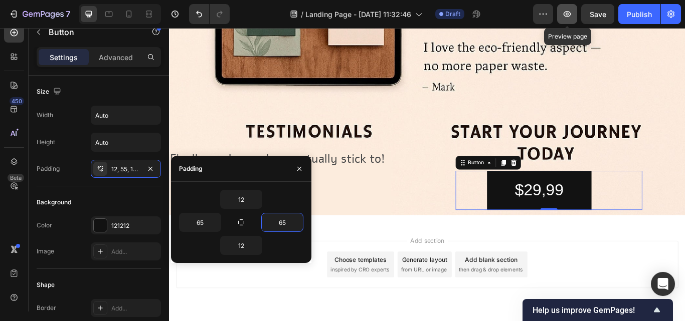
click at [567, 20] on button "button" at bounding box center [567, 14] width 20 height 20
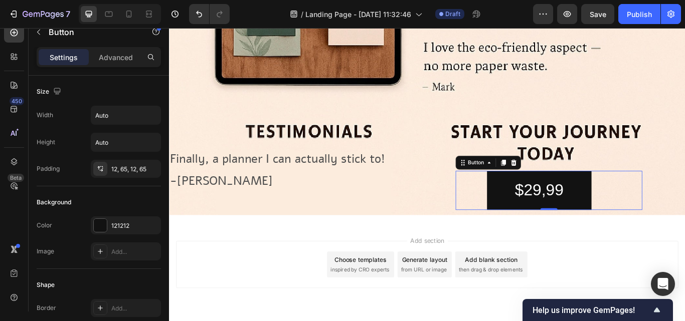
click at [266, 293] on div "Add section Choose templates inspired by CRO experts Generate layout from URL o…" at bounding box center [470, 304] width 586 height 55
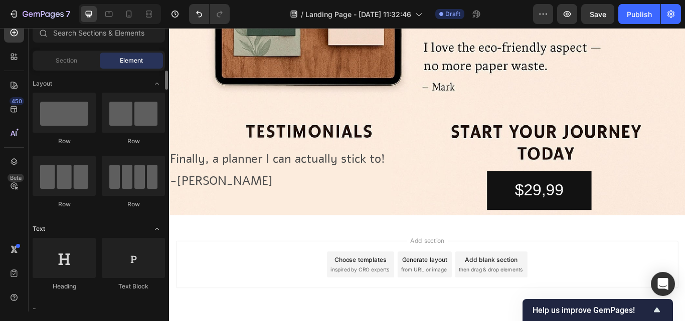
click at [155, 228] on icon "Toggle open" at bounding box center [157, 229] width 8 height 8
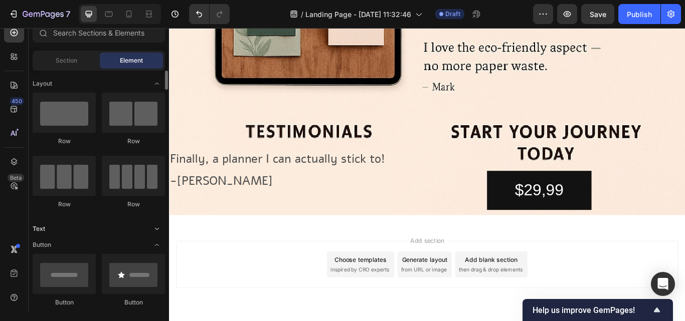
click at [155, 228] on icon "Toggle open" at bounding box center [157, 229] width 8 height 8
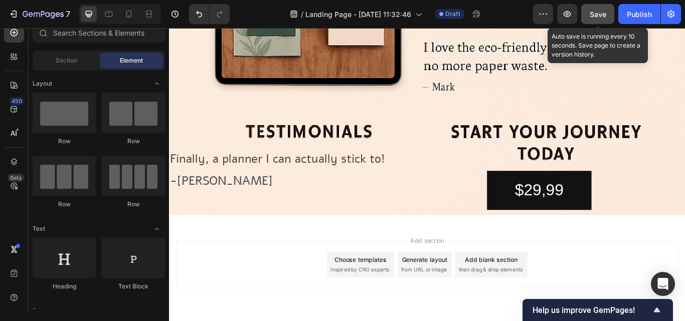
click at [596, 20] on button "Save" at bounding box center [597, 14] width 33 height 20
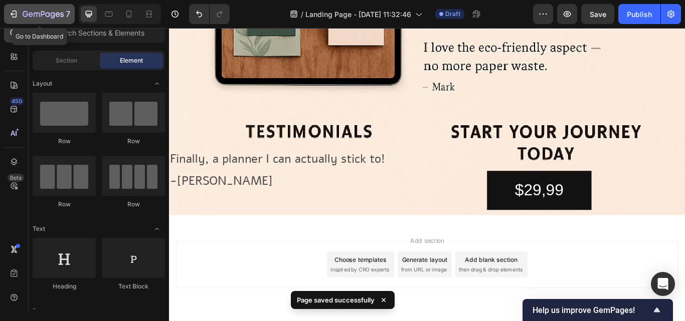
click at [17, 11] on icon "button" at bounding box center [14, 14] width 10 height 10
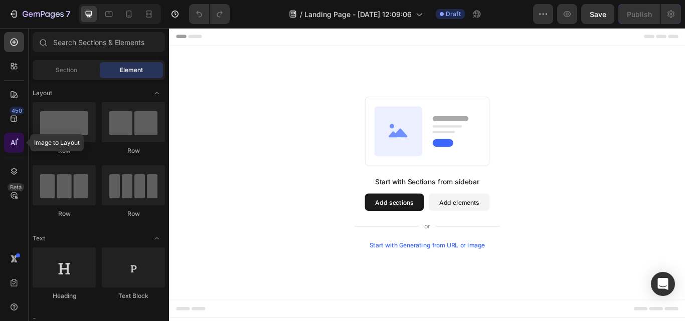
click at [17, 143] on icon at bounding box center [14, 143] width 10 height 10
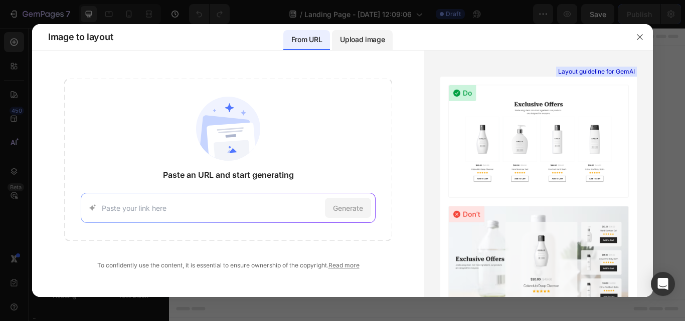
click at [350, 39] on p "Upload image" at bounding box center [362, 40] width 45 height 12
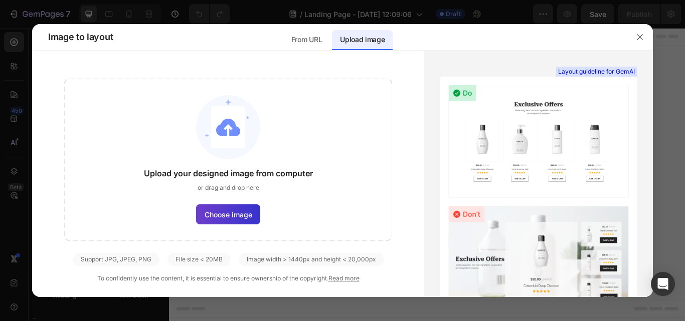
click at [220, 211] on span "Choose image" at bounding box center [229, 215] width 48 height 11
click at [0, 0] on input "Choose image" at bounding box center [0, 0] width 0 height 0
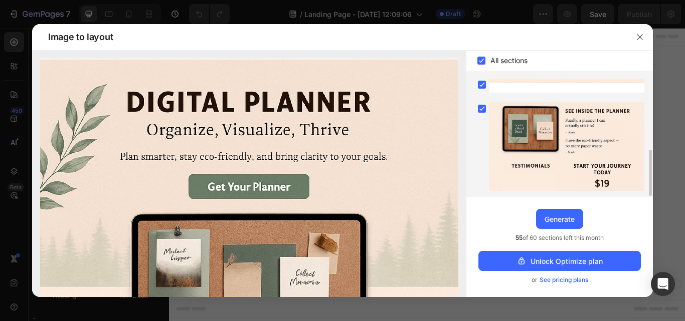
scroll to position [183, 0]
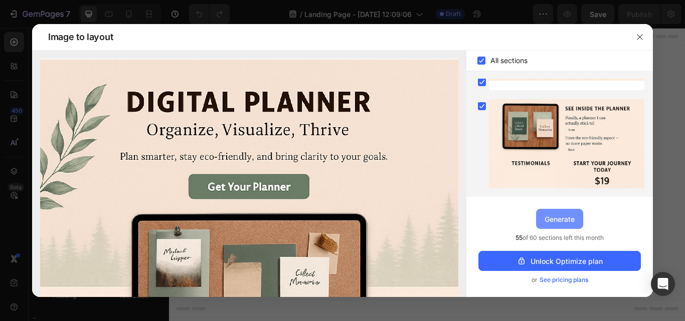
click at [560, 213] on button "Generate" at bounding box center [559, 219] width 47 height 20
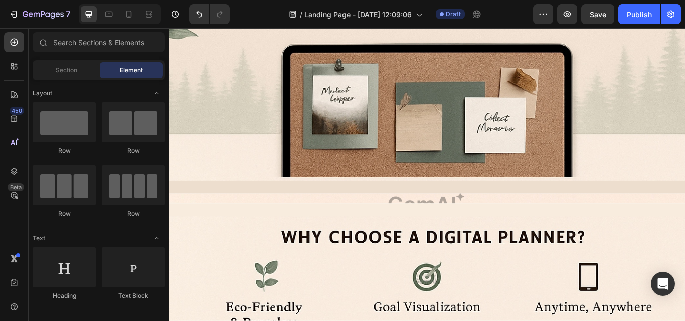
scroll to position [243, 0]
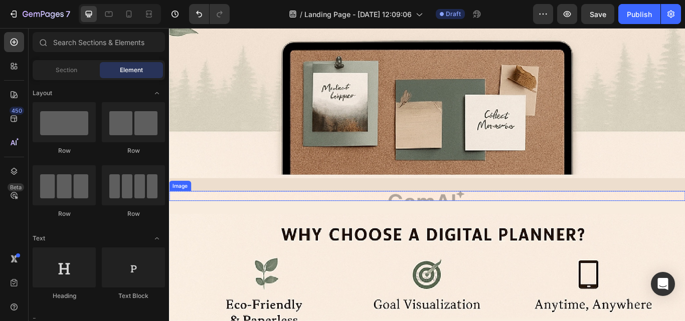
click at [550, 219] on img at bounding box center [470, 225] width 602 height 12
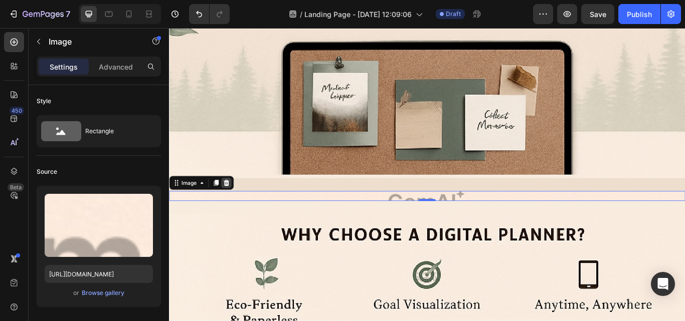
click at [238, 205] on icon at bounding box center [236, 208] width 7 height 7
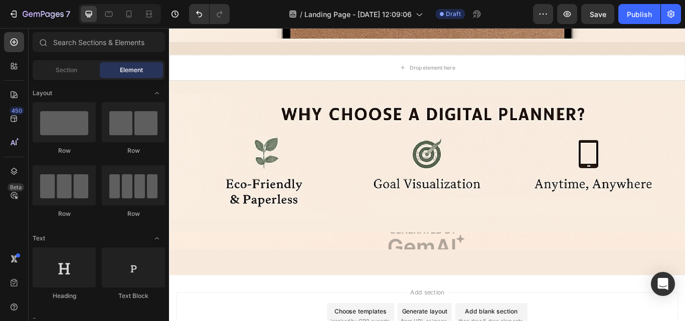
scroll to position [416, 0]
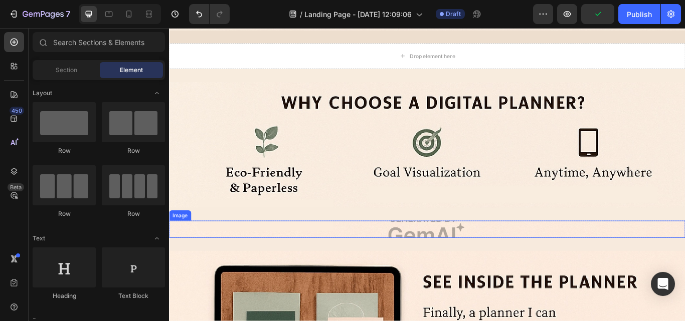
click at [478, 259] on img at bounding box center [470, 263] width 602 height 20
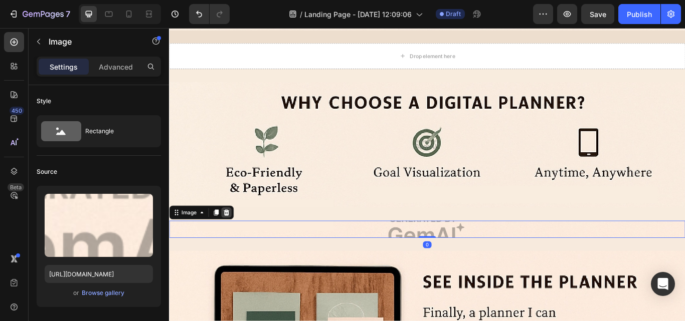
click at [235, 240] on icon at bounding box center [236, 243] width 7 height 7
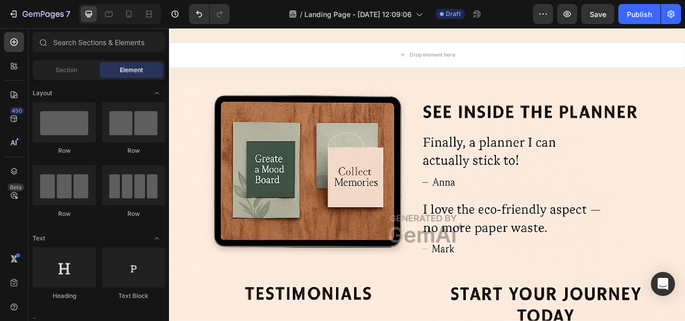
scroll to position [618, 0]
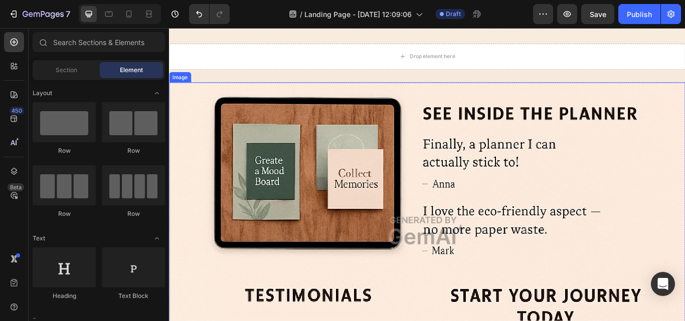
click at [441, 273] on img at bounding box center [470, 265] width 602 height 346
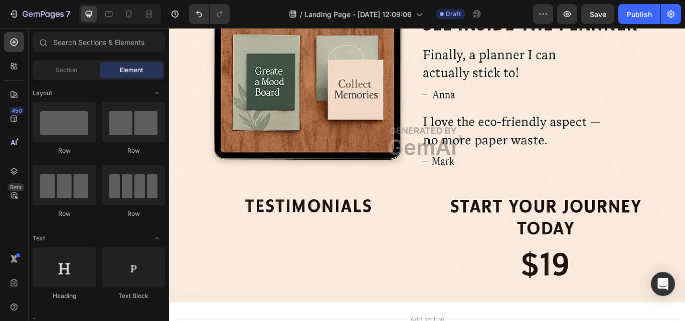
scroll to position [701, 0]
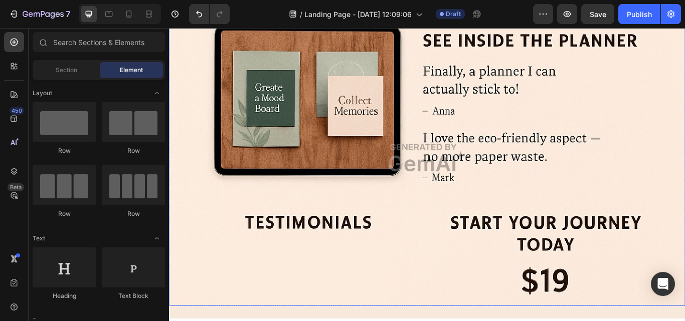
click at [464, 169] on img at bounding box center [470, 180] width 602 height 346
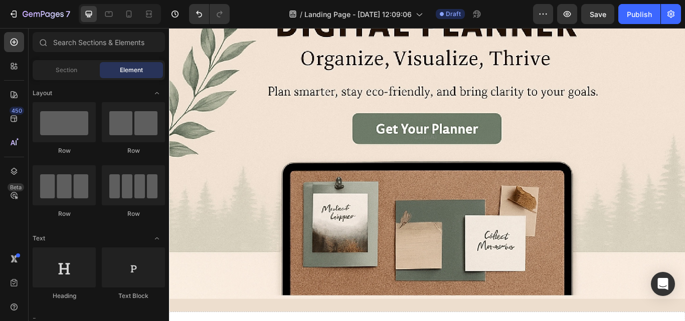
scroll to position [98, 0]
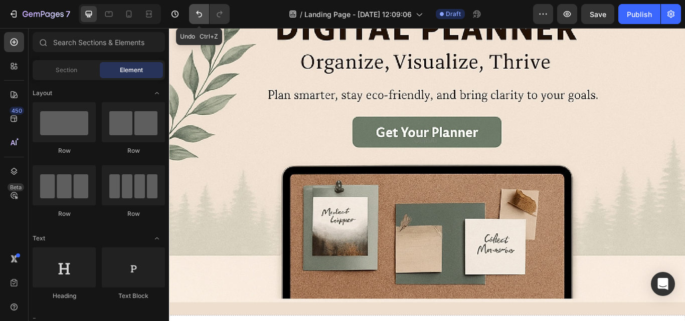
click at [200, 5] on button "Undo/Redo" at bounding box center [199, 14] width 20 height 20
click at [14, 40] on icon at bounding box center [14, 42] width 4 height 4
click at [74, 72] on span "Section" at bounding box center [67, 70] width 22 height 9
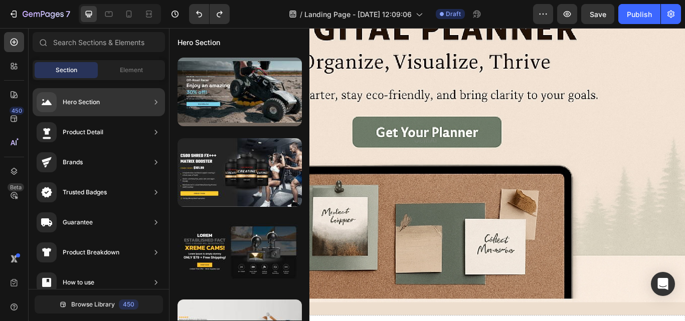
click at [94, 98] on div "Hero Section" at bounding box center [81, 102] width 37 height 10
click at [100, 105] on div "Hero Section" at bounding box center [99, 102] width 132 height 28
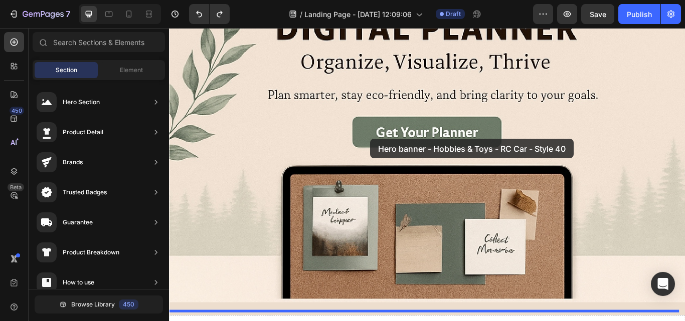
drag, startPoint x: 404, startPoint y: 123, endPoint x: 404, endPoint y: 157, distance: 34.1
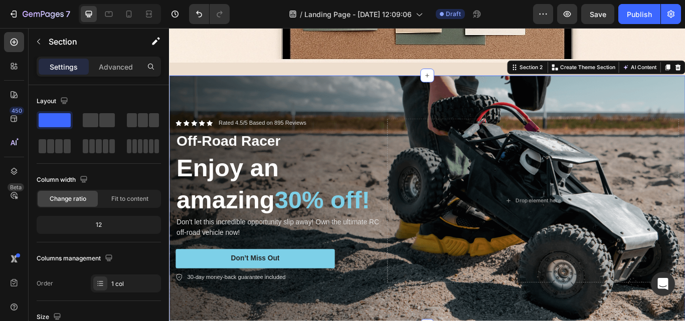
scroll to position [394, 0]
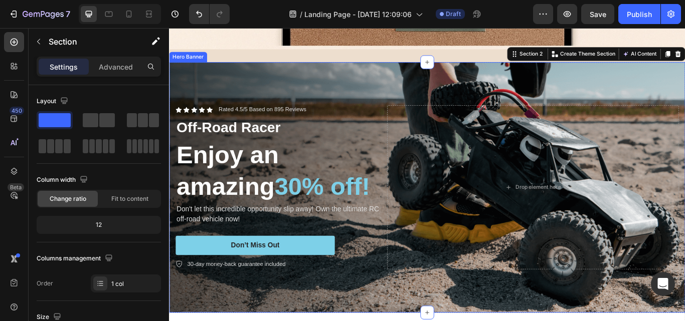
click at [429, 90] on div "Background Image" at bounding box center [470, 214] width 602 height 292
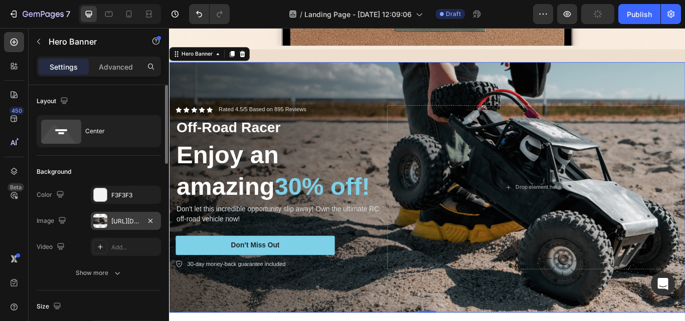
click at [119, 220] on div "https://cdn.shopify.com/s/files/1/0901/1799/6832/files/gempages_571366959292089…" at bounding box center [125, 221] width 29 height 9
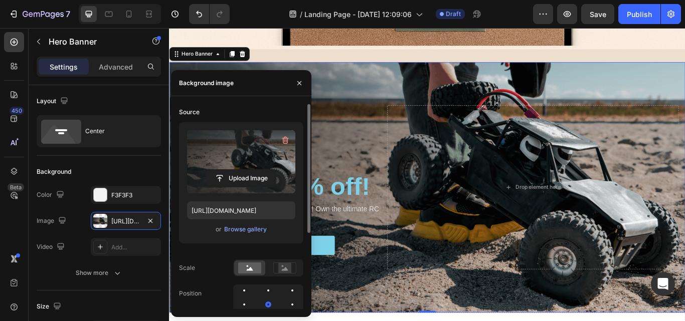
click at [253, 165] on label at bounding box center [241, 161] width 108 height 63
click at [253, 170] on input "file" at bounding box center [241, 178] width 69 height 17
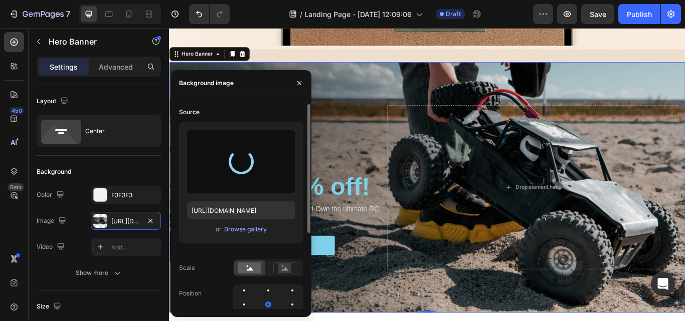
type input "[URL][DOMAIN_NAME]"
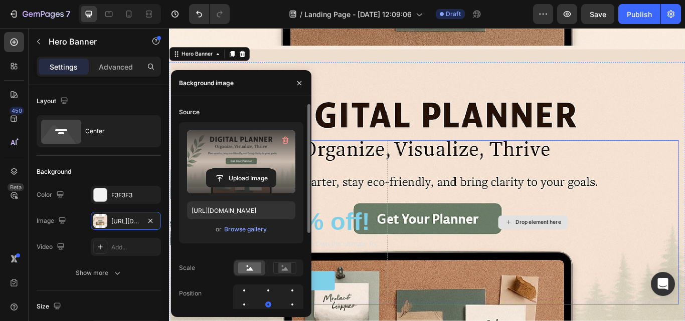
click at [656, 159] on div "Drop element here" at bounding box center [593, 255] width 340 height 192
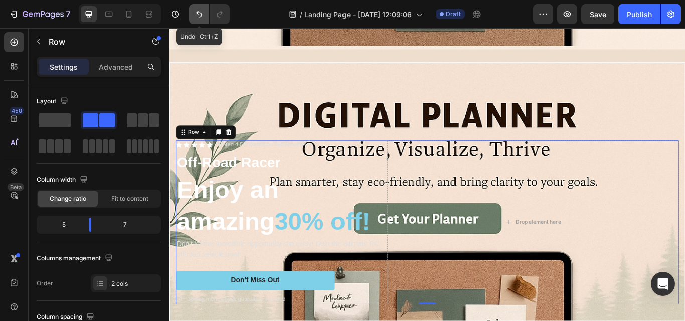
click at [200, 21] on button "Undo/Redo" at bounding box center [199, 14] width 20 height 20
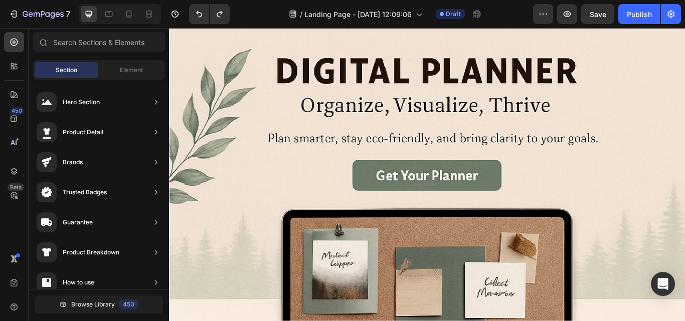
scroll to position [57, 0]
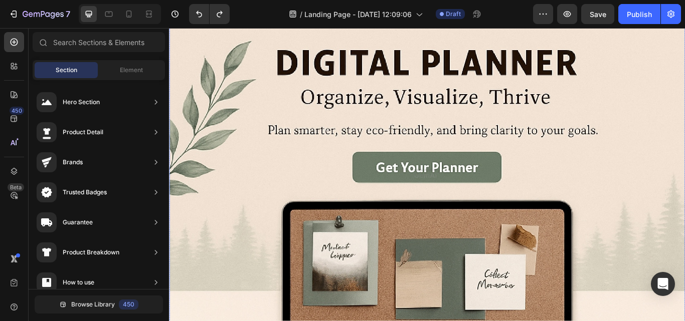
click at [648, 180] on img at bounding box center [470, 198] width 602 height 383
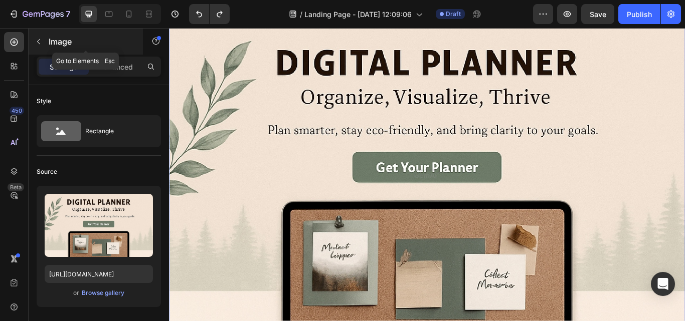
click at [41, 36] on button "button" at bounding box center [39, 42] width 16 height 16
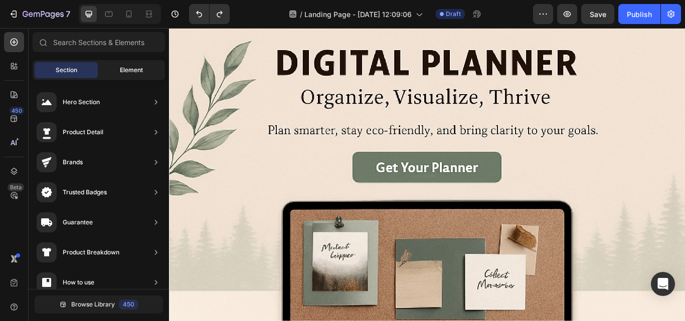
click at [116, 66] on div "Element" at bounding box center [131, 70] width 63 height 16
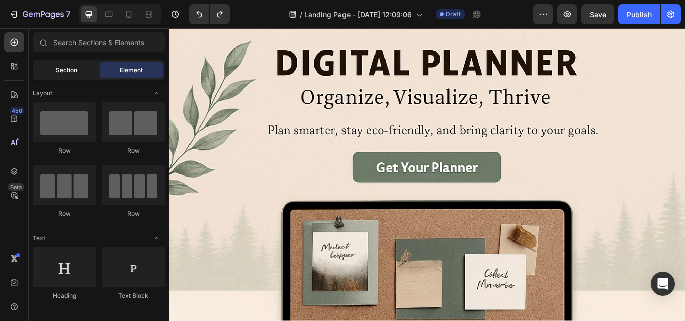
click at [65, 72] on span "Section" at bounding box center [67, 70] width 22 height 9
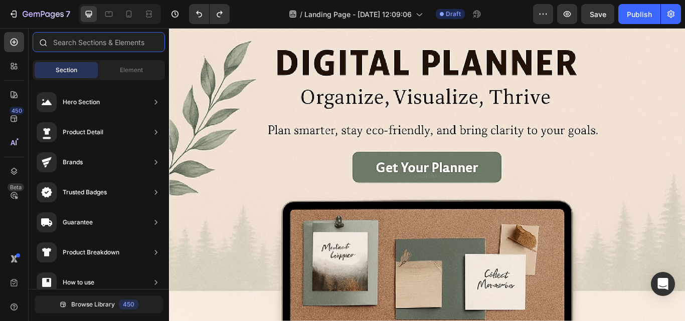
click at [68, 41] on input "text" at bounding box center [99, 42] width 132 height 20
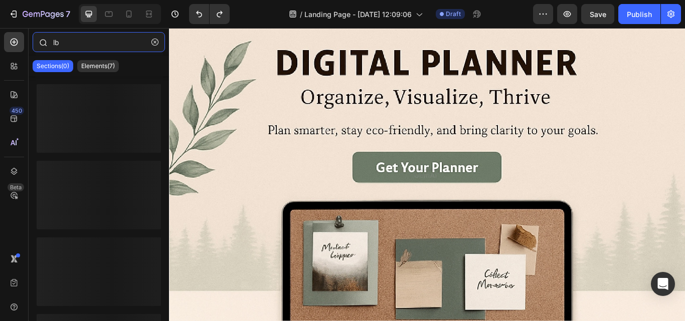
type input "l"
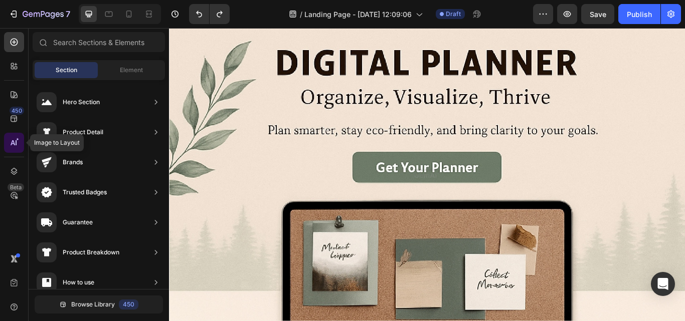
click at [17, 141] on icon at bounding box center [16, 142] width 1 height 5
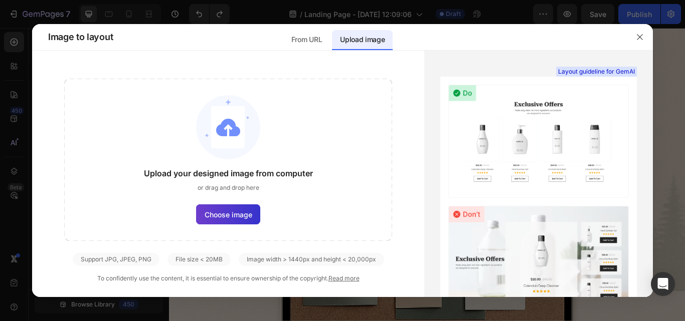
click at [219, 212] on span "Choose image" at bounding box center [229, 215] width 48 height 11
click at [0, 0] on input "Choose image" at bounding box center [0, 0] width 0 height 0
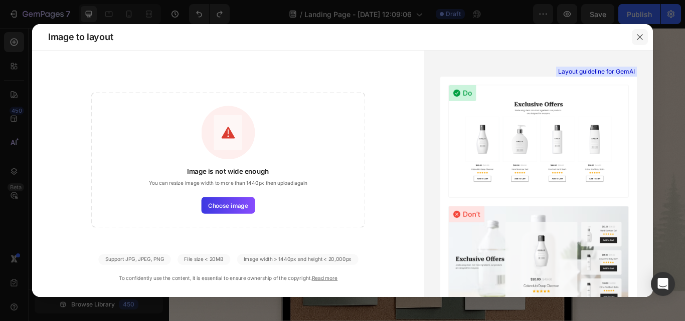
click at [641, 35] on icon "button" at bounding box center [640, 37] width 8 height 8
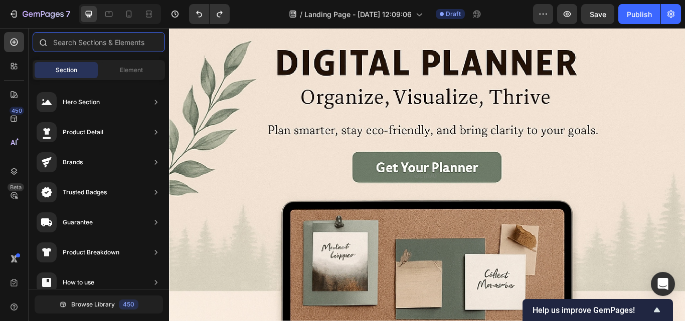
click at [118, 45] on input "text" at bounding box center [99, 42] width 132 height 20
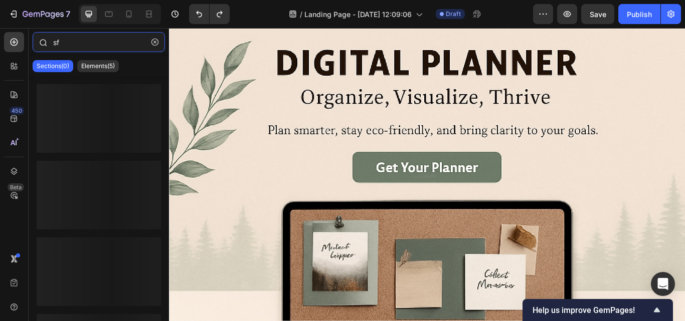
type input "s"
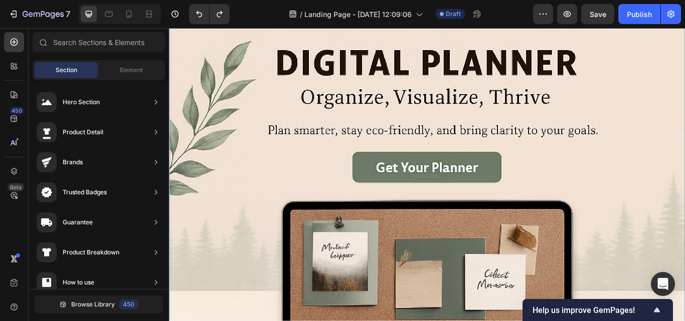
click at [275, 204] on img at bounding box center [470, 198] width 602 height 383
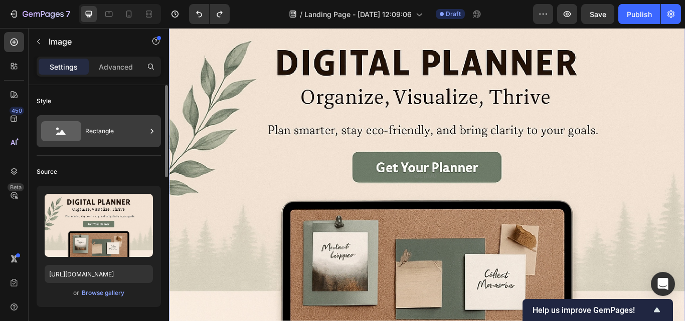
click at [103, 124] on div "Rectangle" at bounding box center [115, 131] width 61 height 23
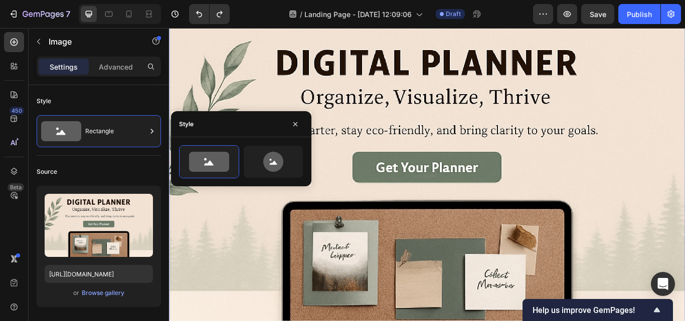
click at [230, 247] on img at bounding box center [470, 198] width 602 height 383
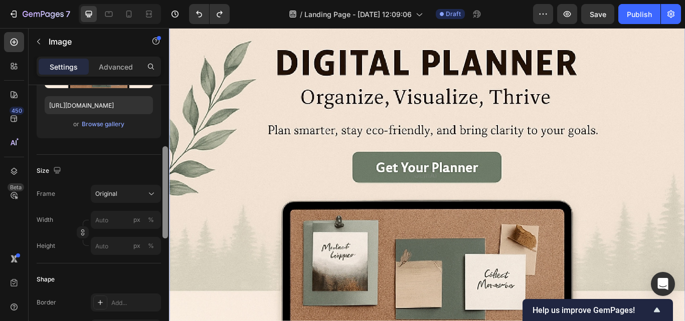
scroll to position [171, 0]
drag, startPoint x: 165, startPoint y: 173, endPoint x: 163, endPoint y: 233, distance: 59.7
click at [163, 233] on div at bounding box center [165, 191] width 6 height 92
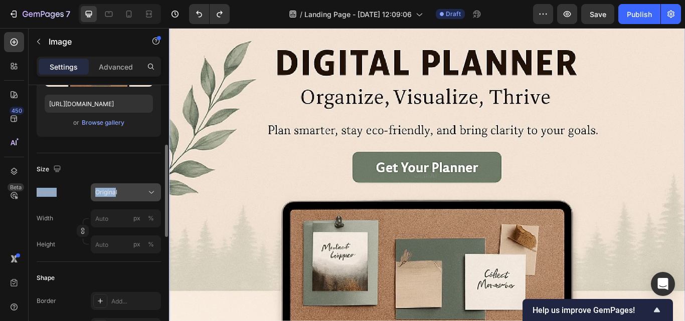
click at [114, 188] on span "Original" at bounding box center [106, 192] width 22 height 9
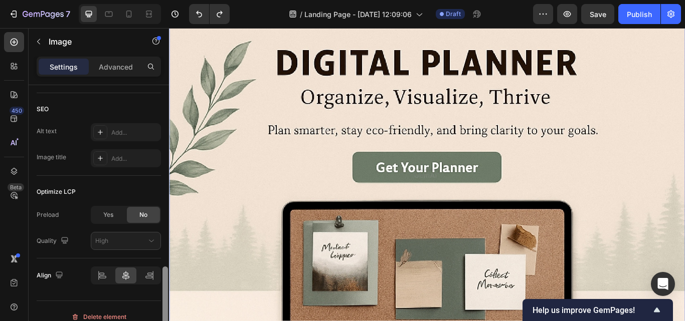
scroll to position [493, 0]
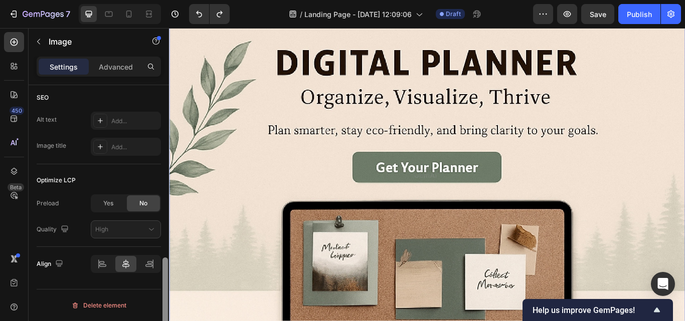
drag, startPoint x: 164, startPoint y: 211, endPoint x: 164, endPoint y: 335, distance: 123.9
click at [164, 0] on html "7 / Landing Page - Sep 28, 12:09:06 Draft Preview Save Publish 450 Beta Section…" at bounding box center [342, 0] width 685 height 0
click at [299, 234] on img at bounding box center [470, 198] width 602 height 383
click at [462, 206] on img at bounding box center [470, 198] width 602 height 383
click at [265, 173] on img at bounding box center [470, 198] width 602 height 383
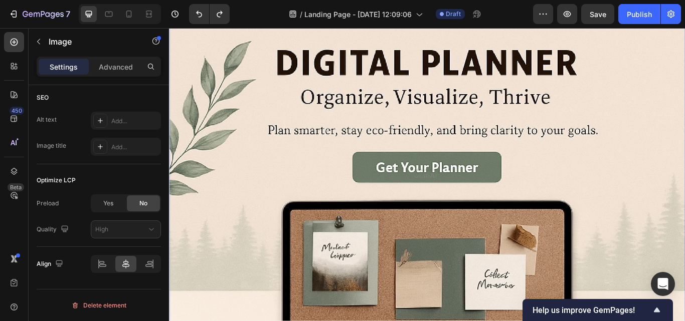
scroll to position [228, 0]
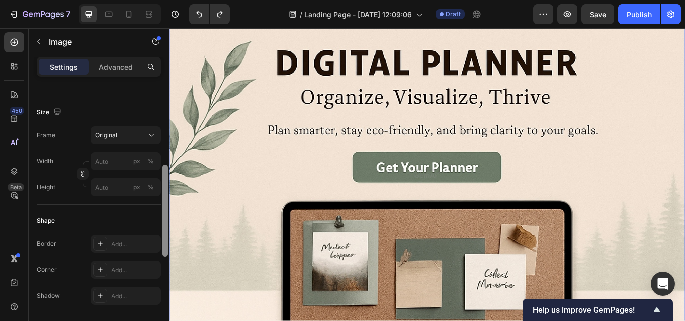
click at [167, 110] on div at bounding box center [165, 217] width 8 height 265
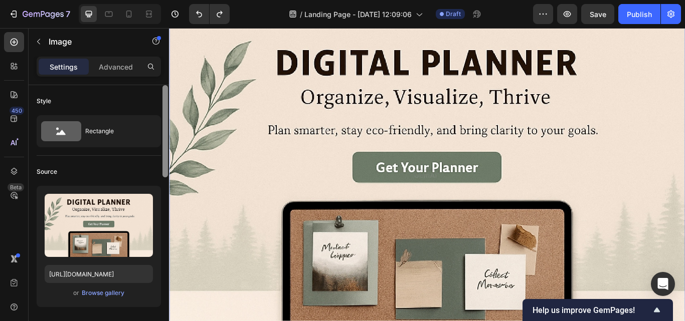
click at [167, 110] on div at bounding box center [165, 217] width 8 height 265
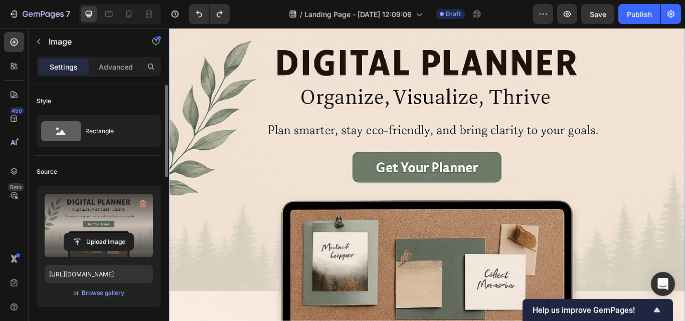
click at [107, 214] on label at bounding box center [99, 225] width 108 height 63
click at [107, 234] on input "file" at bounding box center [98, 242] width 69 height 17
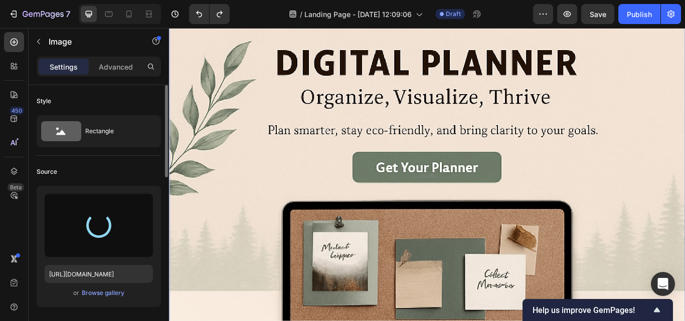
type input "https://cdn.shopify.com/s/files/1/0901/1799/6832/files/gempages_571366959292089…"
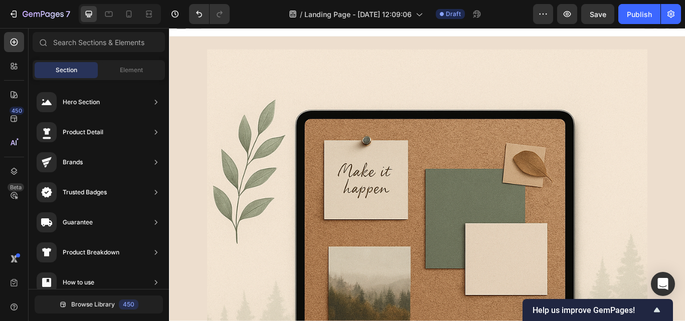
scroll to position [46, 0]
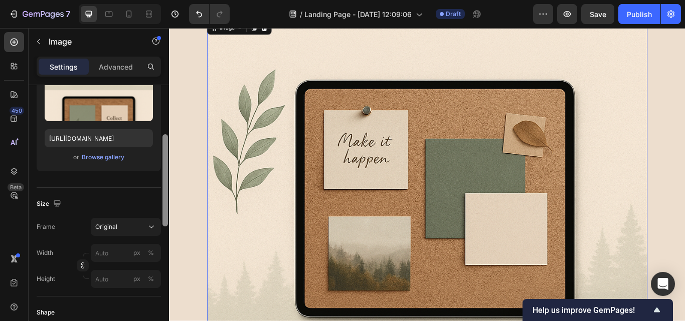
scroll to position [139, 0]
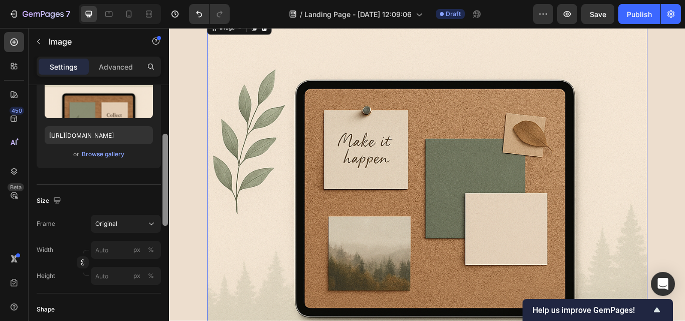
drag, startPoint x: 164, startPoint y: 174, endPoint x: 164, endPoint y: 223, distance: 48.7
click at [164, 223] on div at bounding box center [165, 180] width 6 height 92
click at [127, 223] on div "Original" at bounding box center [119, 224] width 49 height 9
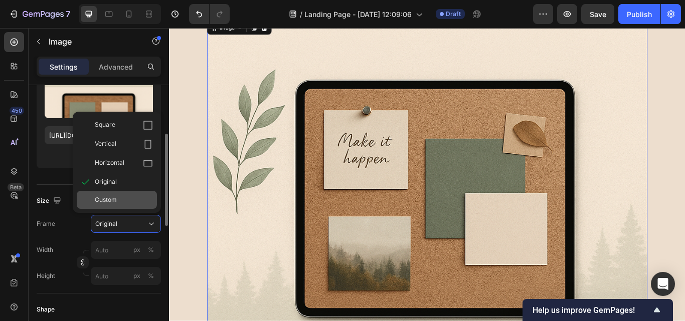
click at [120, 200] on div "Custom" at bounding box center [124, 200] width 58 height 9
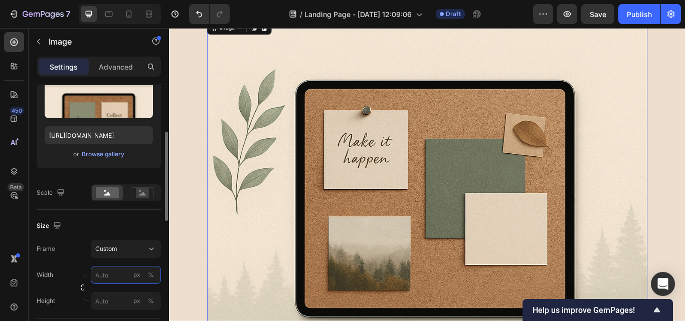
click at [113, 281] on input "px %" at bounding box center [126, 275] width 70 height 18
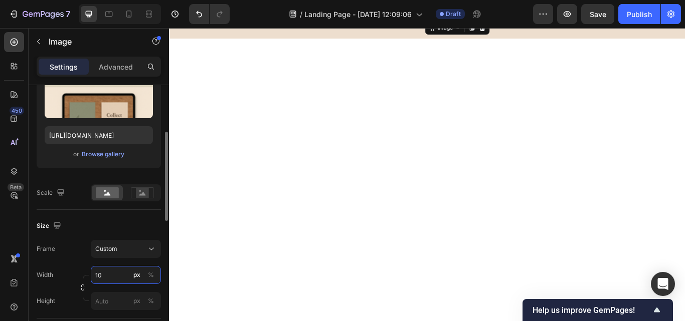
type input "1"
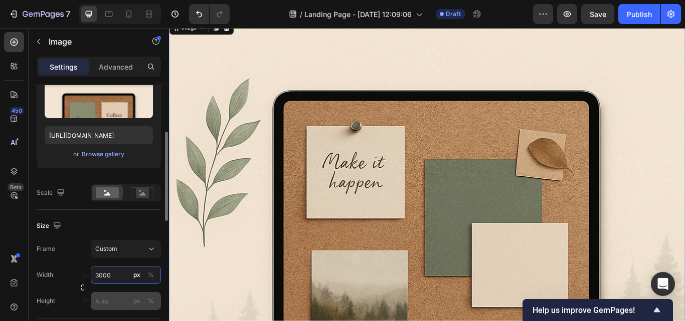
type input "3000"
click at [114, 297] on input "px %" at bounding box center [126, 301] width 70 height 18
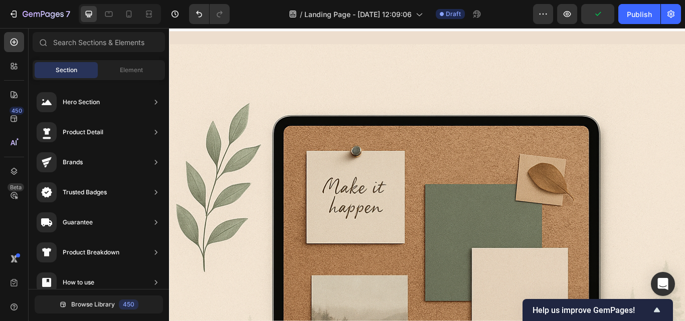
scroll to position [0, 0]
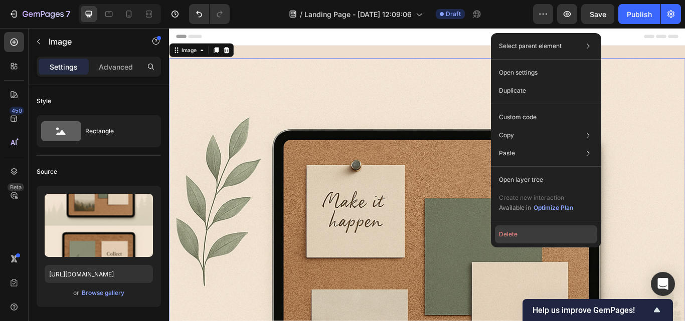
click at [502, 233] on button "Delete" at bounding box center [546, 235] width 102 height 18
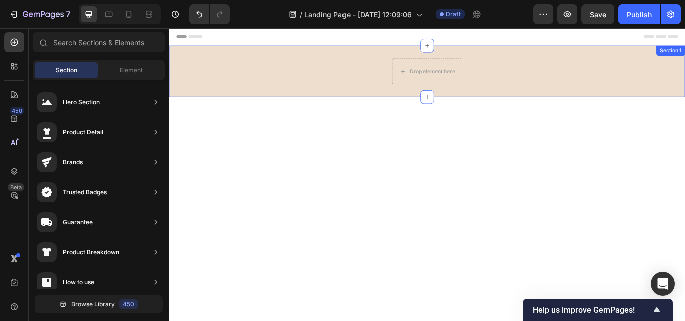
drag, startPoint x: 292, startPoint y: 130, endPoint x: 365, endPoint y: 59, distance: 101.4
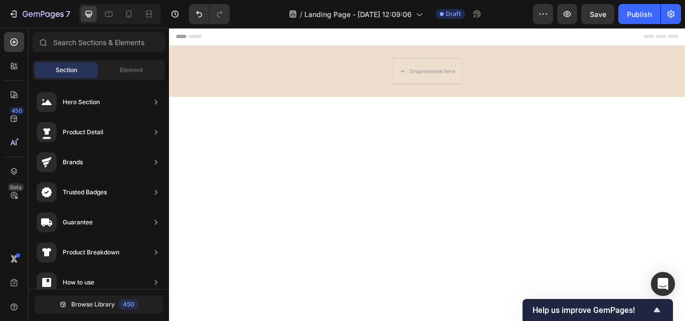
drag, startPoint x: 254, startPoint y: 122, endPoint x: 287, endPoint y: 34, distance: 94.1
drag, startPoint x: 267, startPoint y: 133, endPoint x: 208, endPoint y: 71, distance: 85.5
click at [134, 78] on div "Element" at bounding box center [131, 70] width 63 height 16
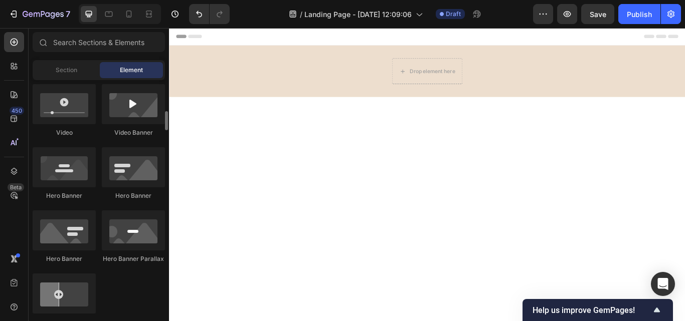
scroll to position [406, 0]
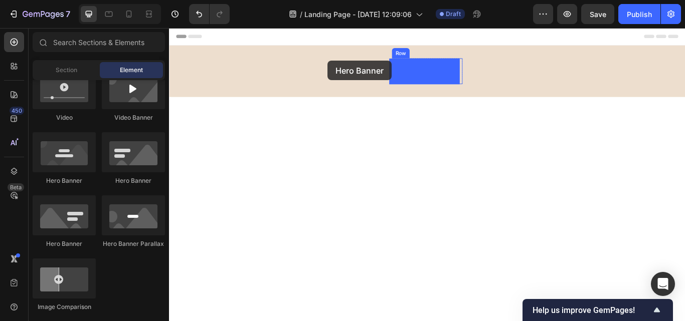
drag, startPoint x: 240, startPoint y: 190, endPoint x: 354, endPoint y: 66, distance: 167.9
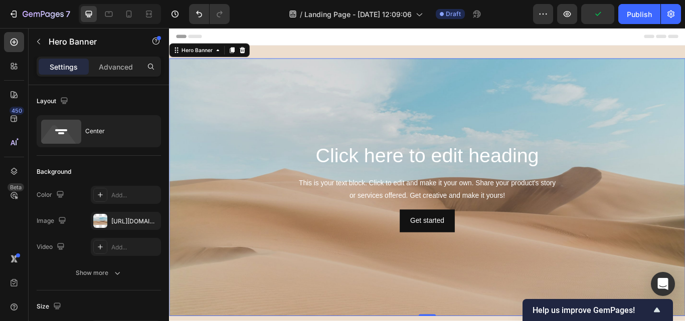
click at [217, 194] on div "Click here to edit heading Heading This is your text block. Click to edit and m…" at bounding box center [470, 213] width 586 height 105
click at [105, 194] on div at bounding box center [100, 195] width 14 height 14
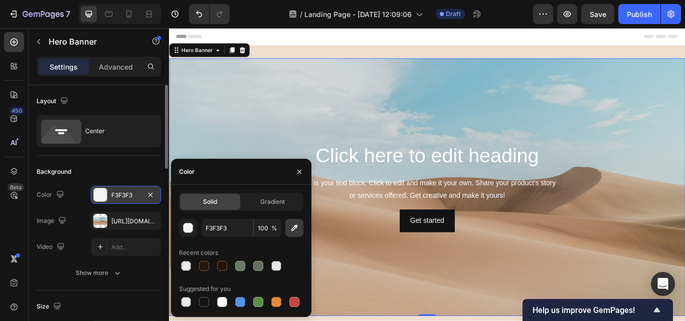
click at [297, 228] on icon "button" at bounding box center [294, 228] width 7 height 7
type input "C7AD94"
click at [205, 264] on div at bounding box center [204, 266] width 10 height 10
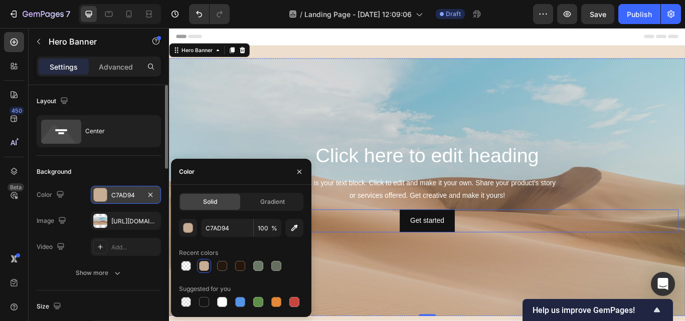
click at [364, 258] on div "Get started Button" at bounding box center [470, 253] width 586 height 27
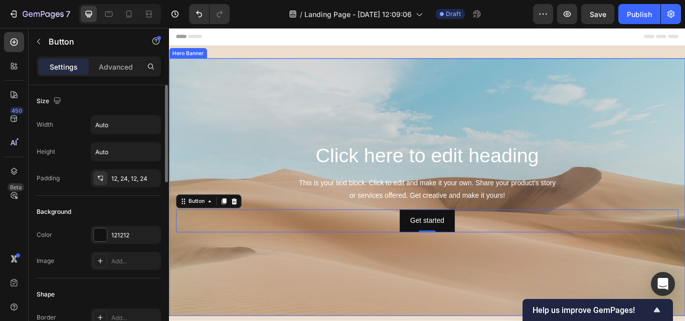
click at [366, 292] on div "Background Image" at bounding box center [470, 214] width 602 height 301
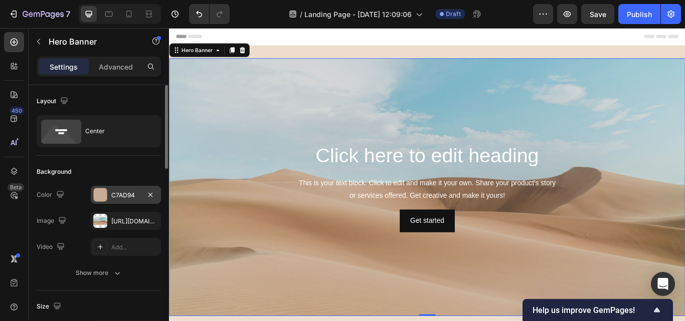
click at [102, 199] on div at bounding box center [100, 195] width 13 height 13
click at [277, 148] on div "Background Image" at bounding box center [470, 214] width 602 height 301
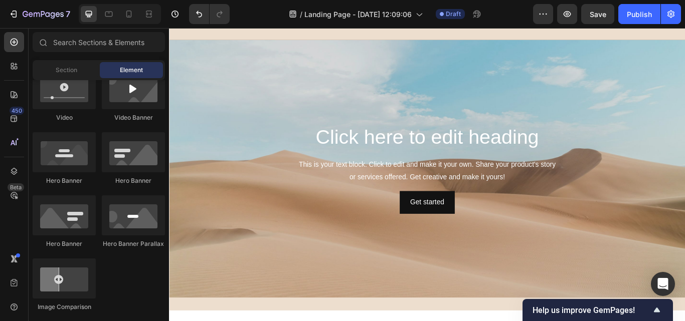
scroll to position [0, 0]
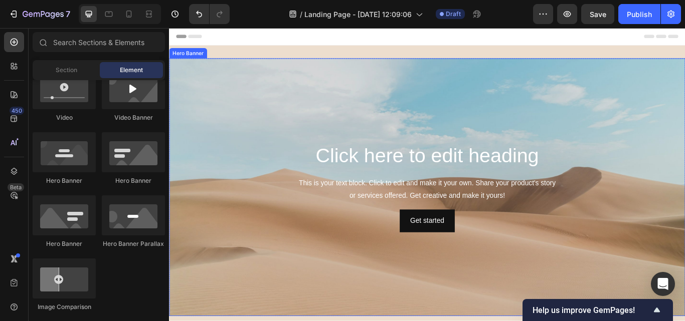
click at [404, 118] on div "Background Image" at bounding box center [470, 214] width 602 height 301
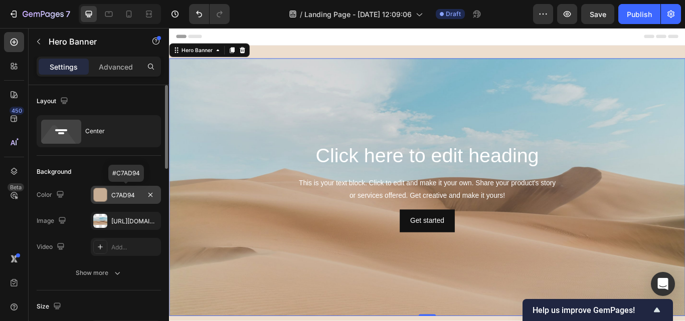
click at [95, 196] on div at bounding box center [100, 195] width 13 height 13
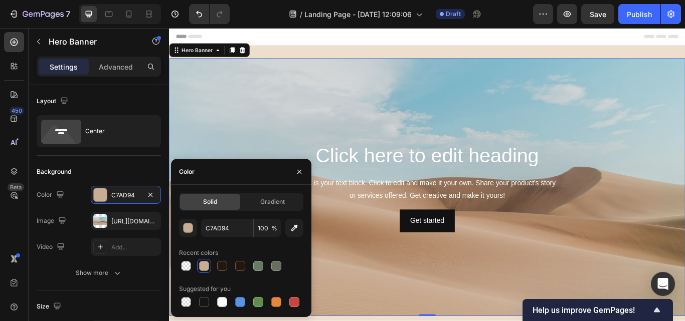
click at [207, 264] on div at bounding box center [204, 266] width 10 height 10
click at [133, 223] on div "https://cdn.shopify.com/s/files/1/2005/9307/files/background_settings.jpg" at bounding box center [125, 221] width 29 height 9
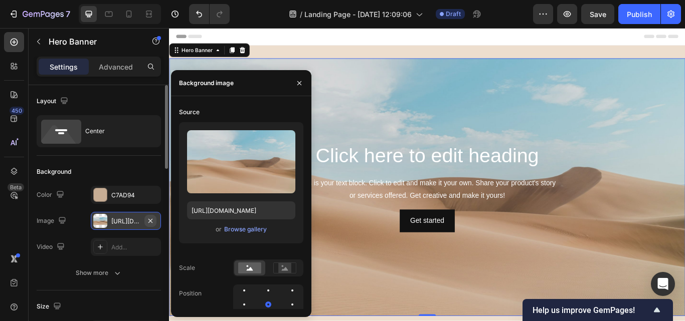
click at [148, 221] on icon "button" at bounding box center [150, 221] width 8 height 8
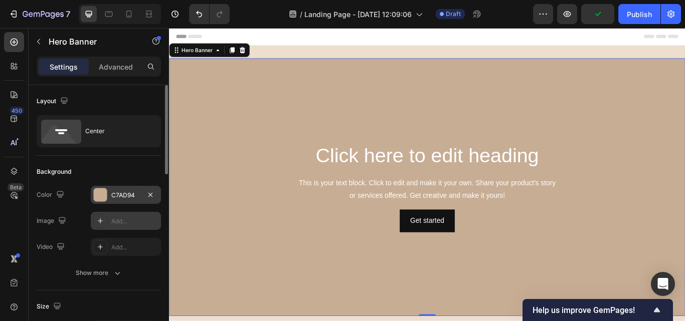
click at [128, 200] on div "C7AD94" at bounding box center [125, 195] width 29 height 9
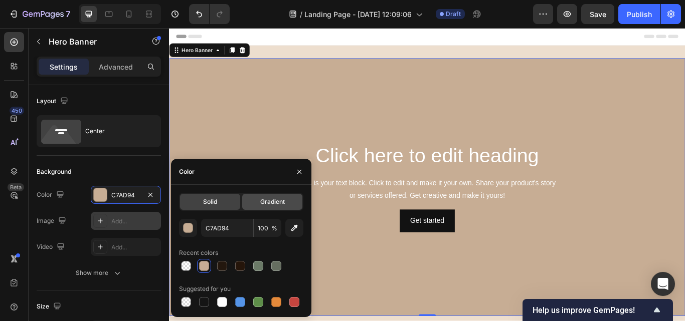
click at [261, 200] on span "Gradient" at bounding box center [272, 202] width 25 height 9
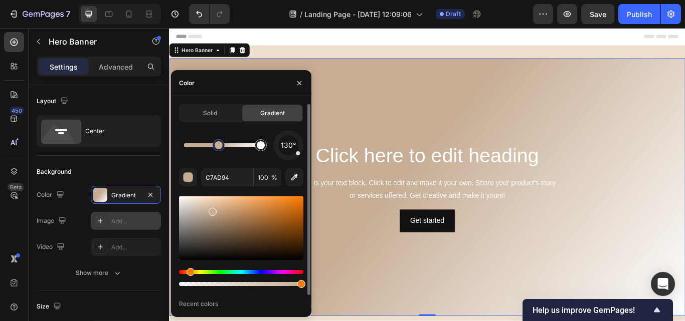
drag, startPoint x: 184, startPoint y: 147, endPoint x: 192, endPoint y: 145, distance: 8.9
click at [192, 145] on div at bounding box center [222, 145] width 77 height 4
click at [217, 116] on span "Solid" at bounding box center [210, 113] width 14 height 9
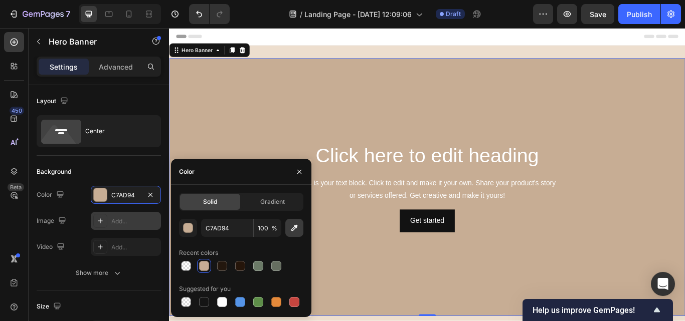
click at [292, 228] on icon "button" at bounding box center [294, 228] width 10 height 10
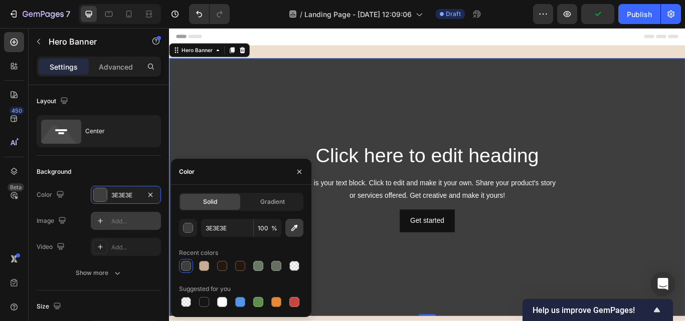
click at [292, 228] on icon "button" at bounding box center [294, 228] width 10 height 10
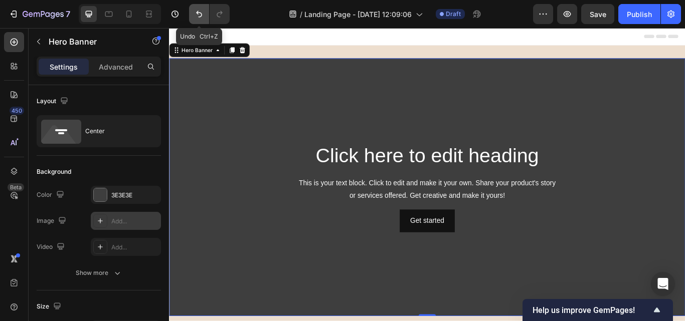
click at [198, 14] on icon "Undo/Redo" at bounding box center [199, 14] width 6 height 7
type input "C7AD94"
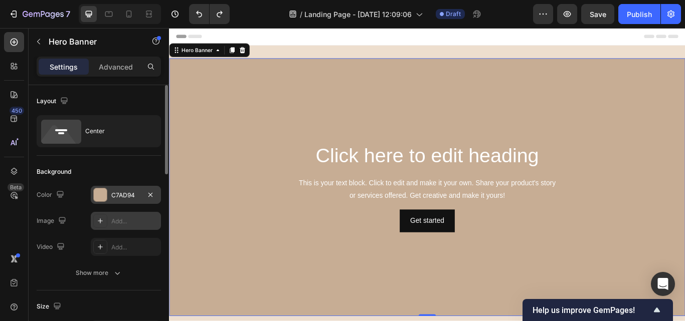
click at [129, 189] on div "C7AD94" at bounding box center [126, 195] width 70 height 18
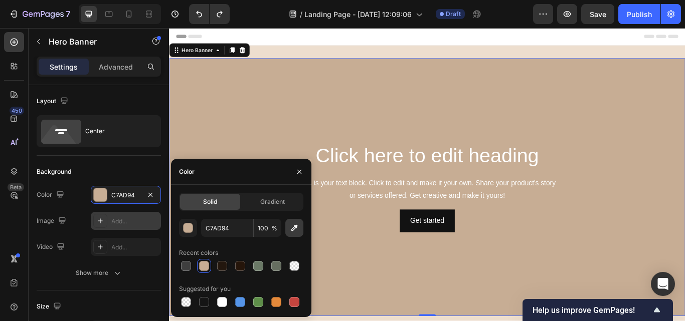
click at [292, 224] on icon "button" at bounding box center [294, 228] width 10 height 10
click at [201, 268] on div at bounding box center [204, 266] width 10 height 10
click at [685, 173] on h2 "Click here to edit heading" at bounding box center [470, 177] width 586 height 32
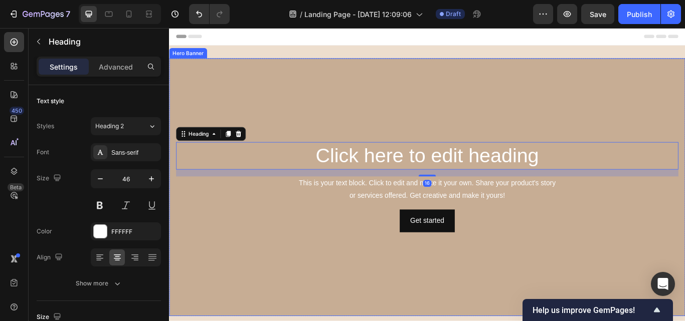
click at [685, 287] on div "Background Image" at bounding box center [470, 214] width 602 height 301
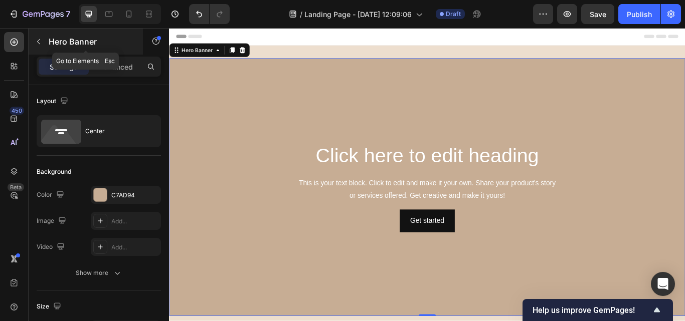
click at [40, 36] on button "button" at bounding box center [39, 42] width 16 height 16
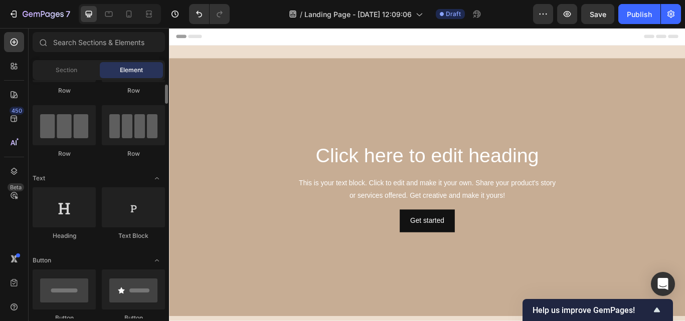
scroll to position [75, 0]
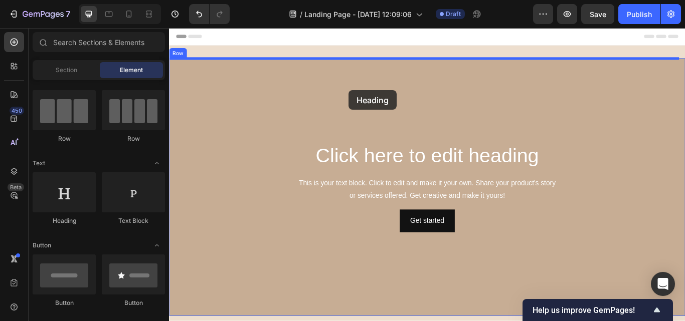
drag, startPoint x: 222, startPoint y: 223, endPoint x: 378, endPoint y: 101, distance: 198.3
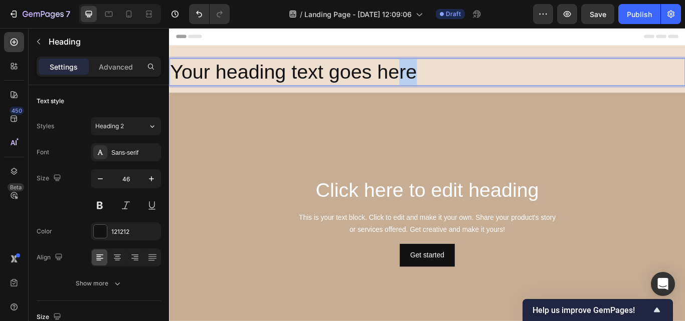
click at [465, 78] on p "Your heading text goes here" at bounding box center [470, 80] width 600 height 30
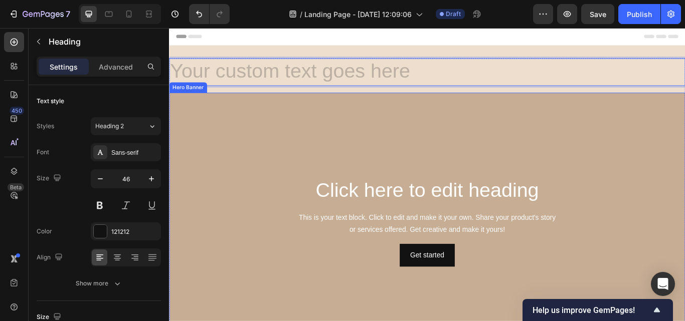
drag, startPoint x: 301, startPoint y: 68, endPoint x: 308, endPoint y: 166, distance: 97.6
click at [308, 166] on div "Heading 16 Click here to edit heading Heading This is your text block. Click to…" at bounding box center [470, 234] width 602 height 341
click at [438, 55] on div "Heading 16 Click here to edit heading Heading This is your text block. Click to…" at bounding box center [470, 234] width 602 height 371
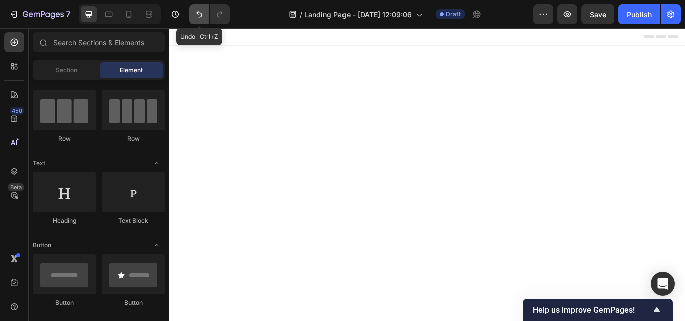
click at [191, 16] on button "Undo/Redo" at bounding box center [199, 14] width 20 height 20
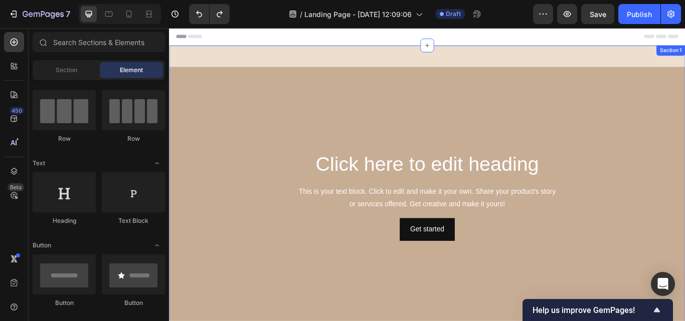
click at [351, 57] on div "Heading Click here to edit heading Heading This is your text block. Click to ed…" at bounding box center [470, 219] width 602 height 341
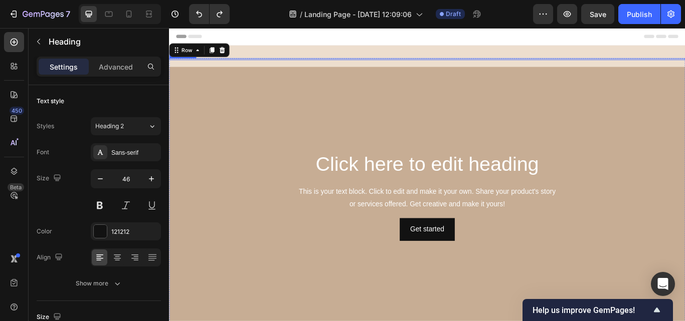
drag, startPoint x: 451, startPoint y: 65, endPoint x: 452, endPoint y: 72, distance: 7.5
click at [452, 72] on div "Heading Click here to edit heading Heading This is your text block. Click to ed…" at bounding box center [470, 219] width 602 height 311
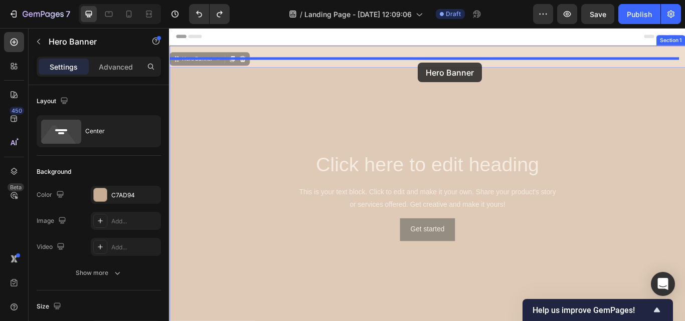
drag, startPoint x: 461, startPoint y: 75, endPoint x: 459, endPoint y: 69, distance: 6.5
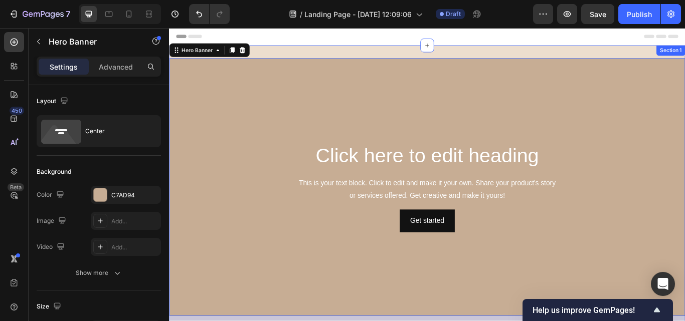
click at [463, 63] on div "Click here to edit heading Heading This is your text block. Click to edit and m…" at bounding box center [470, 219] width 602 height 341
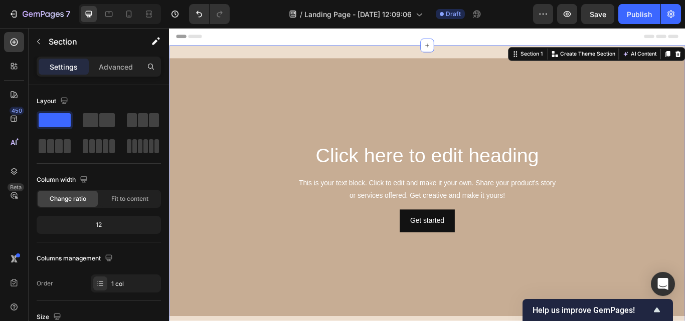
click at [463, 63] on div "Click here to edit heading Heading This is your text block. Click to edit and m…" at bounding box center [470, 219] width 602 height 341
click at [452, 54] on div "Click here to edit heading Heading This is your text block. Click to edit and m…" at bounding box center [470, 219] width 602 height 341
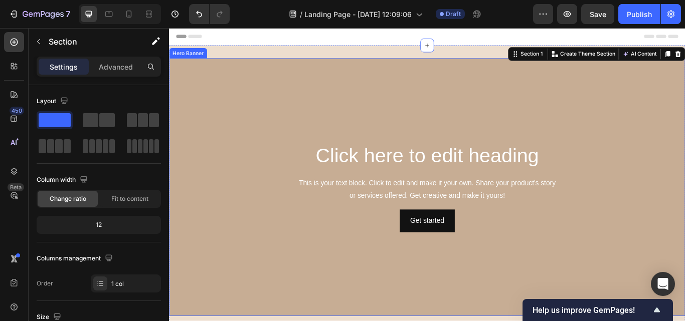
click at [456, 68] on div "Background Image" at bounding box center [470, 214] width 602 height 301
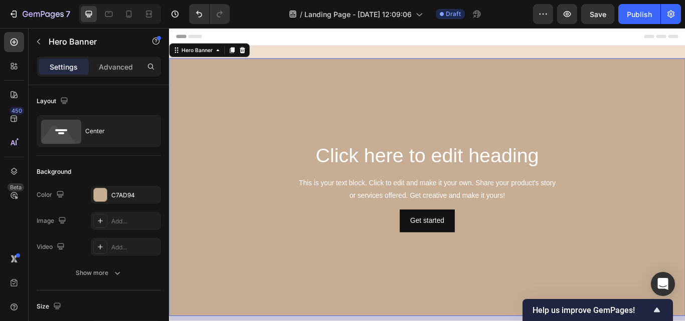
click at [471, 63] on div "Click here to edit heading Heading This is your text block. Click to edit and m…" at bounding box center [470, 219] width 602 height 341
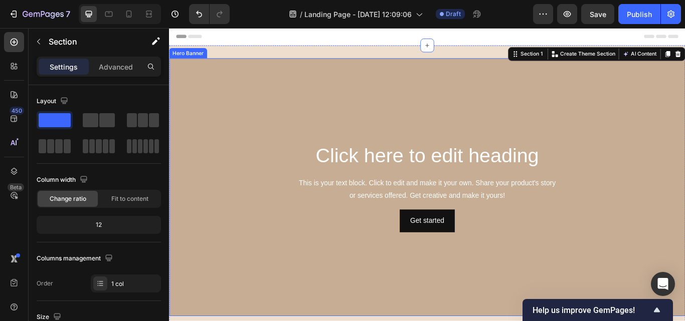
click at [463, 64] on div "Background Image" at bounding box center [470, 214] width 602 height 301
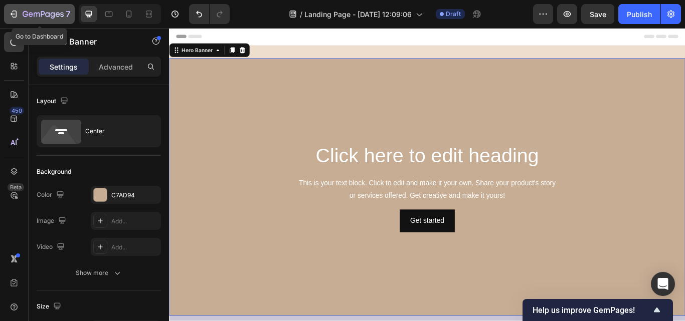
click at [18, 10] on icon "button" at bounding box center [14, 14] width 10 height 10
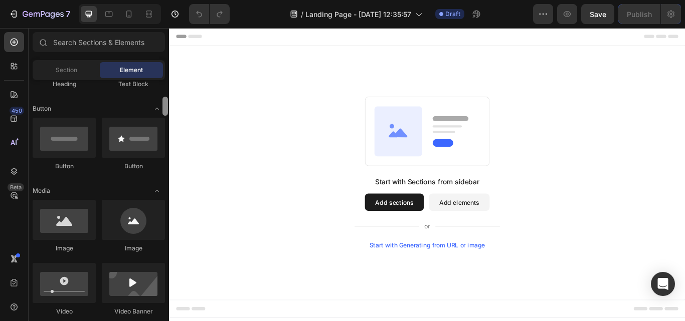
scroll to position [187, 0]
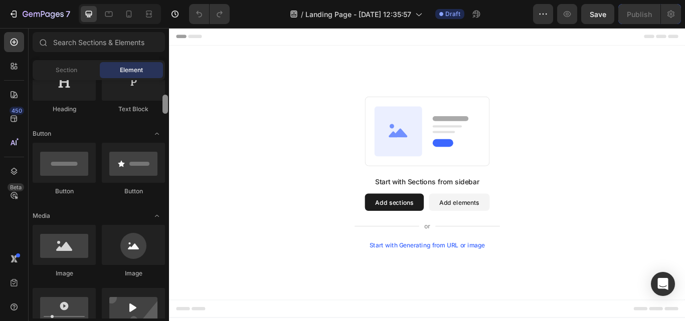
drag, startPoint x: 165, startPoint y: 96, endPoint x: 163, endPoint y: 111, distance: 15.2
click at [163, 111] on div at bounding box center [165, 104] width 6 height 19
click at [124, 45] on input "text" at bounding box center [99, 42] width 132 height 20
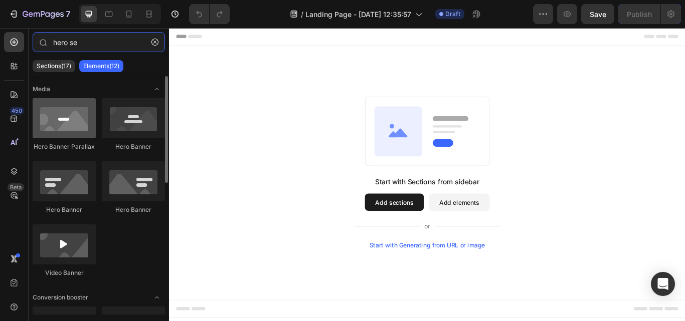
type input "hero se"
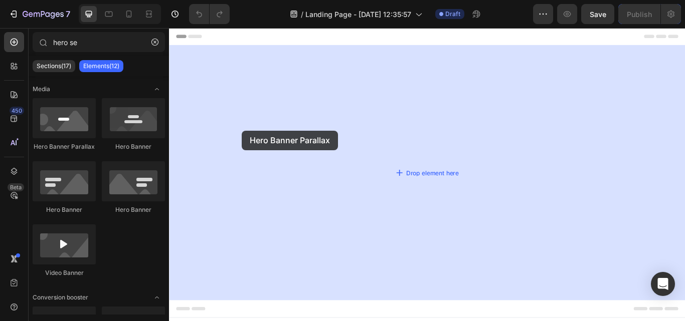
drag, startPoint x: 237, startPoint y: 157, endPoint x: 254, endPoint y: 148, distance: 18.9
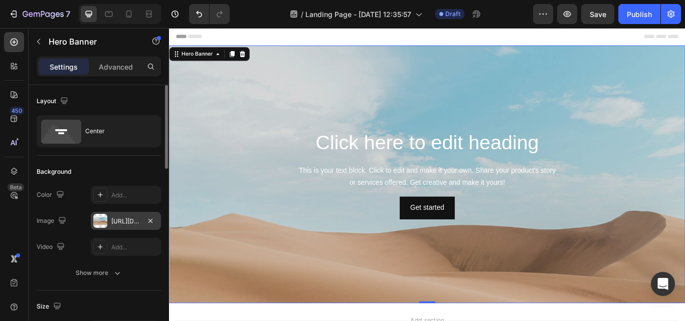
click at [129, 220] on div "https://cdn.shopify.com/s/files/1/2005/9307/files/background_settings.jpg" at bounding box center [125, 221] width 29 height 9
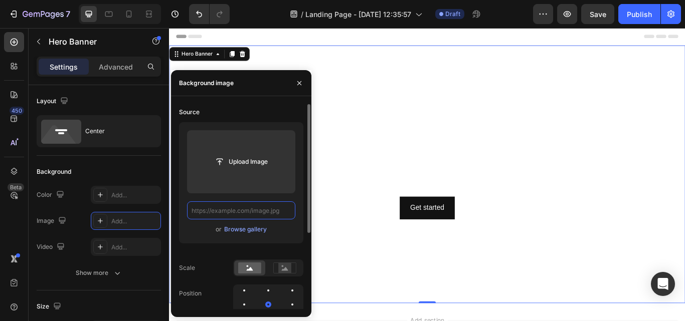
scroll to position [0, 0]
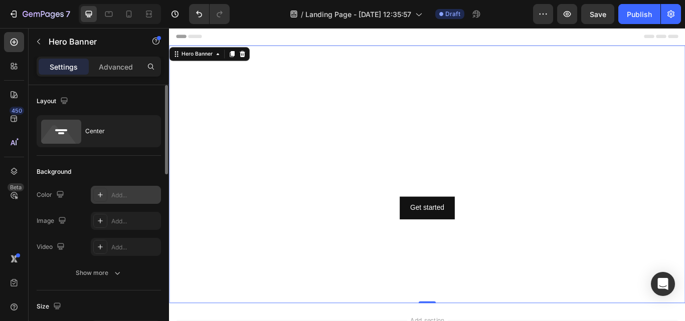
click at [117, 191] on div "Add..." at bounding box center [134, 195] width 47 height 9
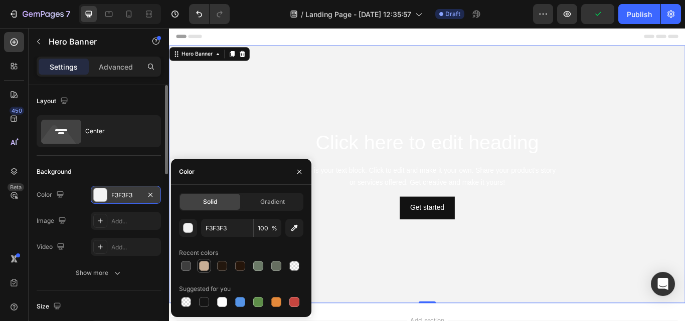
click at [203, 265] on div at bounding box center [204, 266] width 10 height 10
type input "C7AD94"
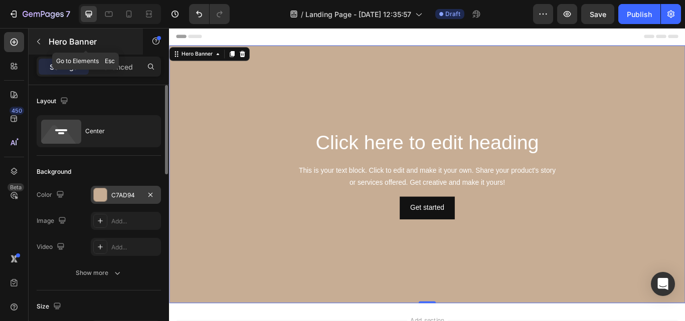
click at [39, 38] on icon "button" at bounding box center [39, 42] width 8 height 8
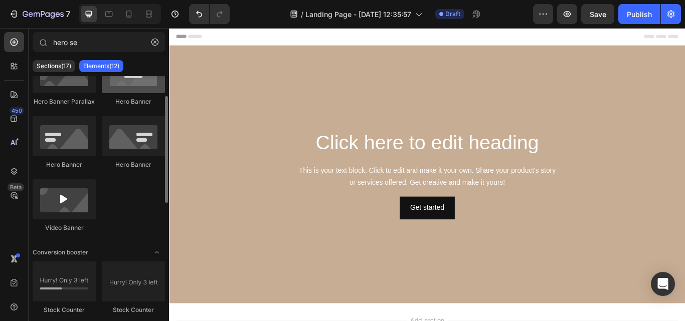
scroll to position [60, 0]
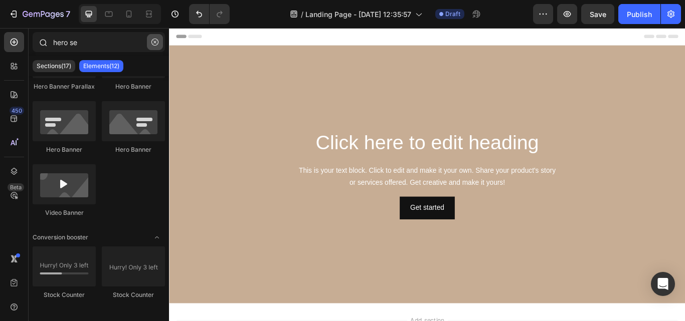
click at [154, 40] on icon "button" at bounding box center [154, 42] width 7 height 7
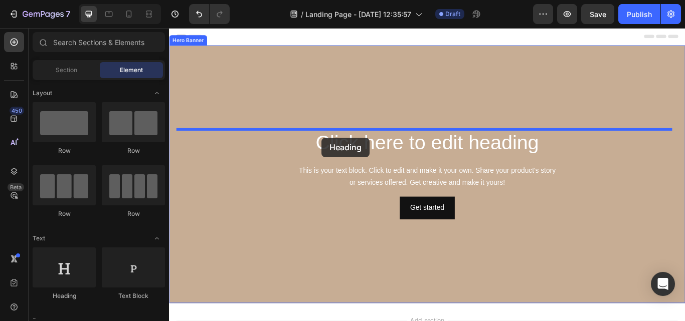
drag, startPoint x: 251, startPoint y: 303, endPoint x: 347, endPoint y: 156, distance: 175.8
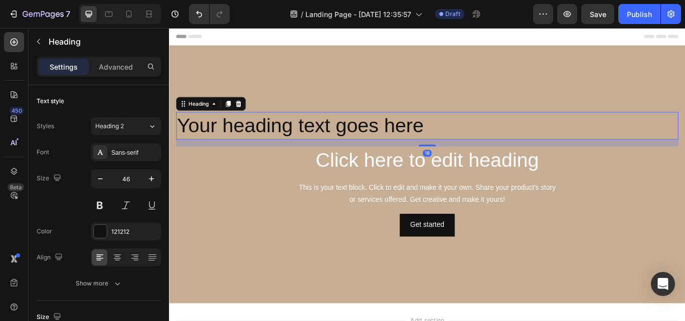
click at [470, 139] on h2 "Your heading text goes here" at bounding box center [470, 142] width 586 height 32
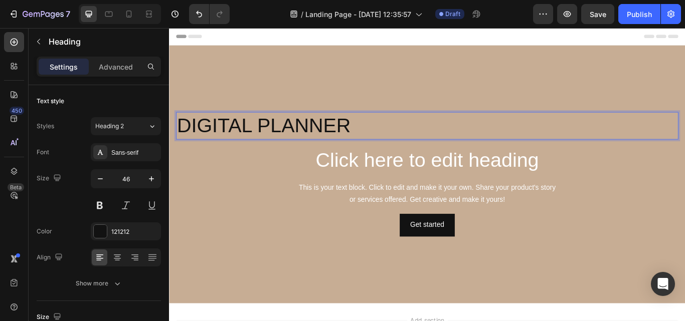
click at [179, 139] on p "DIGITAL PLANNER" at bounding box center [470, 142] width 584 height 30
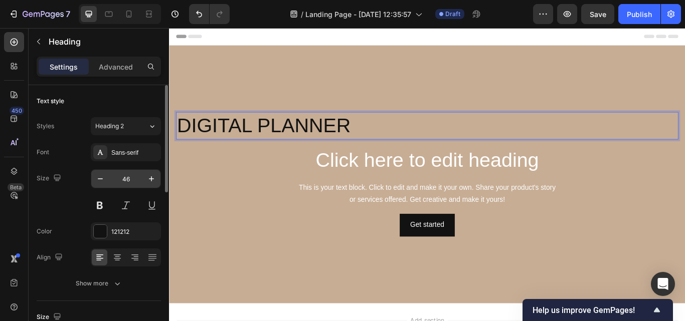
click at [135, 179] on input "46" at bounding box center [125, 179] width 33 height 18
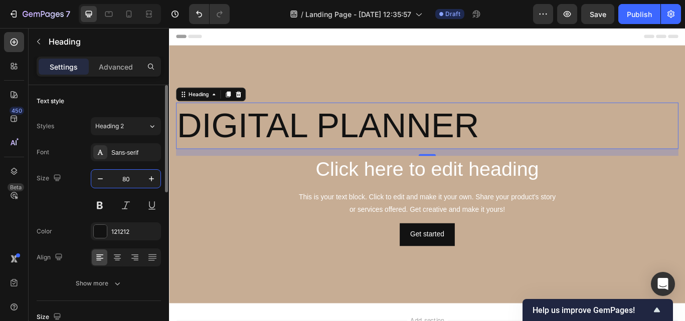
type input "8"
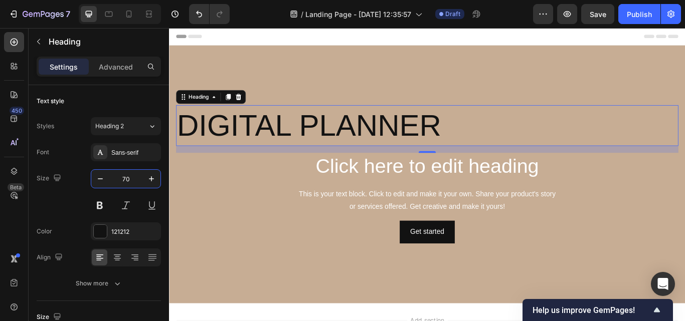
type input "70"
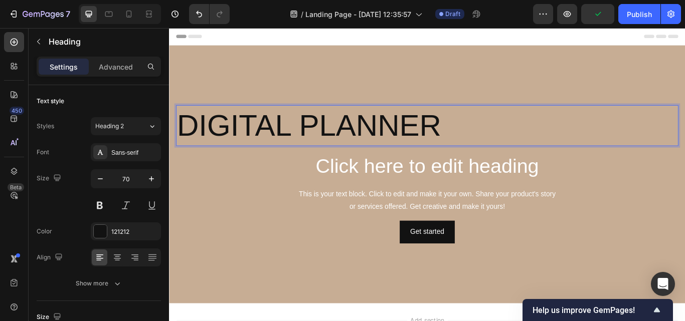
click at [406, 143] on p "DIGITAL PLANNER" at bounding box center [470, 142] width 584 height 46
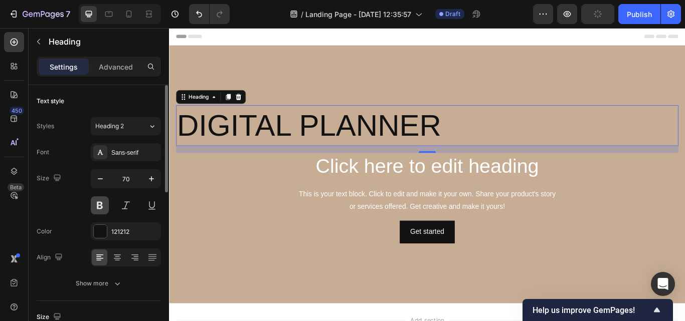
click at [98, 199] on button at bounding box center [100, 206] width 18 height 18
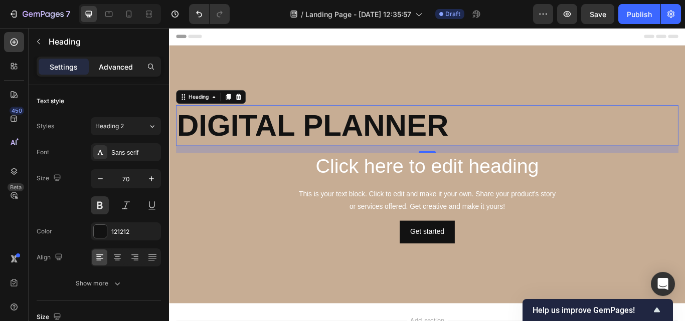
click at [130, 68] on p "Advanced" at bounding box center [116, 67] width 34 height 11
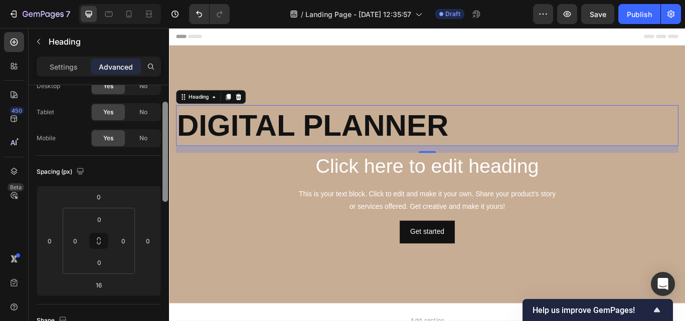
scroll to position [40, 0]
drag, startPoint x: 164, startPoint y: 184, endPoint x: 168, endPoint y: 198, distance: 15.1
click at [166, 199] on div at bounding box center [165, 150] width 6 height 100
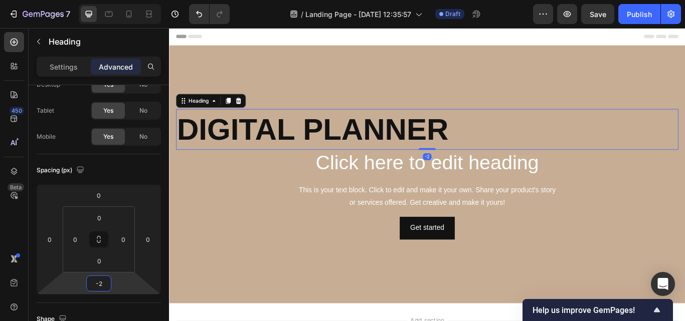
type input "0"
click at [121, 0] on html "7 / Landing Page - Sep 28, 12:35:57 Draft Preview Save Publish 450 Beta Section…" at bounding box center [342, 0] width 685 height 0
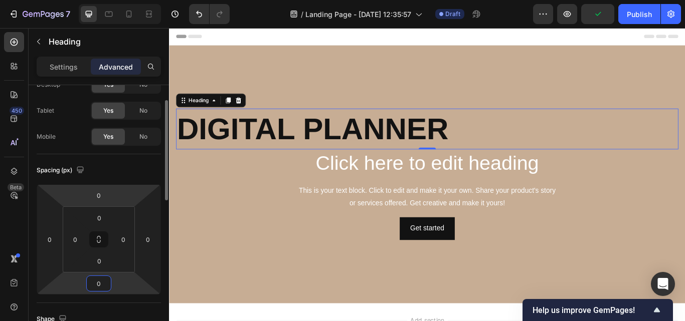
click at [125, 0] on html "7 / Landing Page - Sep 28, 12:35:57 Draft Preview Publish 450 Beta Sections(30)…" at bounding box center [342, 0] width 685 height 0
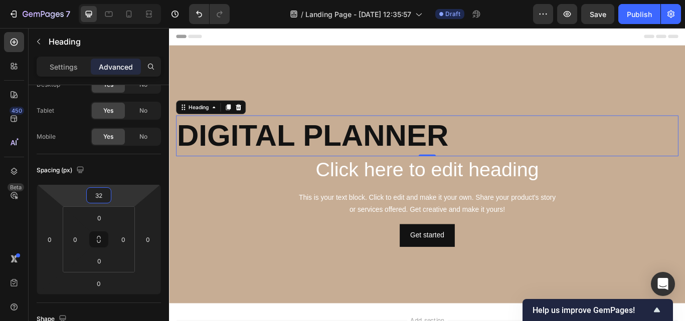
drag, startPoint x: 125, startPoint y: 193, endPoint x: 125, endPoint y: 185, distance: 8.0
click at [125, 0] on html "7 / Landing Page - Sep 28, 12:35:57 Draft Preview Save Publish 450 Beta Section…" at bounding box center [342, 0] width 685 height 0
drag, startPoint x: 106, startPoint y: 193, endPoint x: 89, endPoint y: 196, distance: 17.4
click at [91, 195] on input "32" at bounding box center [99, 195] width 20 height 15
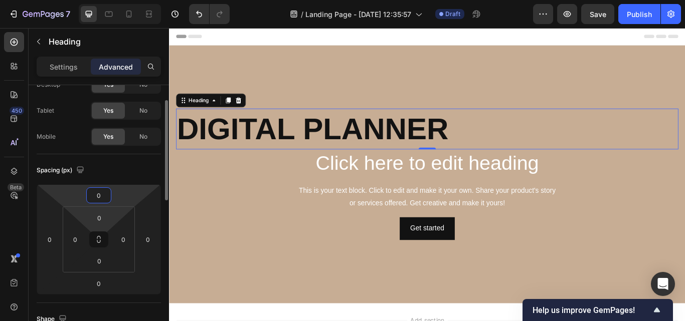
type input "0"
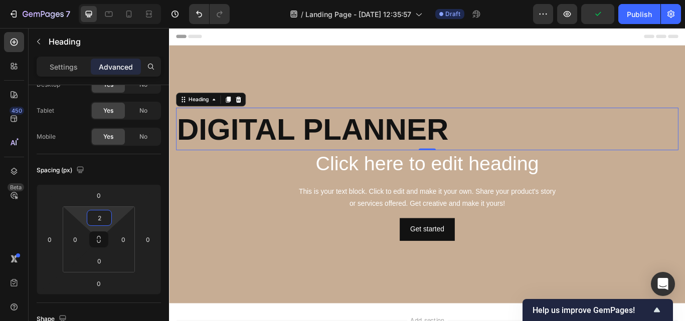
type input "0"
drag, startPoint x: 116, startPoint y: 214, endPoint x: 122, endPoint y: 214, distance: 6.5
click at [122, 0] on html "7 / Landing Page - Sep 28, 12:35:57 Draft Preview Publish 450 Beta Sections(30)…" at bounding box center [342, 0] width 685 height 0
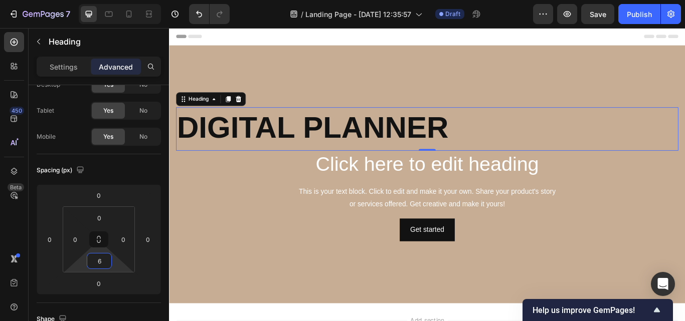
type input "4"
drag, startPoint x: 113, startPoint y: 261, endPoint x: 119, endPoint y: 260, distance: 6.6
click at [119, 0] on html "7 / Landing Page - Sep 28, 12:35:57 Draft Preview Save Publish 450 Beta Section…" at bounding box center [342, 0] width 685 height 0
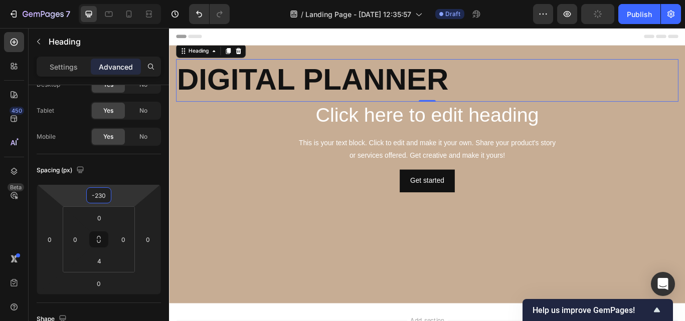
type input "-236"
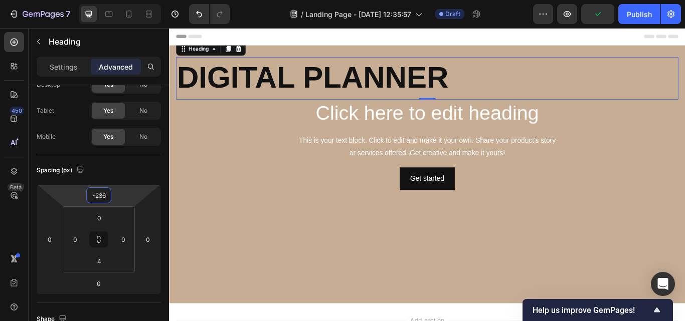
drag, startPoint x: 117, startPoint y: 191, endPoint x: 117, endPoint y: 250, distance: 59.2
click at [117, 0] on html "7 / Landing Page - Sep 28, 12:35:57 Draft Preview Publish 450 Beta Sections(30)…" at bounding box center [342, 0] width 685 height 0
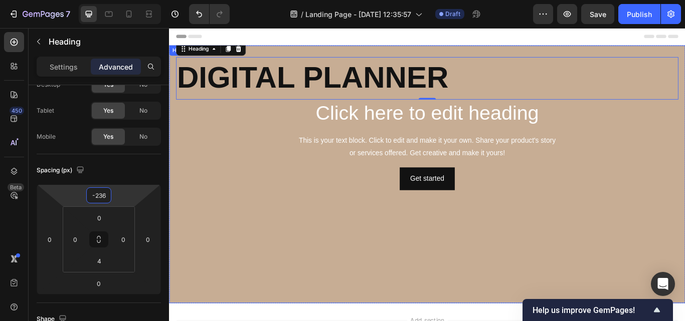
click at [223, 262] on div "Background Image" at bounding box center [470, 274] width 602 height 451
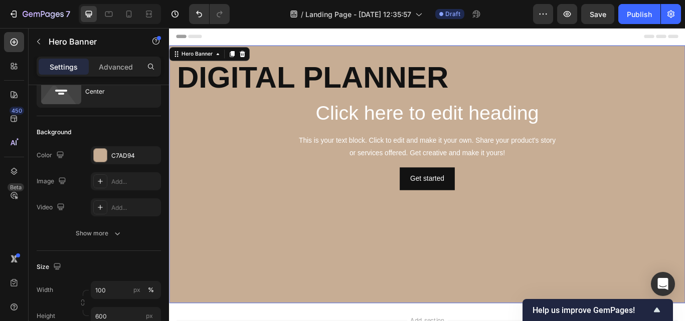
scroll to position [0, 0]
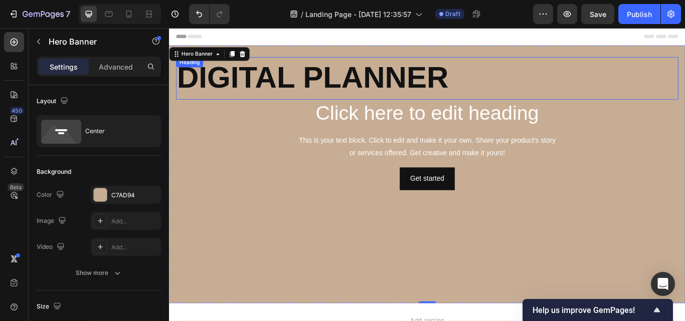
click at [335, 87] on p "DIGITAL PLANNER" at bounding box center [470, 86] width 584 height 46
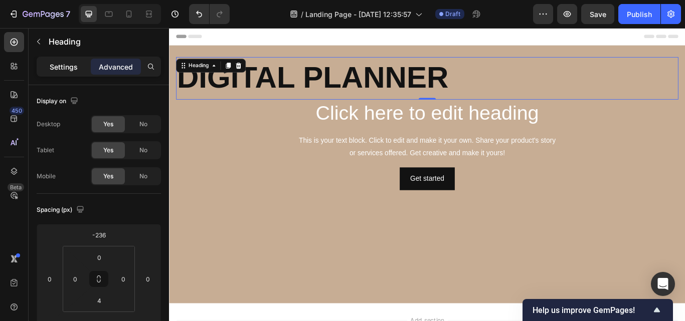
click at [75, 67] on p "Settings" at bounding box center [64, 67] width 28 height 11
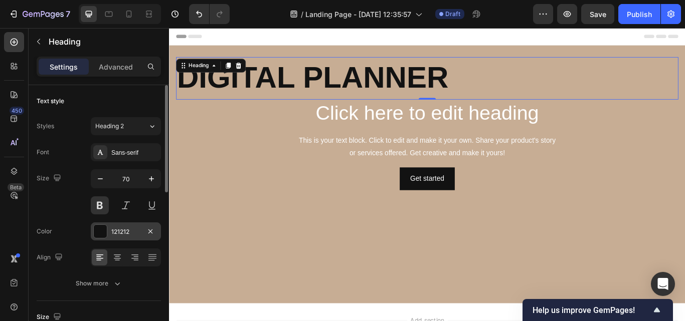
click at [120, 235] on div "121212" at bounding box center [125, 232] width 29 height 9
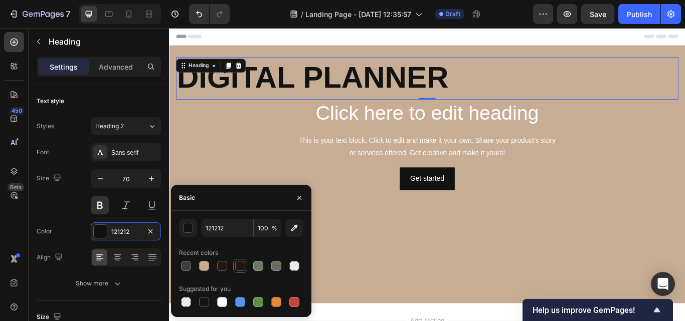
click at [237, 268] on div at bounding box center [240, 266] width 10 height 10
click at [224, 268] on div at bounding box center [222, 266] width 10 height 10
click at [186, 228] on div "button" at bounding box center [189, 229] width 10 height 10
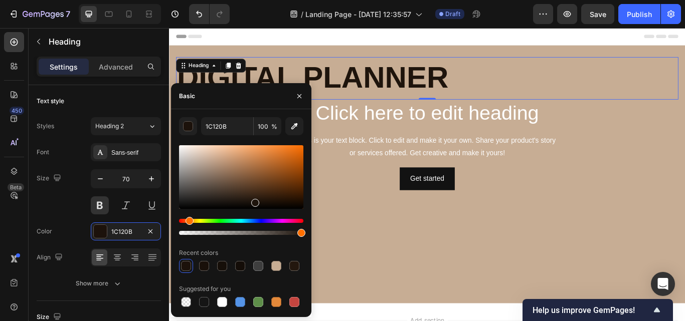
type input "1E140C"
click at [254, 201] on div at bounding box center [255, 203] width 8 height 8
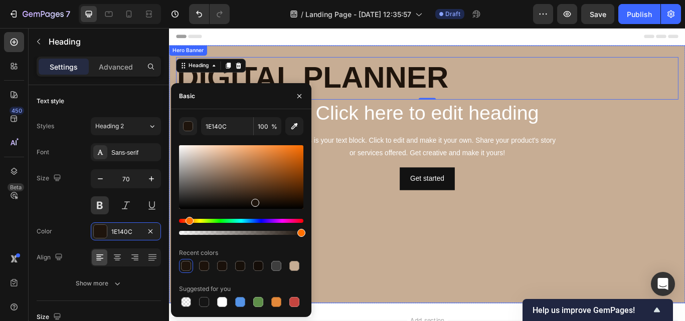
click at [361, 229] on div "Background Image" at bounding box center [470, 274] width 602 height 451
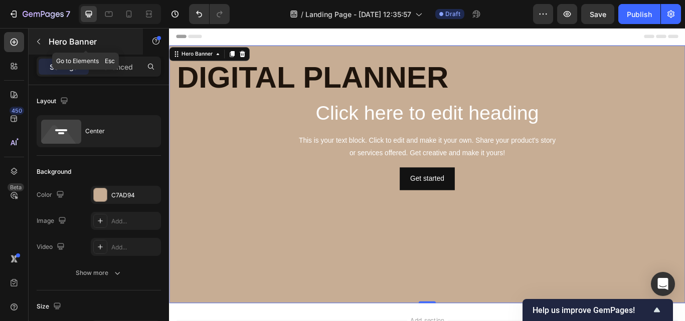
click at [33, 40] on button "button" at bounding box center [39, 42] width 16 height 16
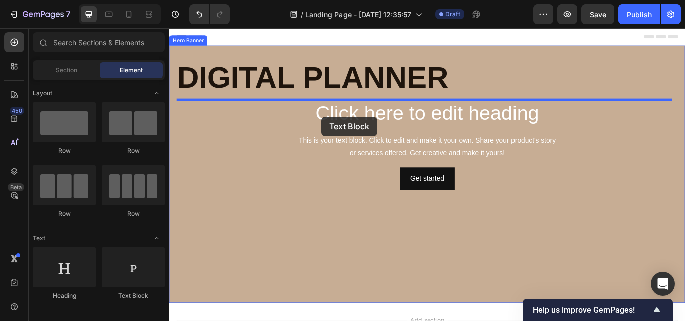
drag, startPoint x: 303, startPoint y: 300, endPoint x: 347, endPoint y: 131, distance: 174.6
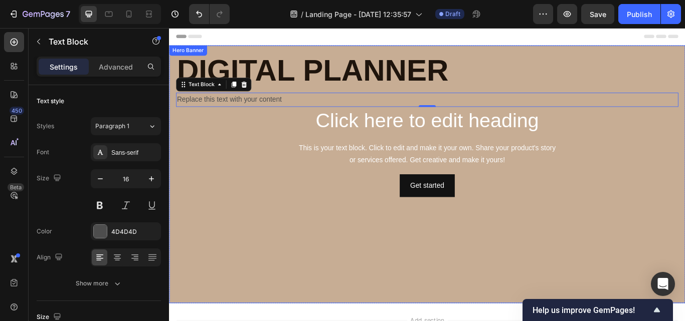
click at [397, 157] on div "Background Image" at bounding box center [470, 274] width 602 height 451
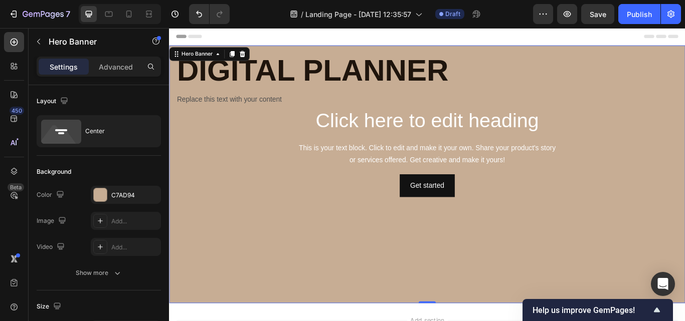
click at [397, 157] on div "Background Image" at bounding box center [470, 274] width 602 height 451
click at [378, 142] on h2 "Click here to edit heading" at bounding box center [470, 136] width 586 height 32
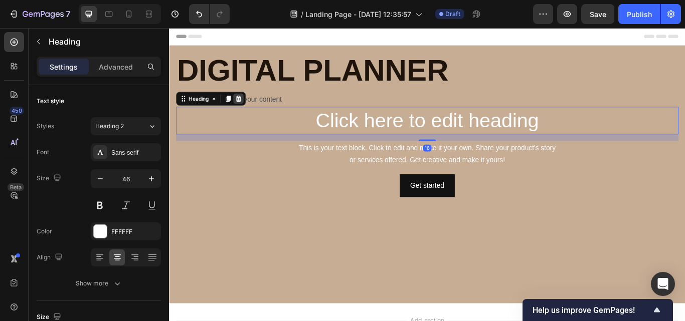
click at [251, 107] on icon at bounding box center [250, 111] width 8 height 8
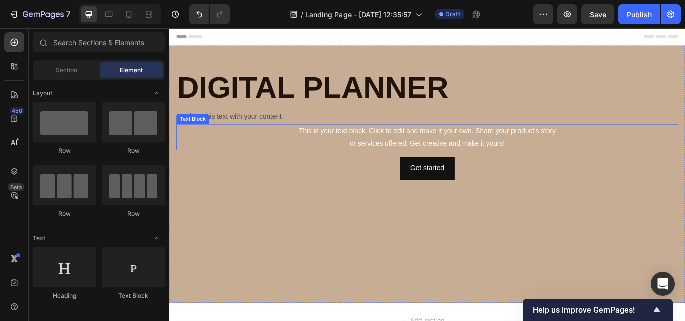
click at [372, 162] on div "This is your text block. Click to edit and make it your own. Share your product…" at bounding box center [470, 155] width 586 height 31
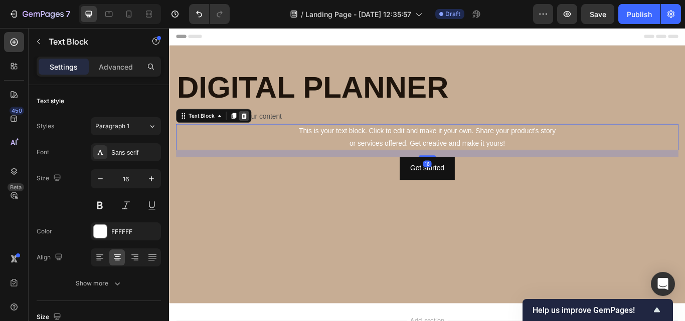
click at [256, 131] on icon at bounding box center [256, 131] width 8 height 8
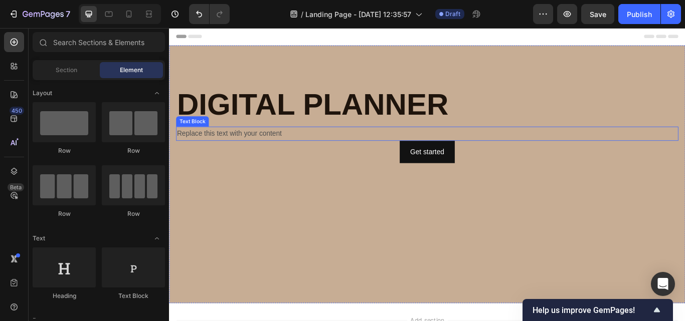
click at [276, 149] on div "Replace this text with your content" at bounding box center [470, 151] width 586 height 17
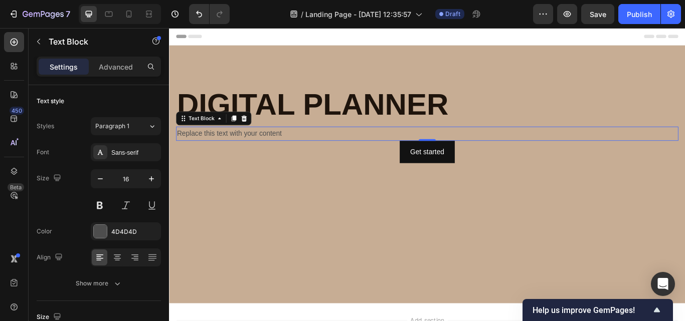
click at [396, 149] on div "Replace this text with your content" at bounding box center [470, 151] width 586 height 17
click at [381, 152] on p "Replace this text with your contentORGN" at bounding box center [470, 151] width 584 height 15
click at [136, 177] on input "16" at bounding box center [125, 179] width 33 height 18
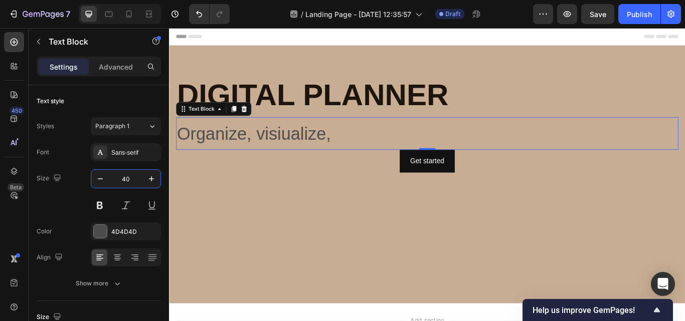
type input "40"
click at [177, 155] on div "Organize, visiualize," at bounding box center [470, 151] width 586 height 38
click at [97, 199] on button at bounding box center [100, 206] width 18 height 18
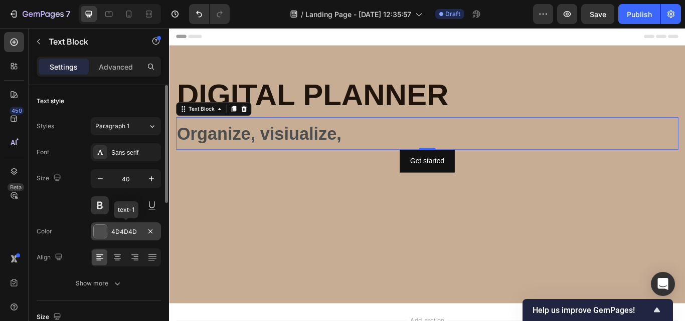
click at [99, 230] on div at bounding box center [100, 231] width 13 height 13
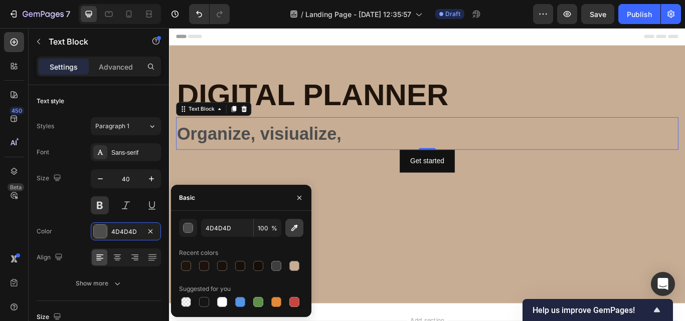
click at [300, 235] on button "button" at bounding box center [294, 228] width 18 height 18
type input "1E140C"
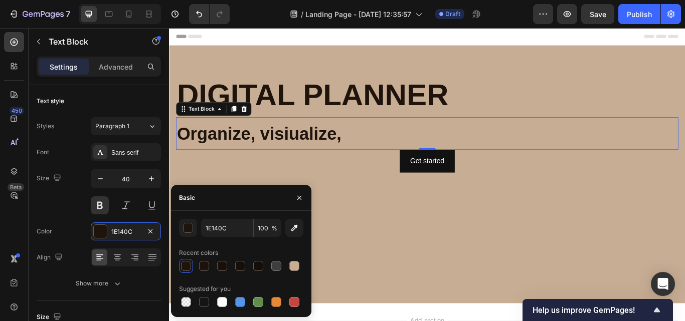
click at [188, 264] on div at bounding box center [186, 266] width 10 height 10
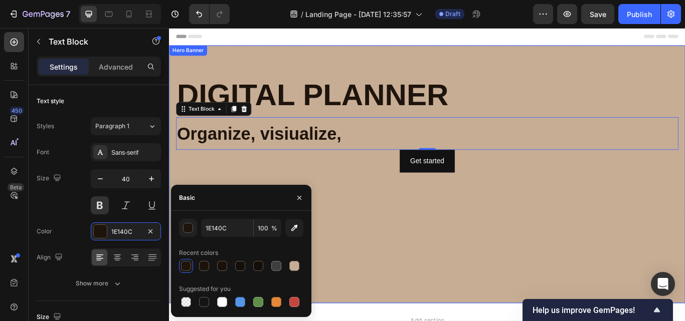
click at [395, 258] on div "Background Image" at bounding box center [470, 274] width 602 height 451
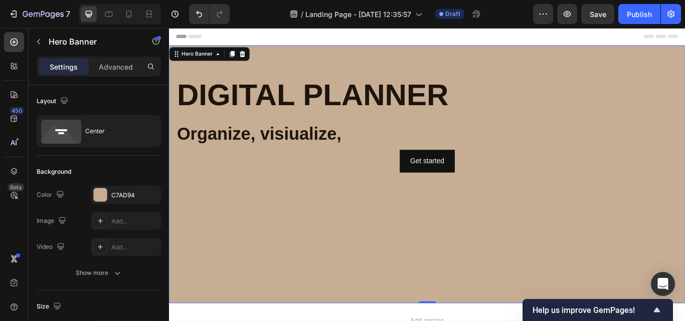
click at [395, 258] on div "Background Image" at bounding box center [470, 274] width 602 height 451
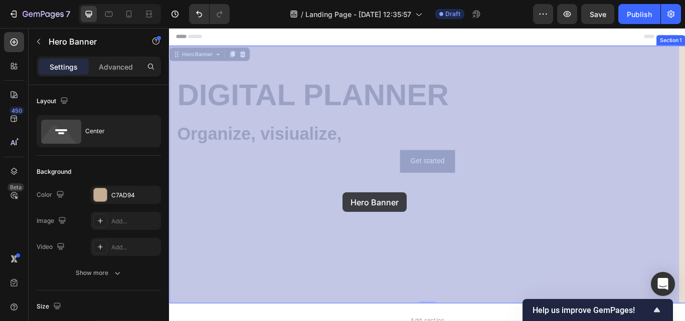
drag, startPoint x: 395, startPoint y: 258, endPoint x: 370, endPoint y: 220, distance: 44.9
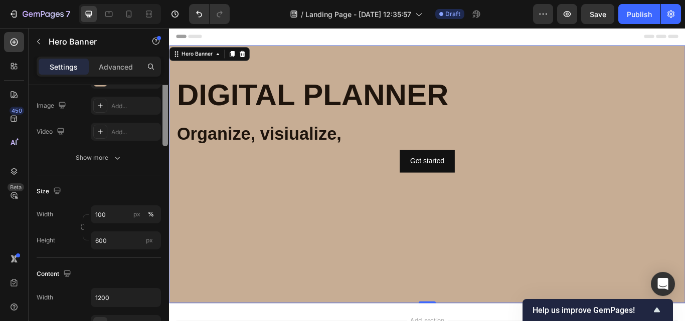
scroll to position [65, 0]
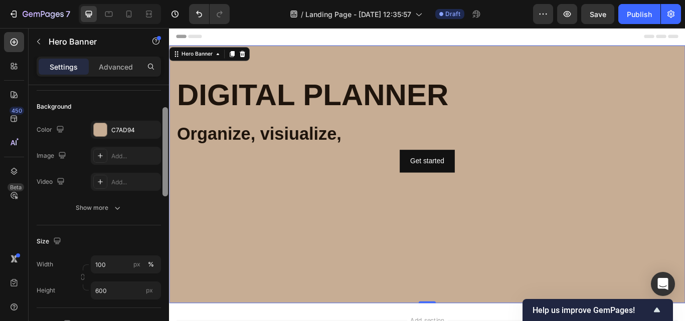
drag, startPoint x: 334, startPoint y: 195, endPoint x: 170, endPoint y: 174, distance: 164.8
